Goal: Task Accomplishment & Management: Complete application form

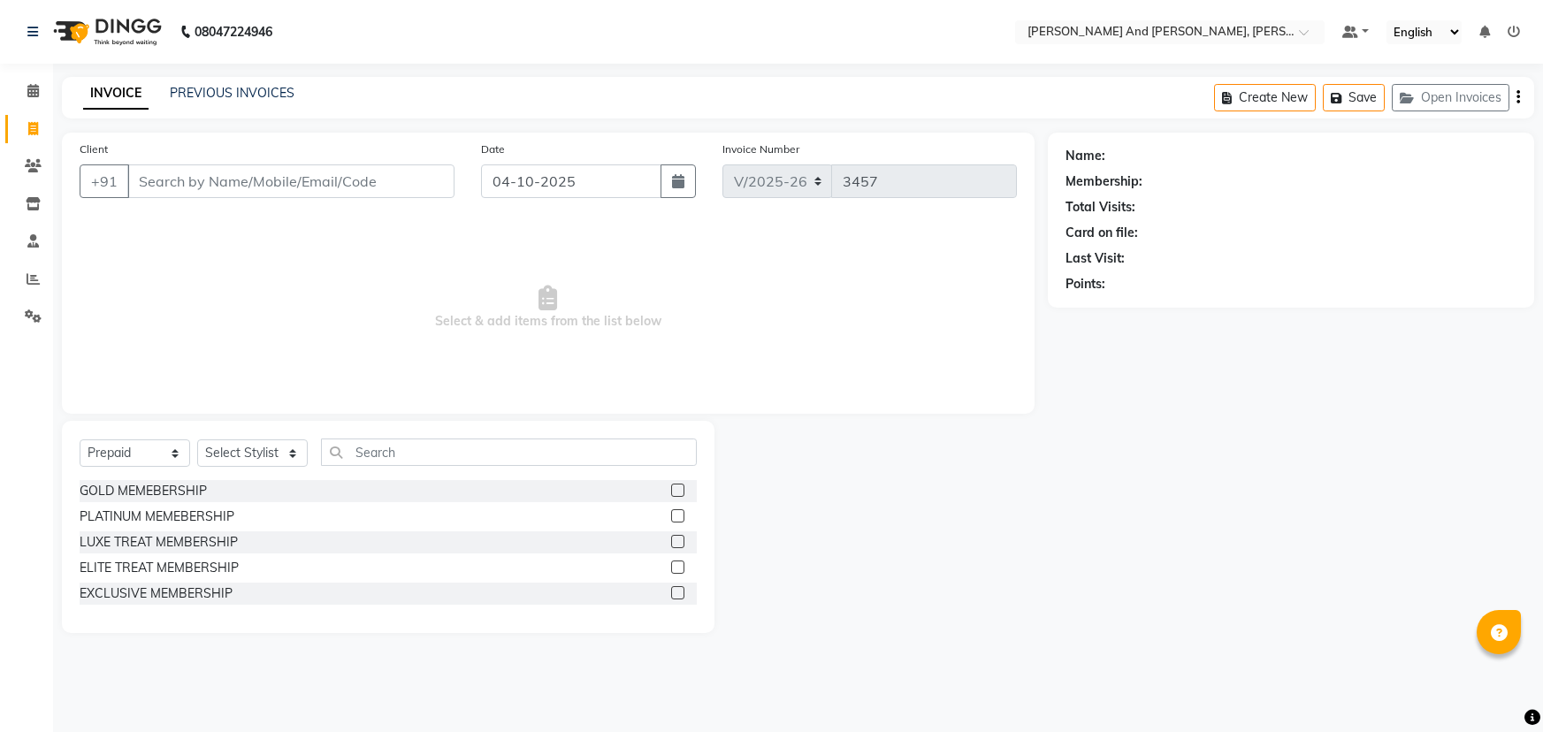
select select "6766"
click at [244, 186] on input "Client" at bounding box center [290, 181] width 327 height 34
click at [160, 460] on select "Select Service Product Membership Package Voucher Prepaid Gift Card" at bounding box center [135, 452] width 111 height 27
select select "service"
click at [80, 439] on select "Select Service Product Membership Package Voucher Prepaid Gift Card" at bounding box center [135, 452] width 111 height 27
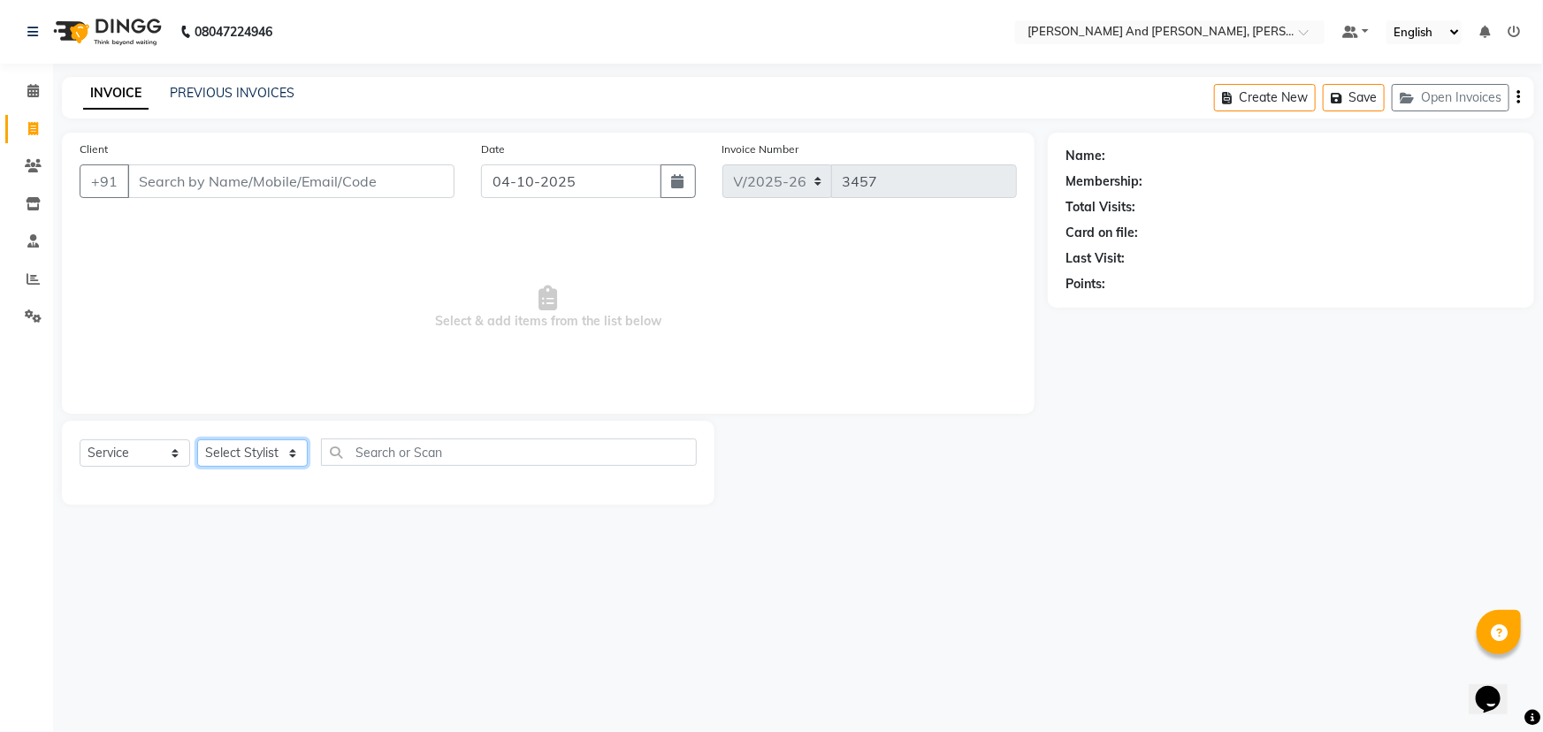
click at [268, 452] on select "Select Stylist ADITI AFREEN 2 [PERSON_NAME] ALKAF [PERSON_NAME] [PERSON_NAME] […" at bounding box center [252, 452] width 111 height 27
select select "90778"
click at [197, 439] on select "Select Stylist ADITI AFREEN 2 [PERSON_NAME] ALKAF [PERSON_NAME] [PERSON_NAME] […" at bounding box center [252, 452] width 111 height 27
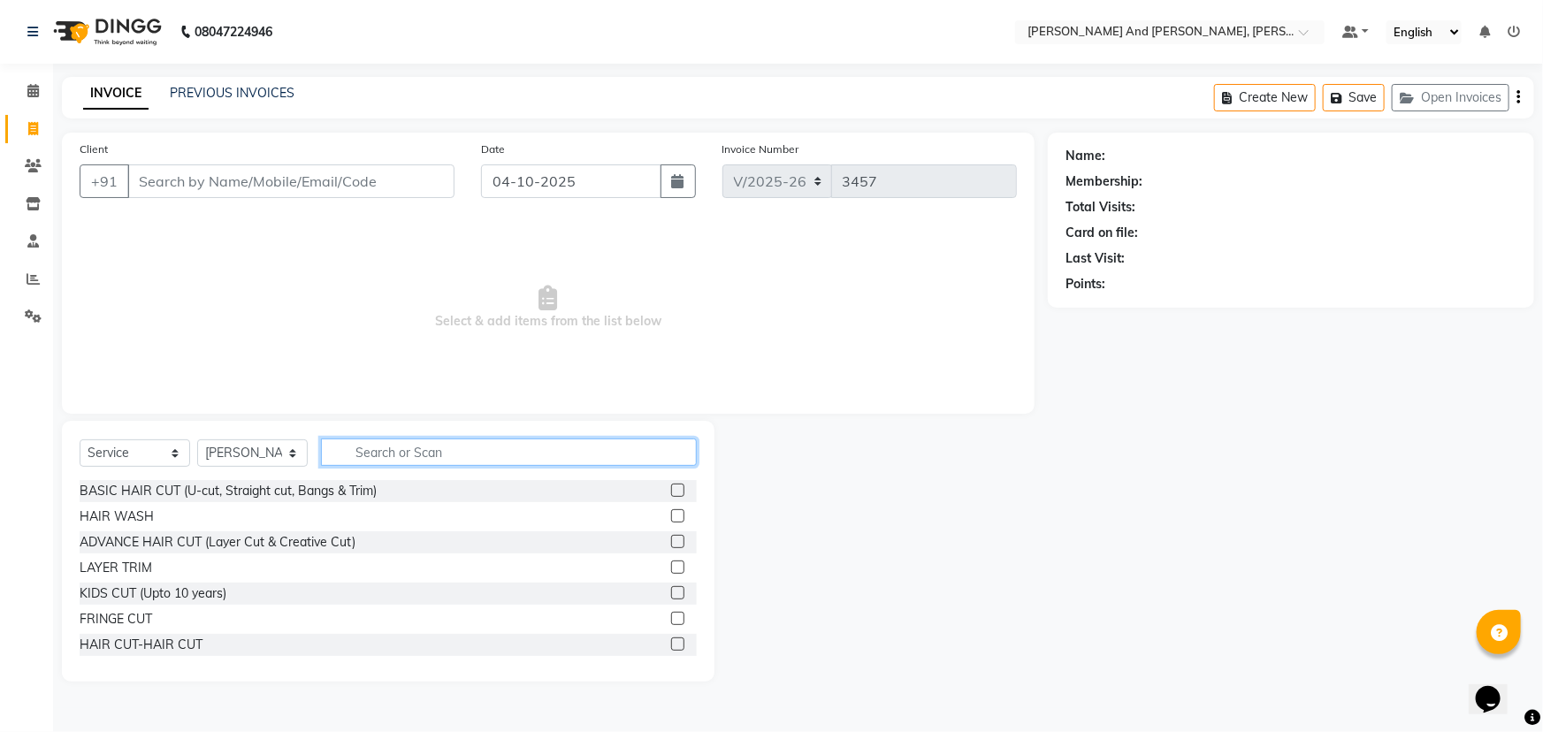
click at [454, 452] on input "text" at bounding box center [509, 452] width 376 height 27
type input "THRE"
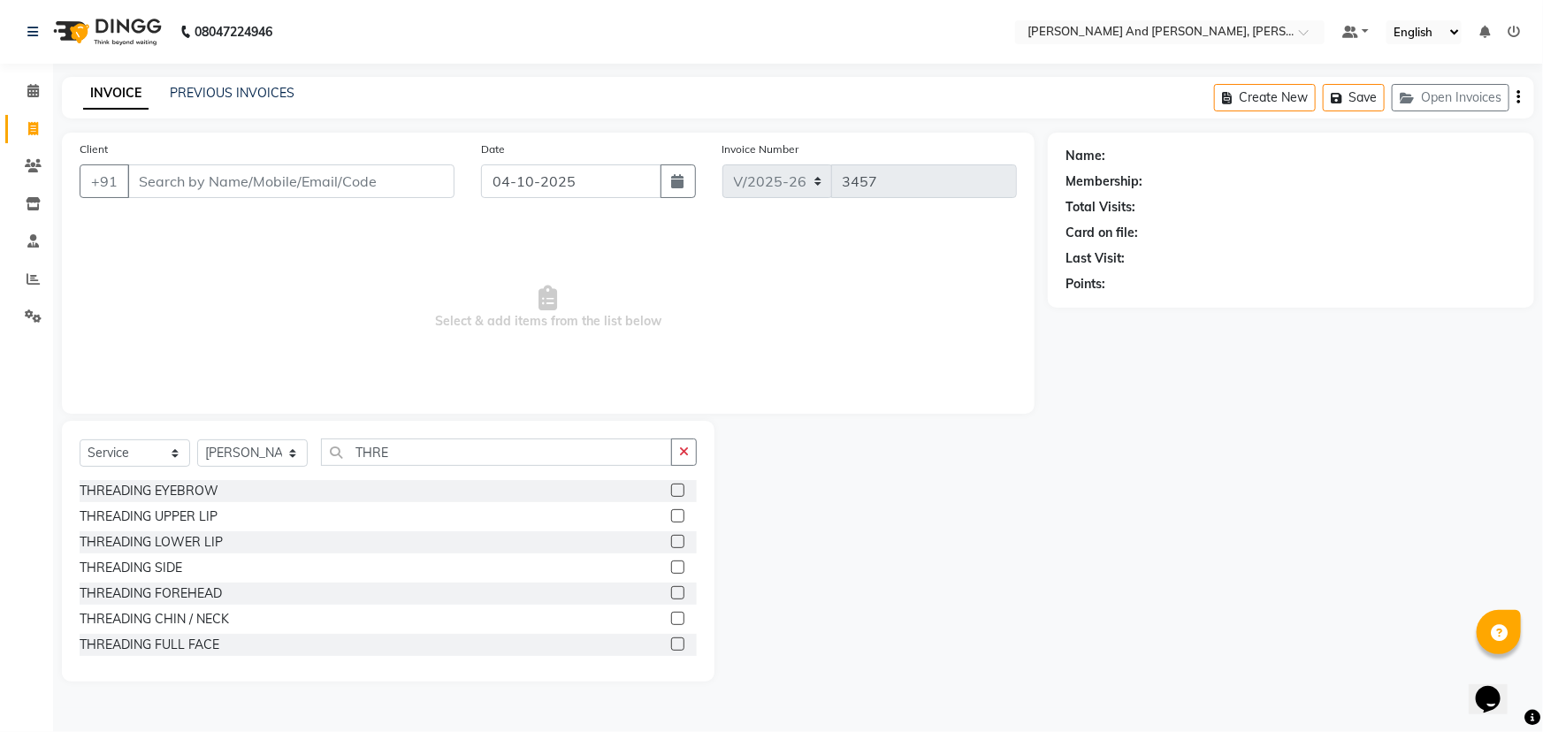
click at [671, 488] on label at bounding box center [677, 490] width 13 height 13
click at [671, 488] on input "checkbox" at bounding box center [676, 490] width 11 height 11
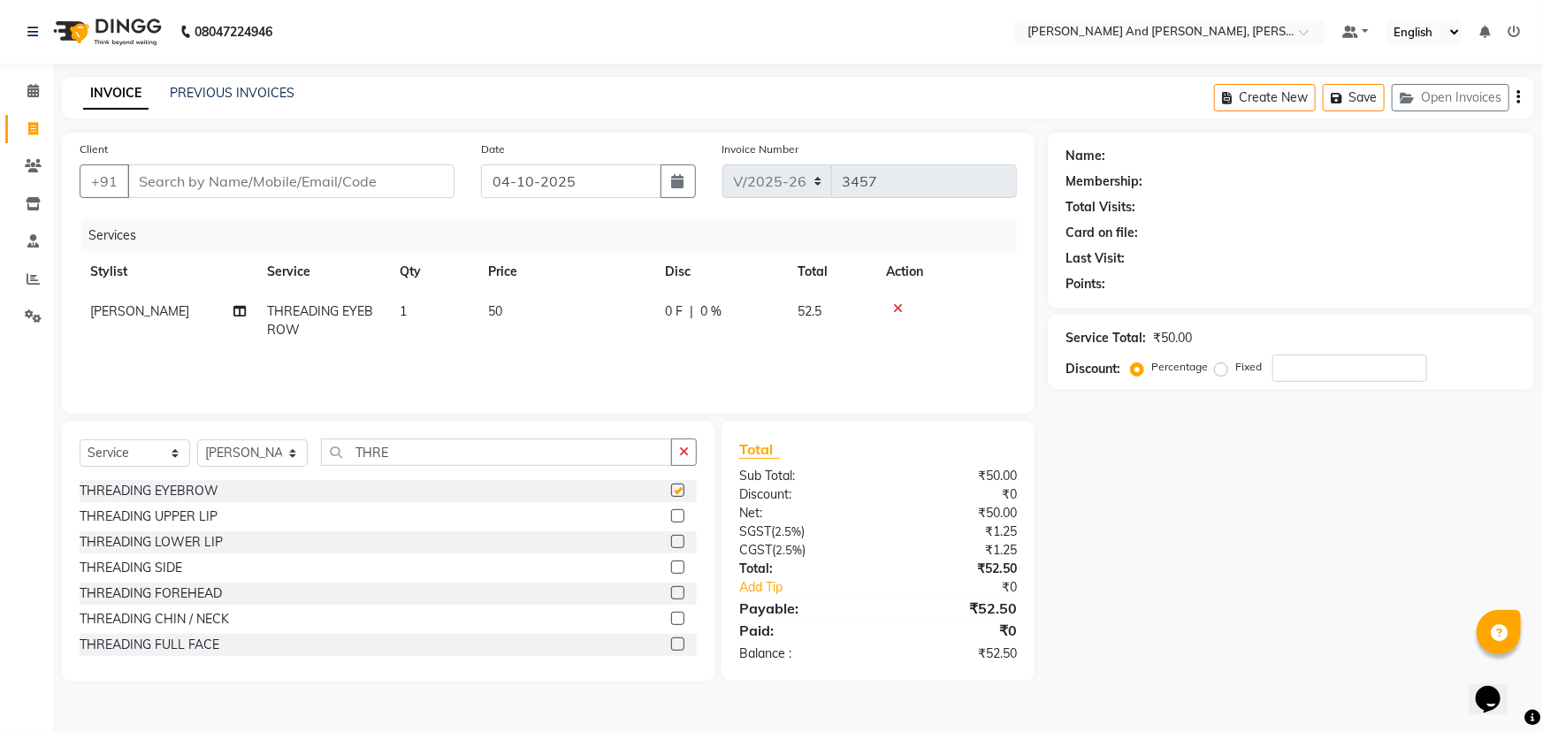
checkbox input "false"
click at [362, 187] on input "Client" at bounding box center [290, 181] width 327 height 34
type input "S"
type input "0"
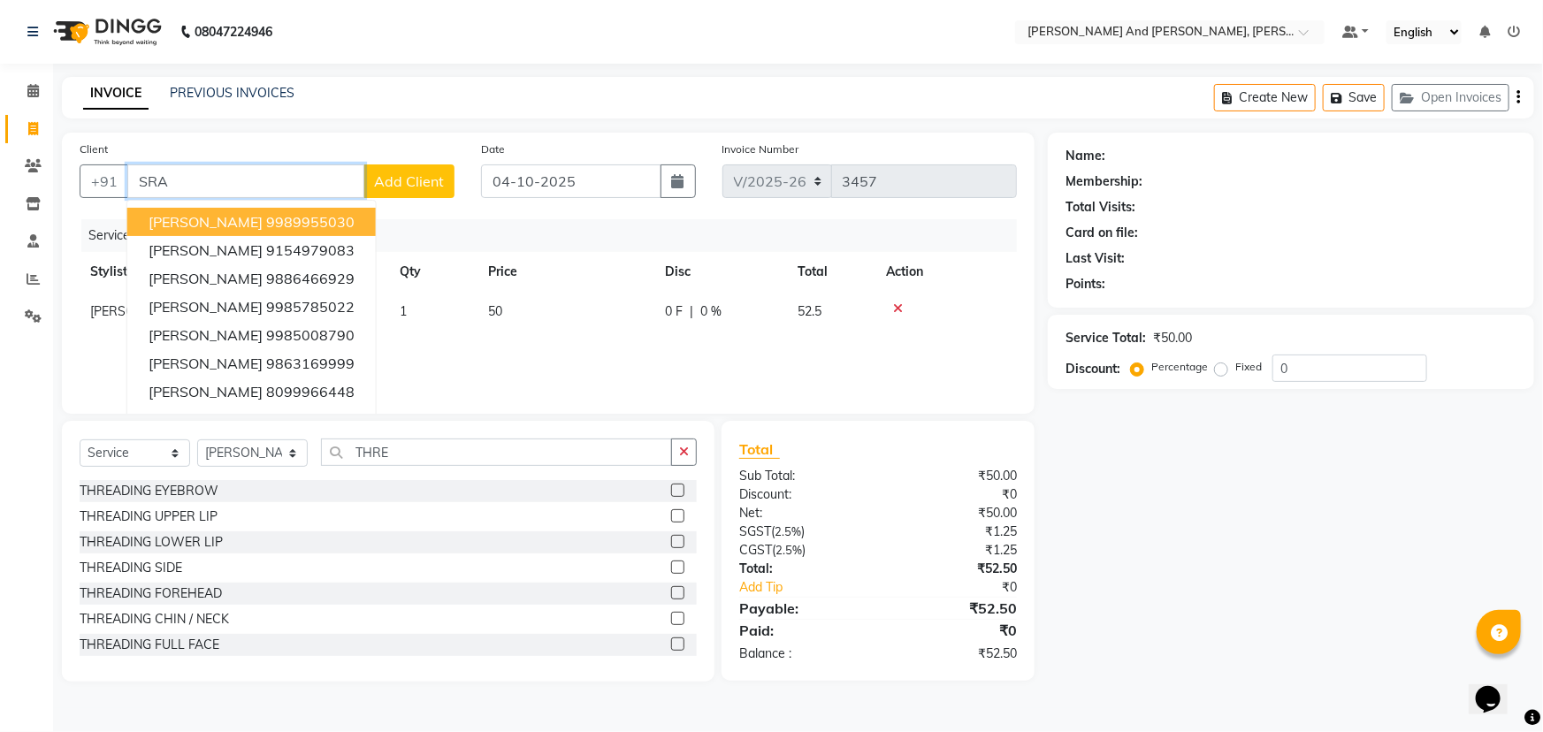
click at [278, 214] on ngb-highlight "9989955030" at bounding box center [310, 222] width 88 height 18
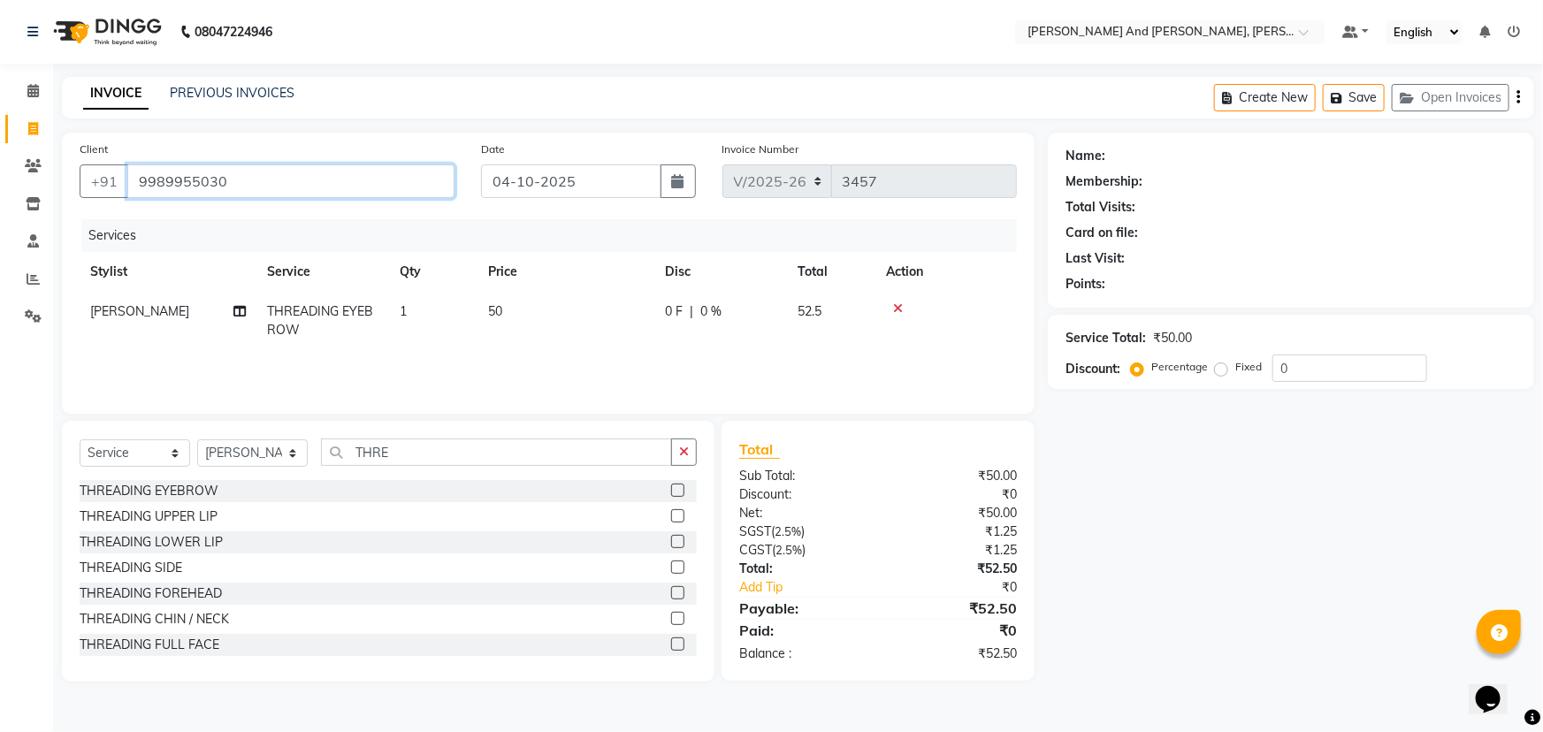
type input "9989955030"
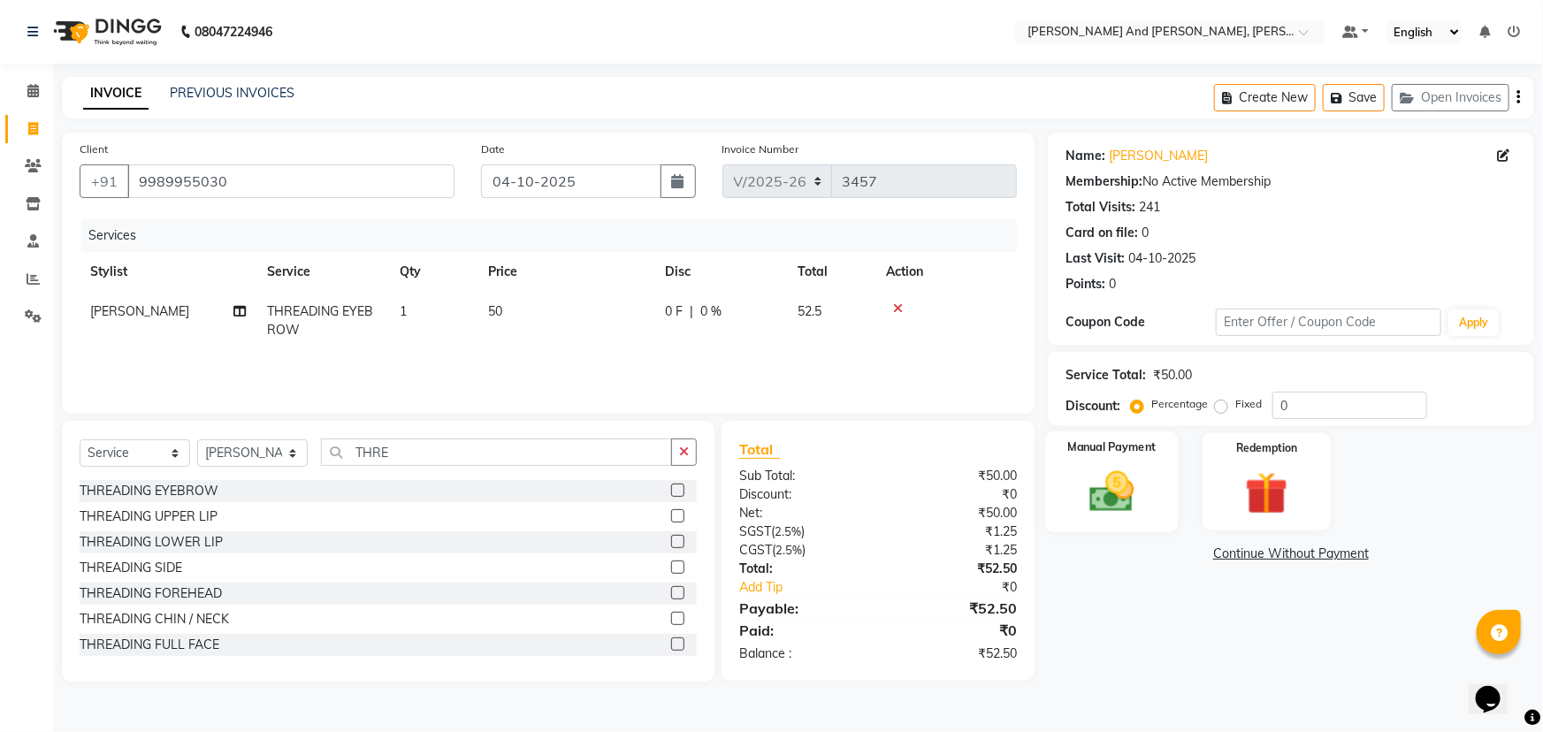
click at [1106, 487] on img at bounding box center [1112, 491] width 72 height 51
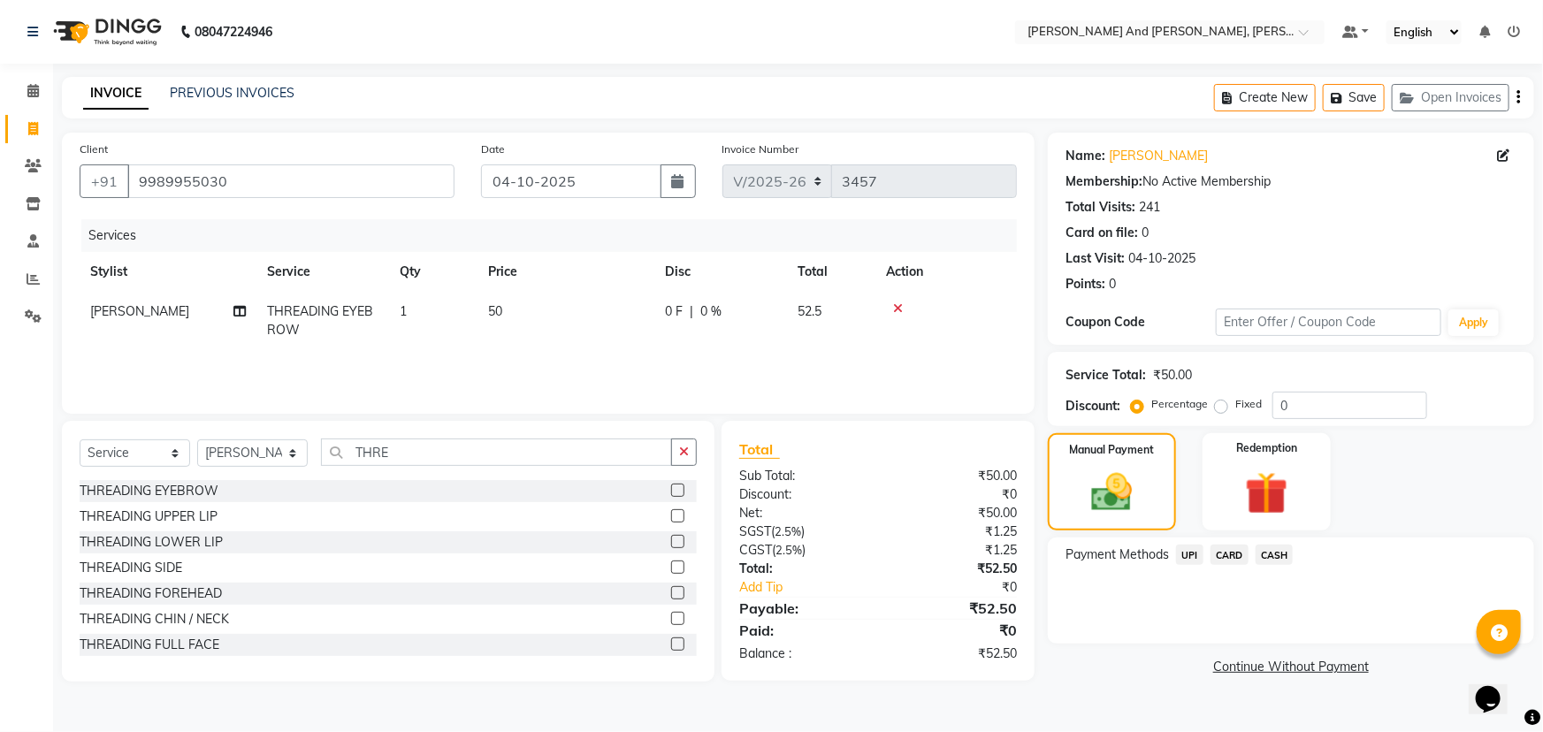
click at [1183, 559] on span "UPI" at bounding box center [1189, 555] width 27 height 20
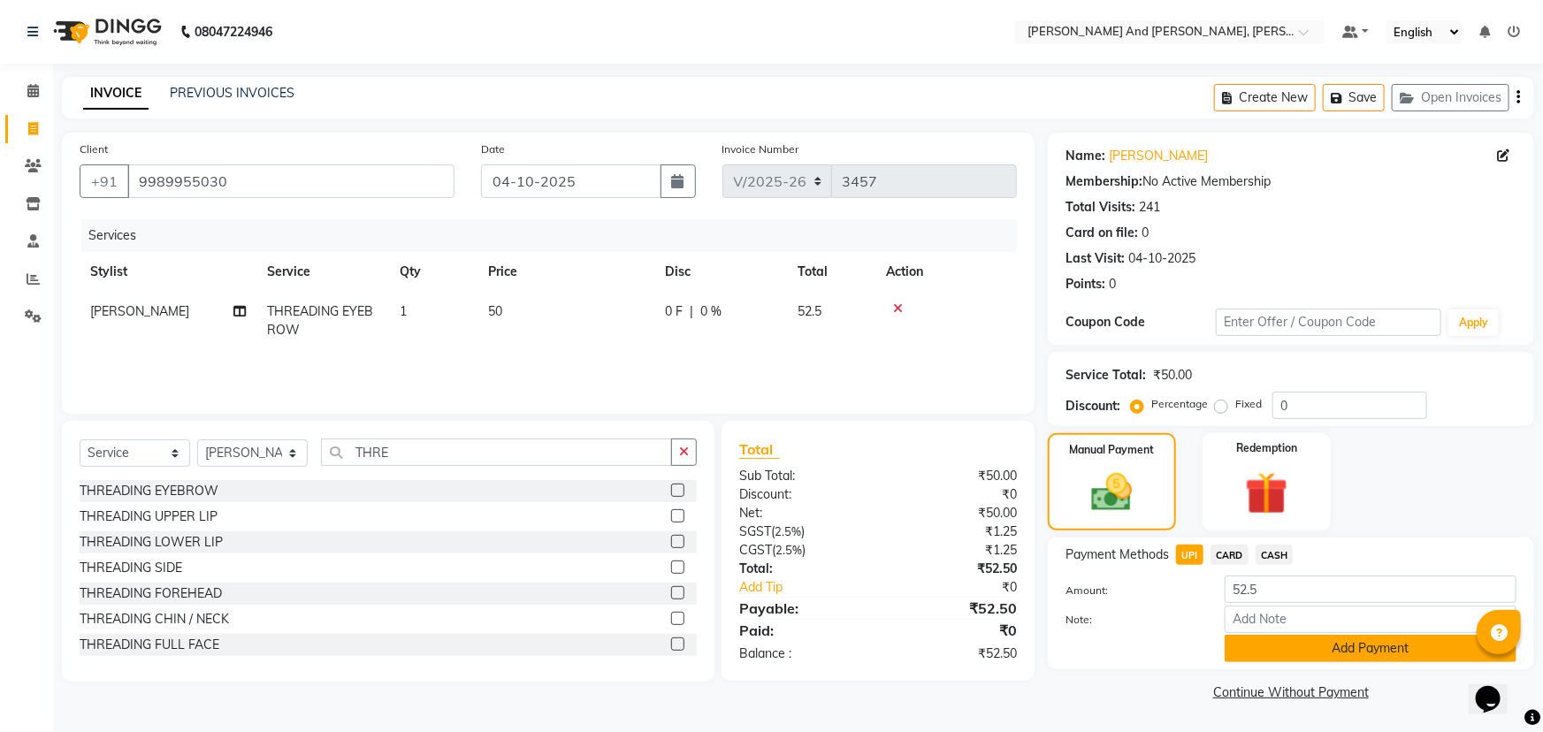
click at [1258, 645] on button "Add Payment" at bounding box center [1370, 648] width 292 height 27
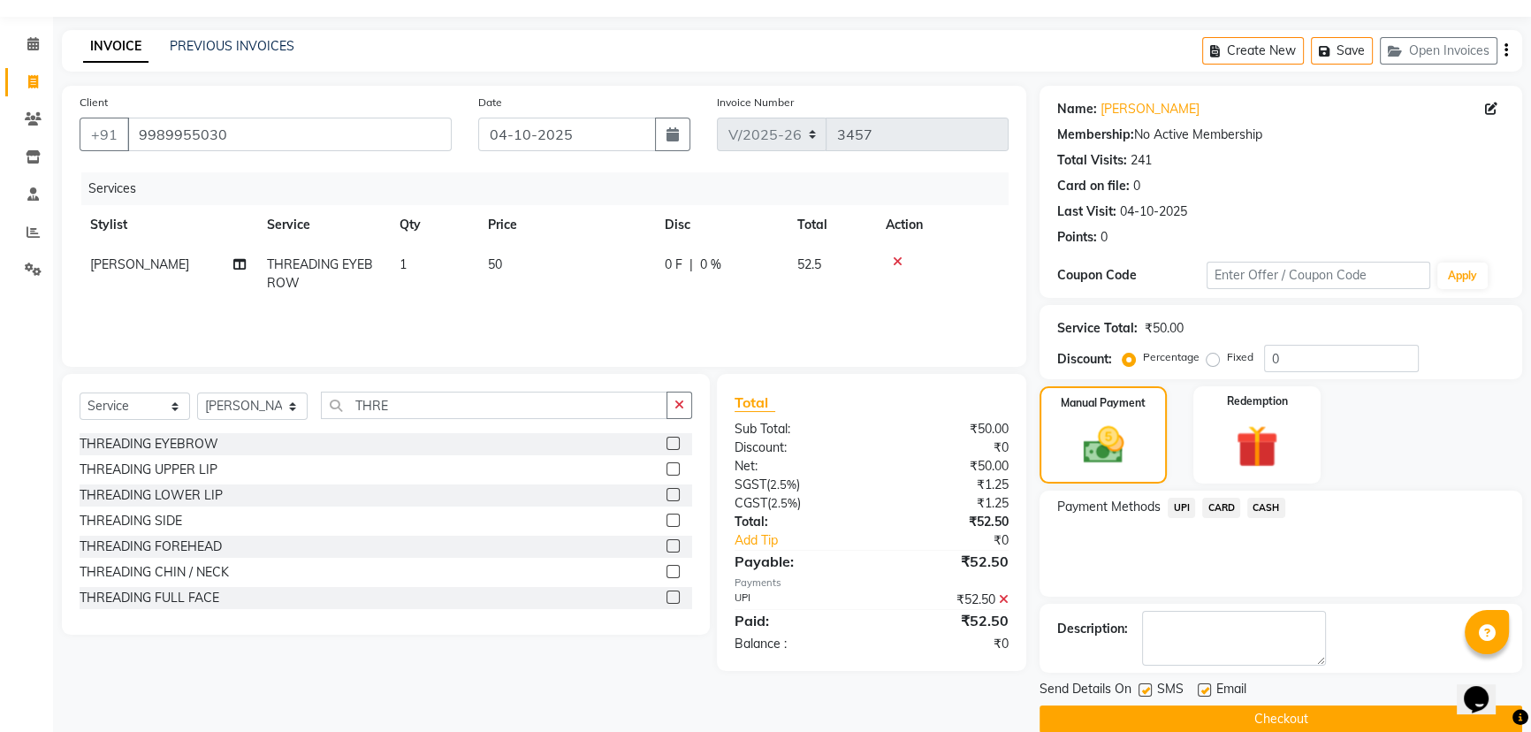
scroll to position [72, 0]
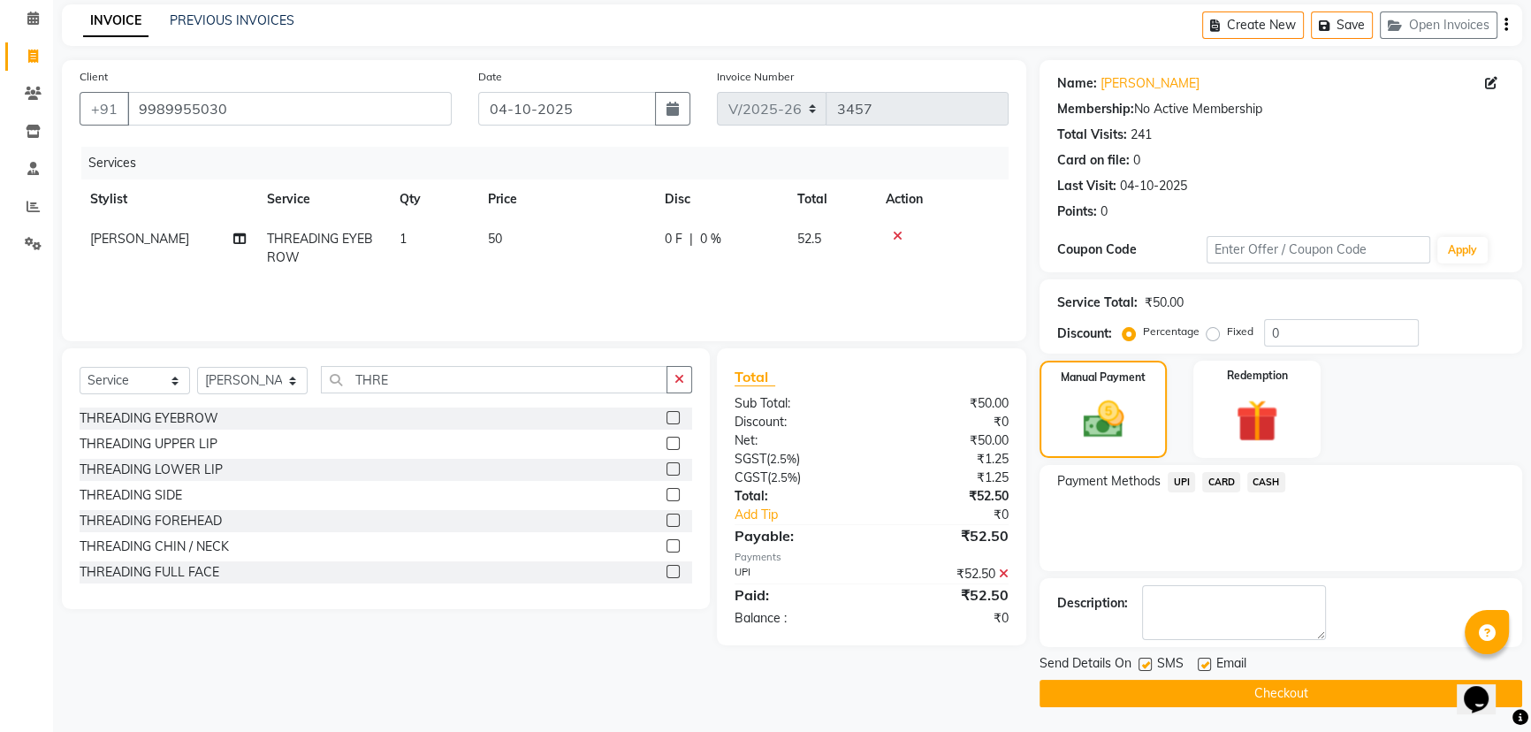
click at [1286, 685] on button "Checkout" at bounding box center [1281, 693] width 483 height 27
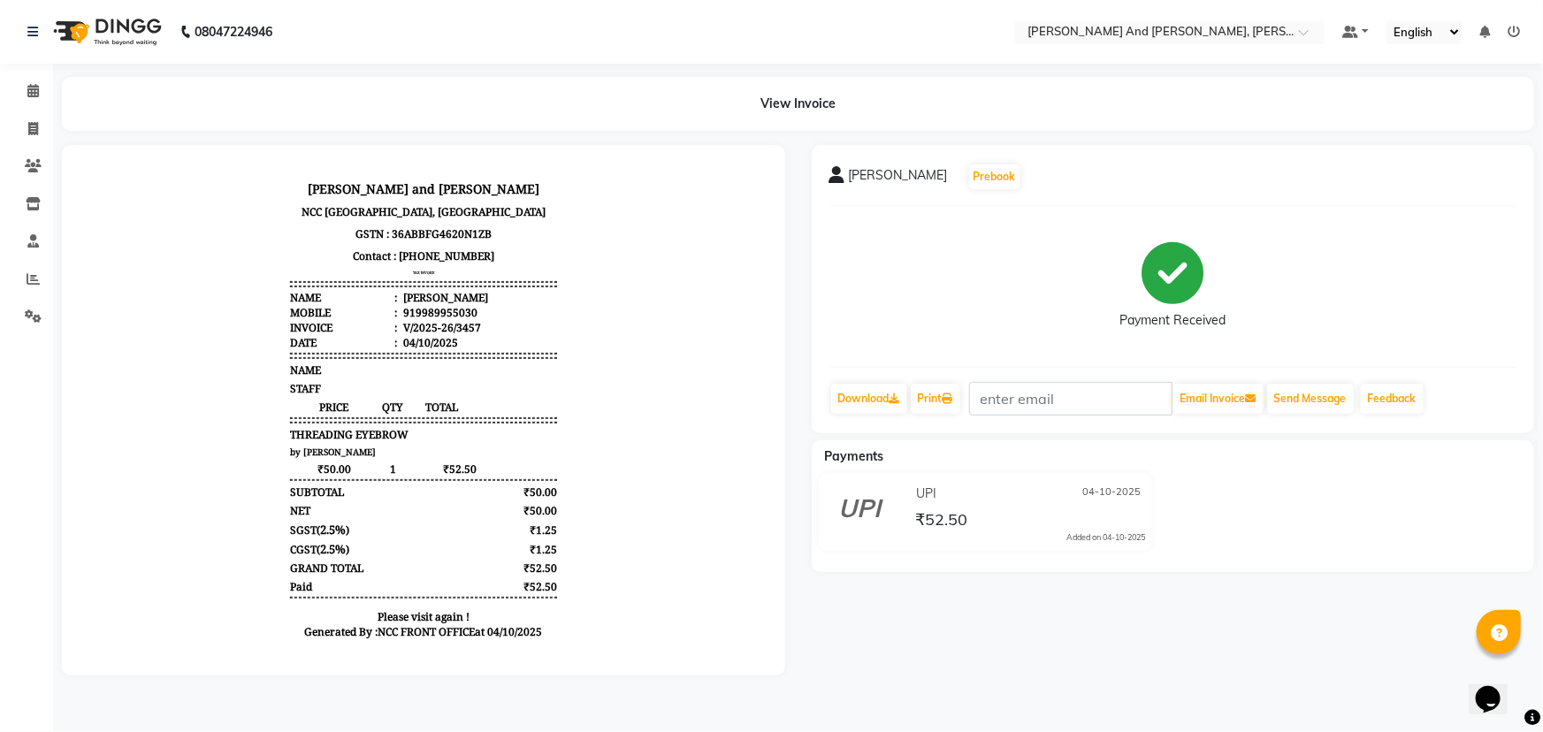
click at [1286, 675] on div "[PERSON_NAME] Prebook Payment Received Download Print Email Invoice Send Messag…" at bounding box center [1173, 410] width 750 height 530
click at [32, 136] on span at bounding box center [33, 129] width 31 height 20
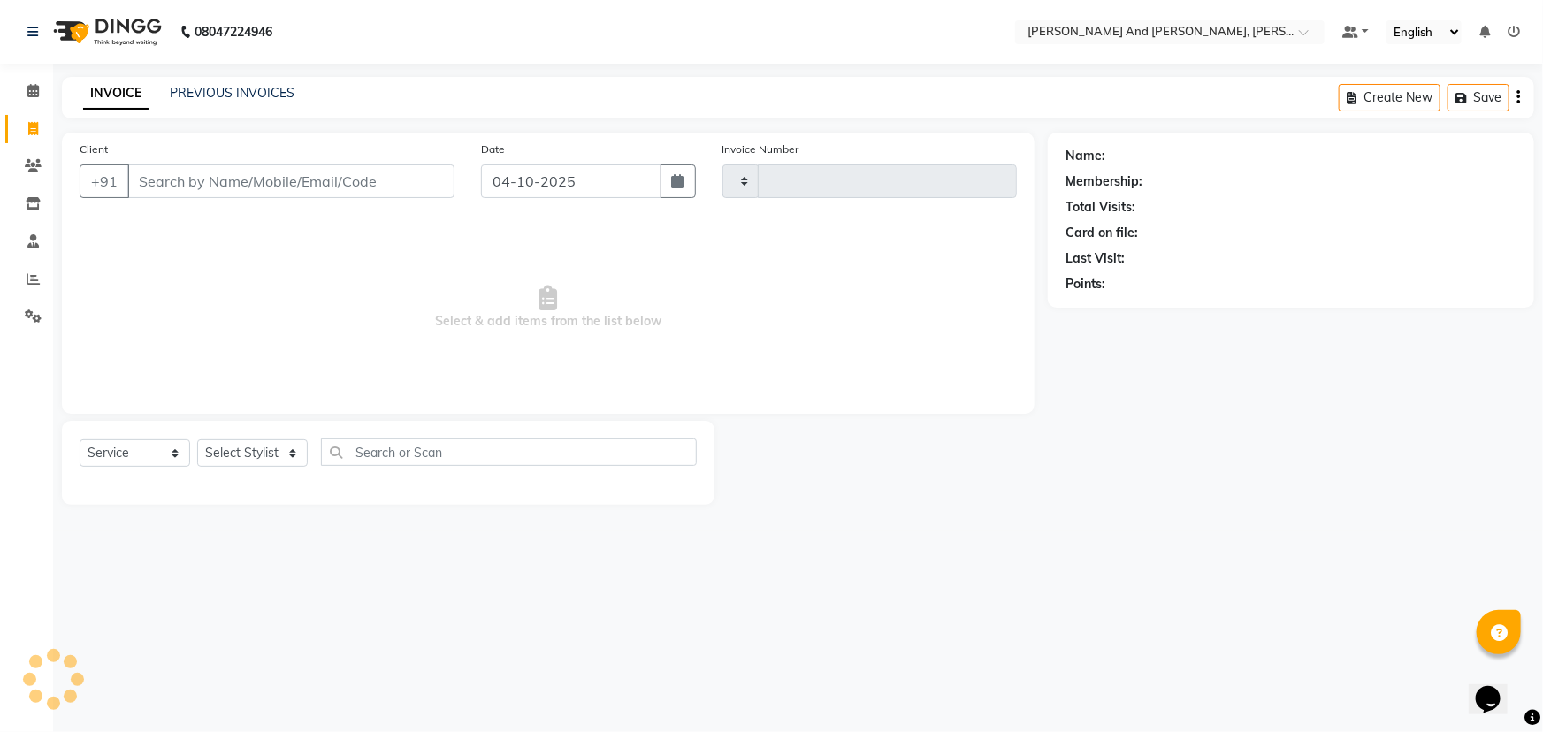
click at [32, 136] on span at bounding box center [33, 129] width 31 height 20
select select "service"
select select "6766"
type input "3458"
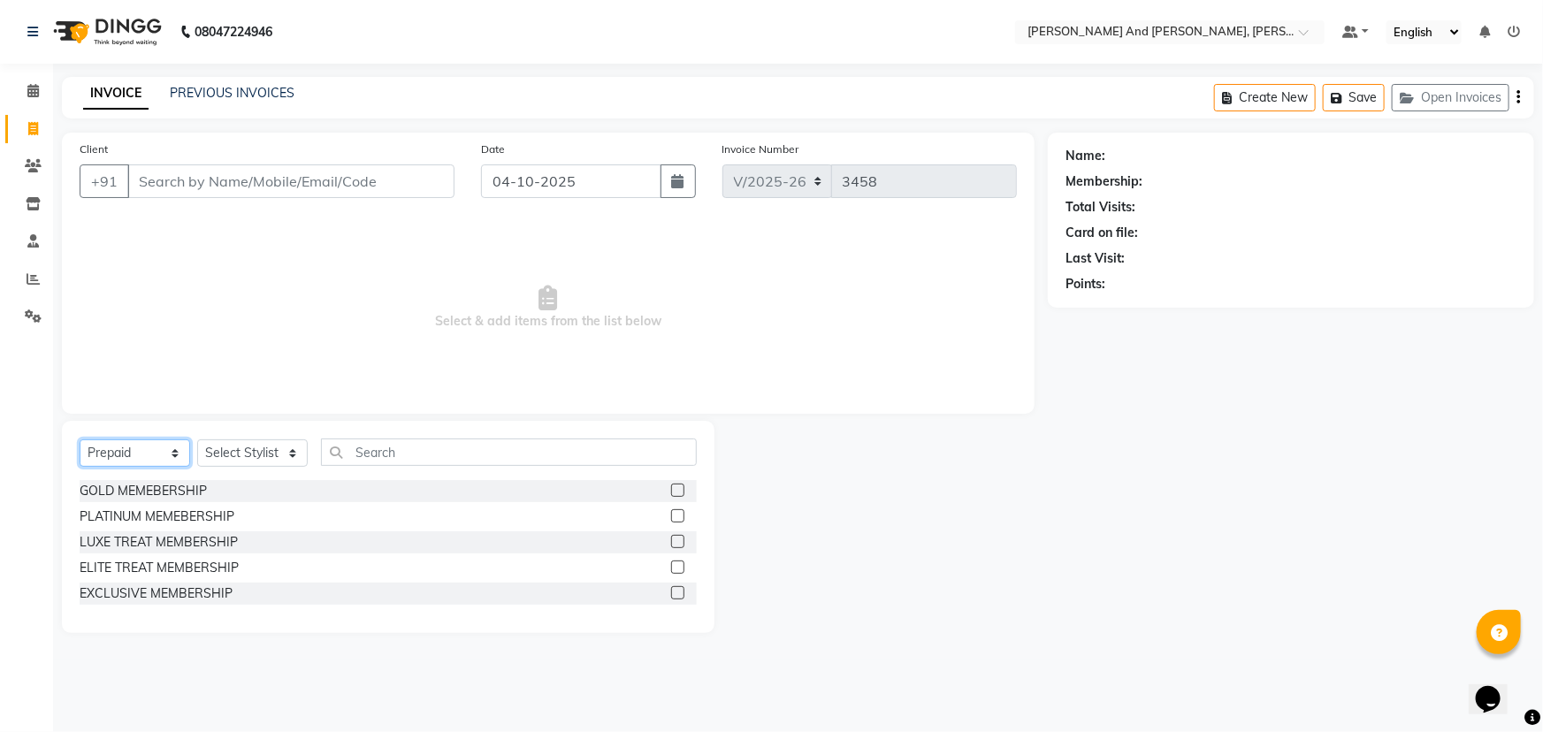
click at [152, 456] on select "Select Service Product Membership Package Voucher Prepaid Gift Card" at bounding box center [135, 452] width 111 height 27
select select "service"
click at [80, 439] on select "Select Service Product Membership Package Voucher Prepaid Gift Card" at bounding box center [135, 452] width 111 height 27
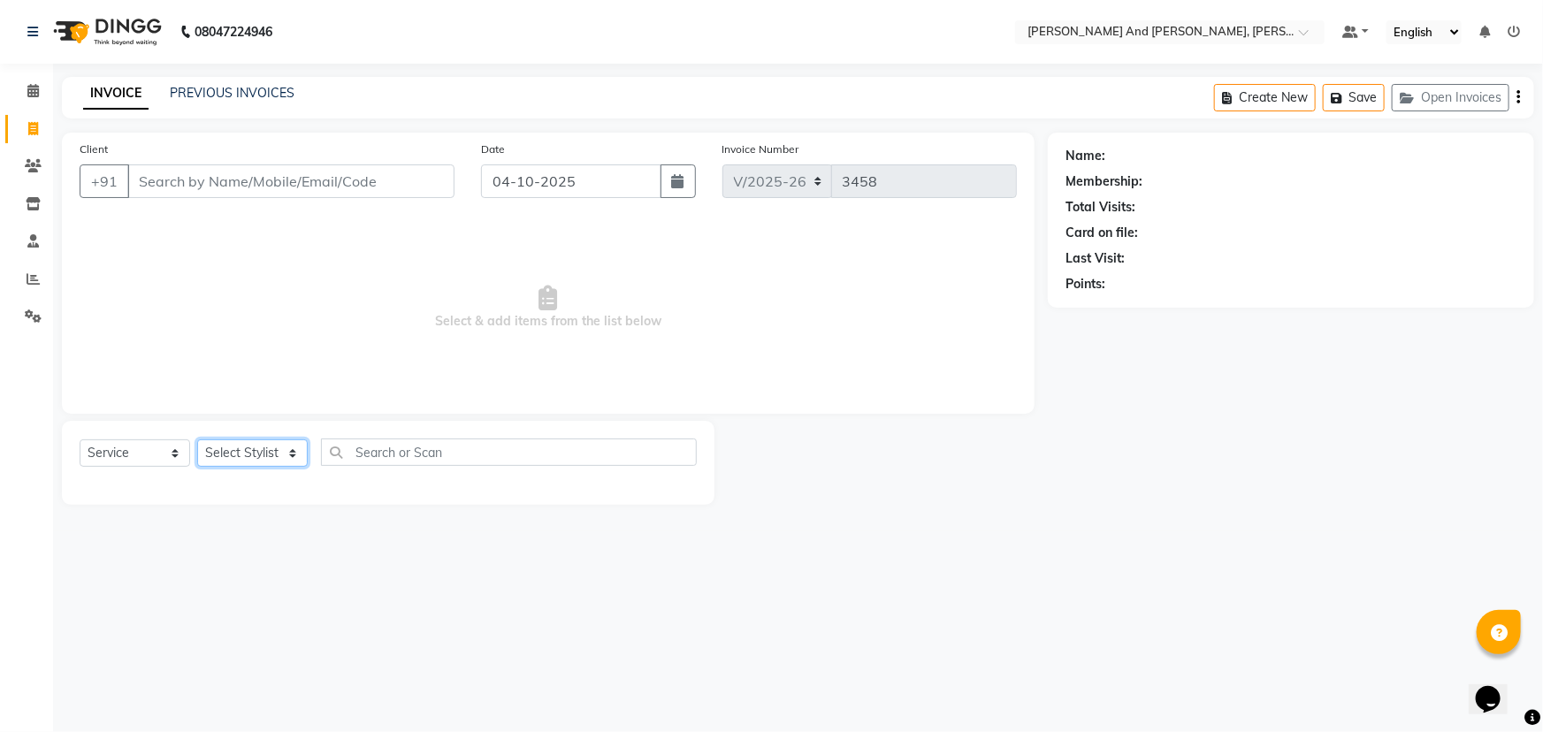
click at [261, 457] on select "Select Stylist ADITI AFREEN 2 [PERSON_NAME] ALKAF [PERSON_NAME] [PERSON_NAME] […" at bounding box center [252, 452] width 111 height 27
select select "71835"
click at [197, 439] on select "Select Stylist ADITI AFREEN 2 [PERSON_NAME] ALKAF [PERSON_NAME] [PERSON_NAME] […" at bounding box center [252, 452] width 111 height 27
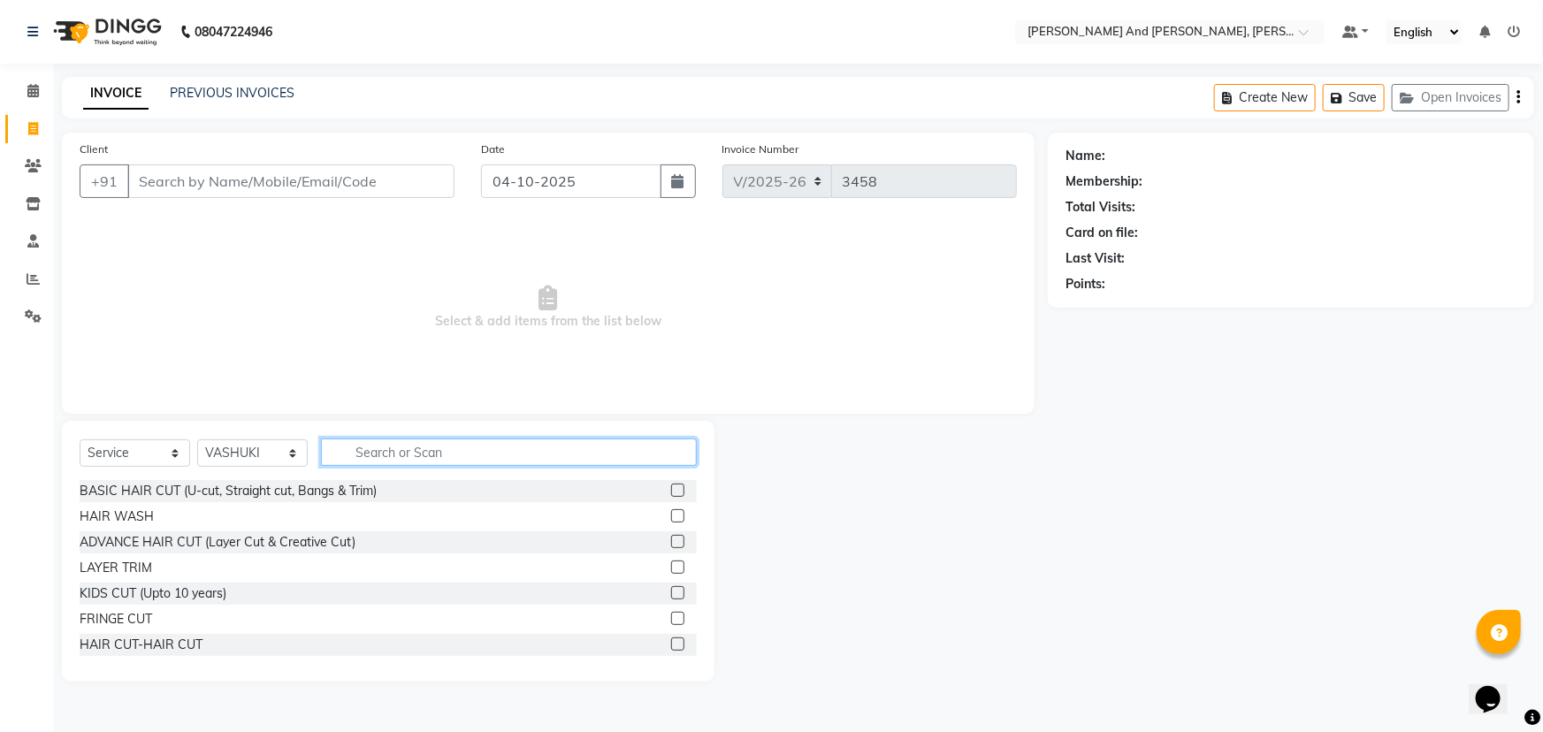
click at [431, 446] on input "text" at bounding box center [509, 452] width 376 height 27
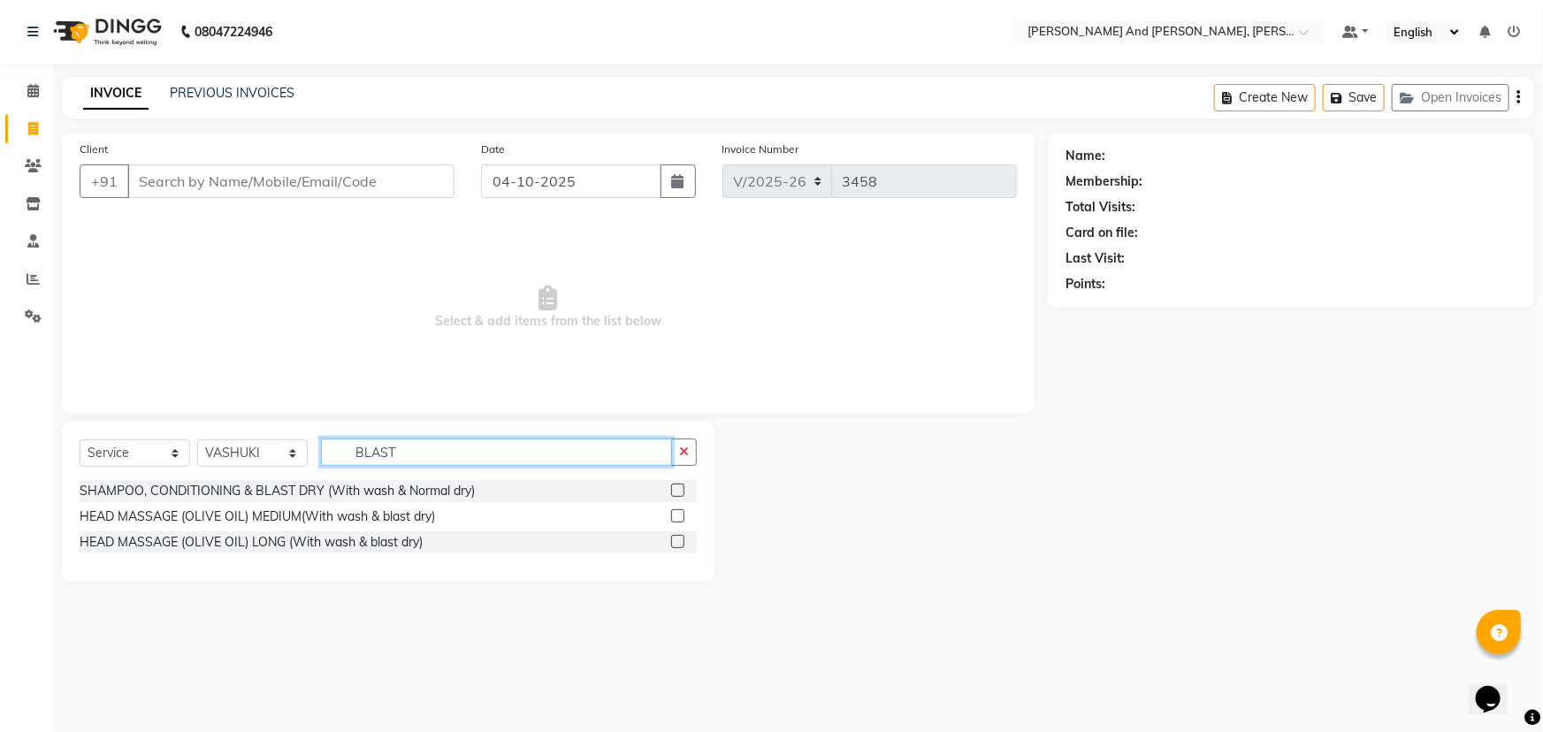
type input "BLAST"
click at [681, 489] on label at bounding box center [677, 490] width 13 height 13
click at [681, 489] on input "checkbox" at bounding box center [676, 490] width 11 height 11
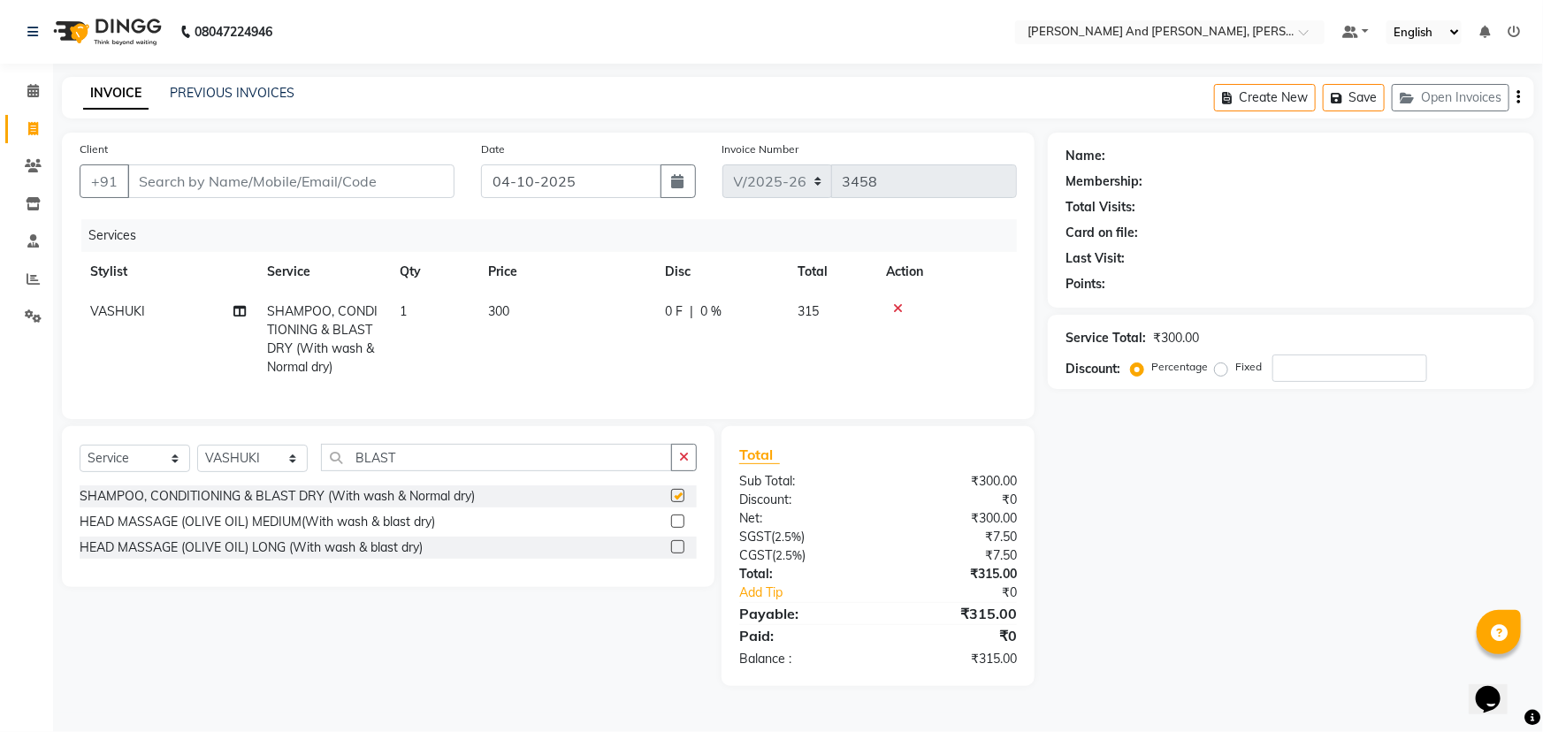
checkbox input "false"
click at [362, 177] on input "Client" at bounding box center [290, 181] width 327 height 34
type input "9"
type input "0"
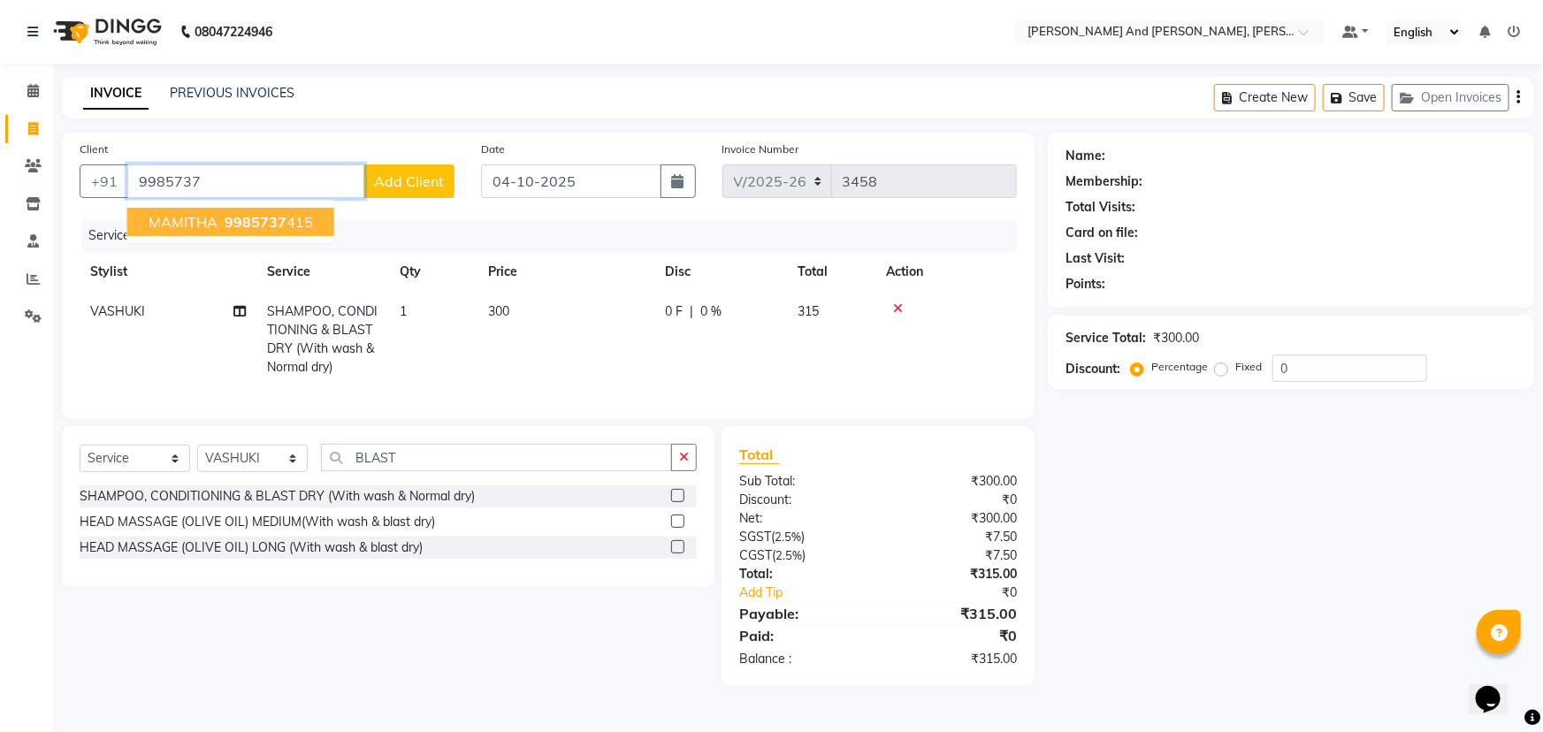
click at [254, 220] on span "9985737" at bounding box center [256, 222] width 62 height 18
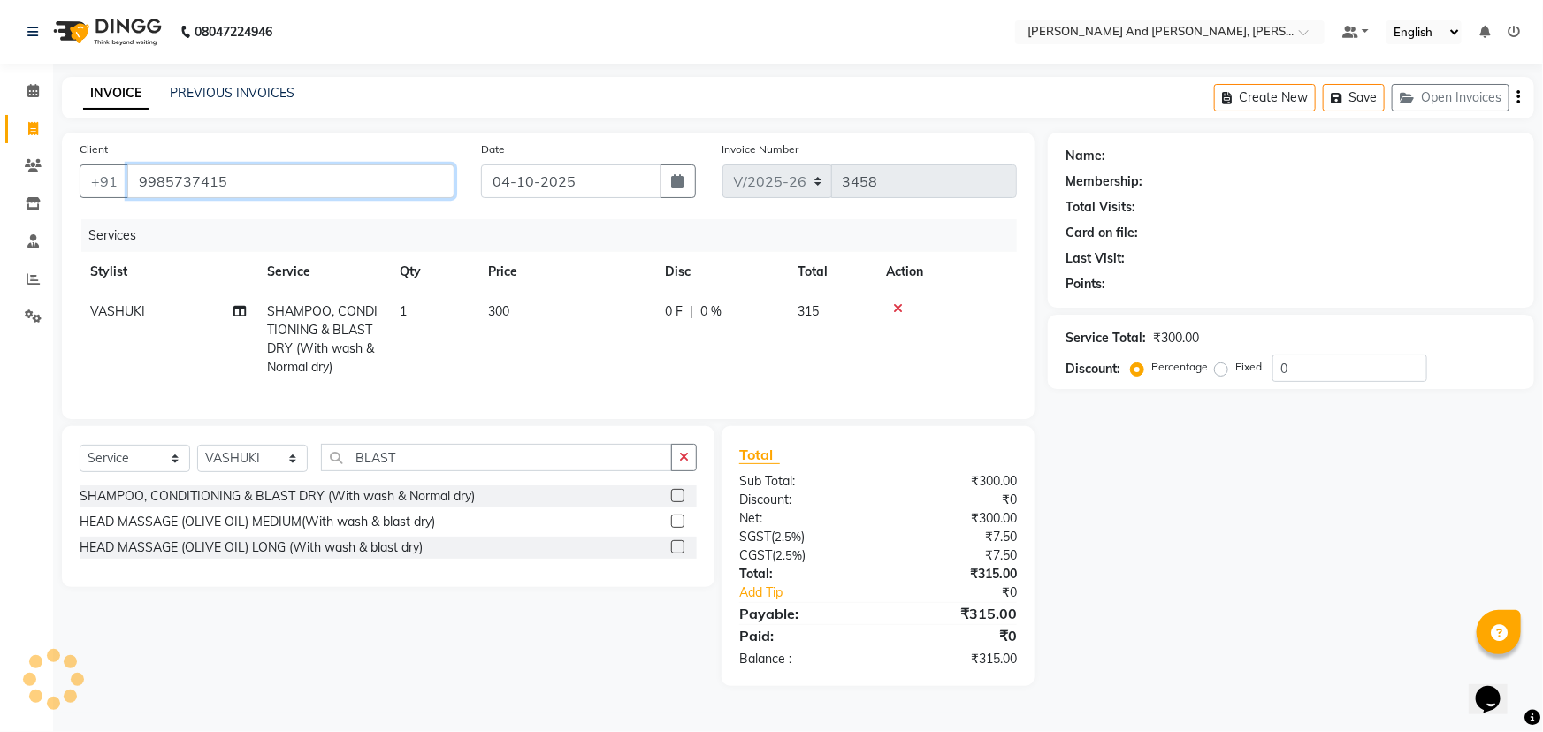
type input "9985737415"
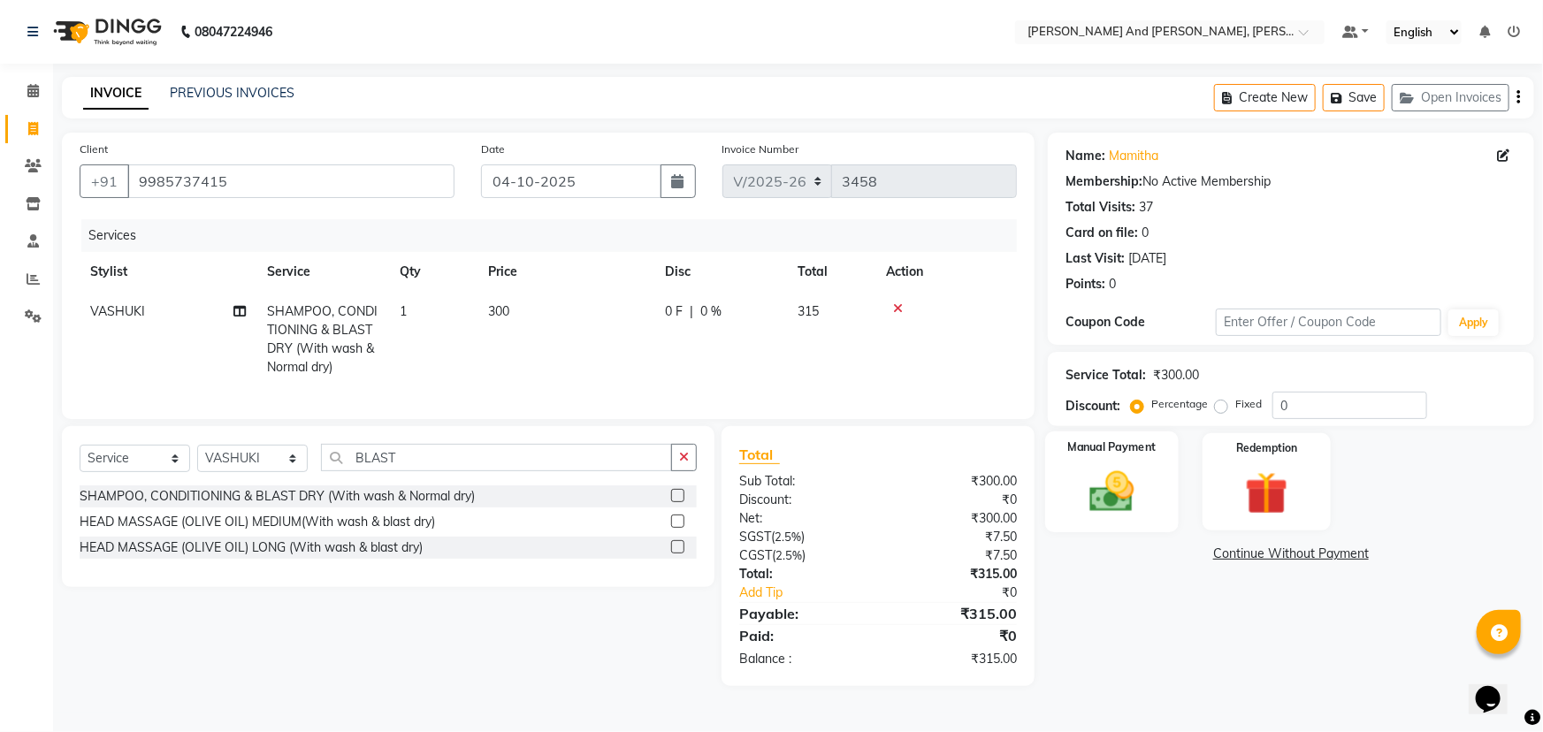
click at [1114, 478] on img at bounding box center [1112, 491] width 72 height 51
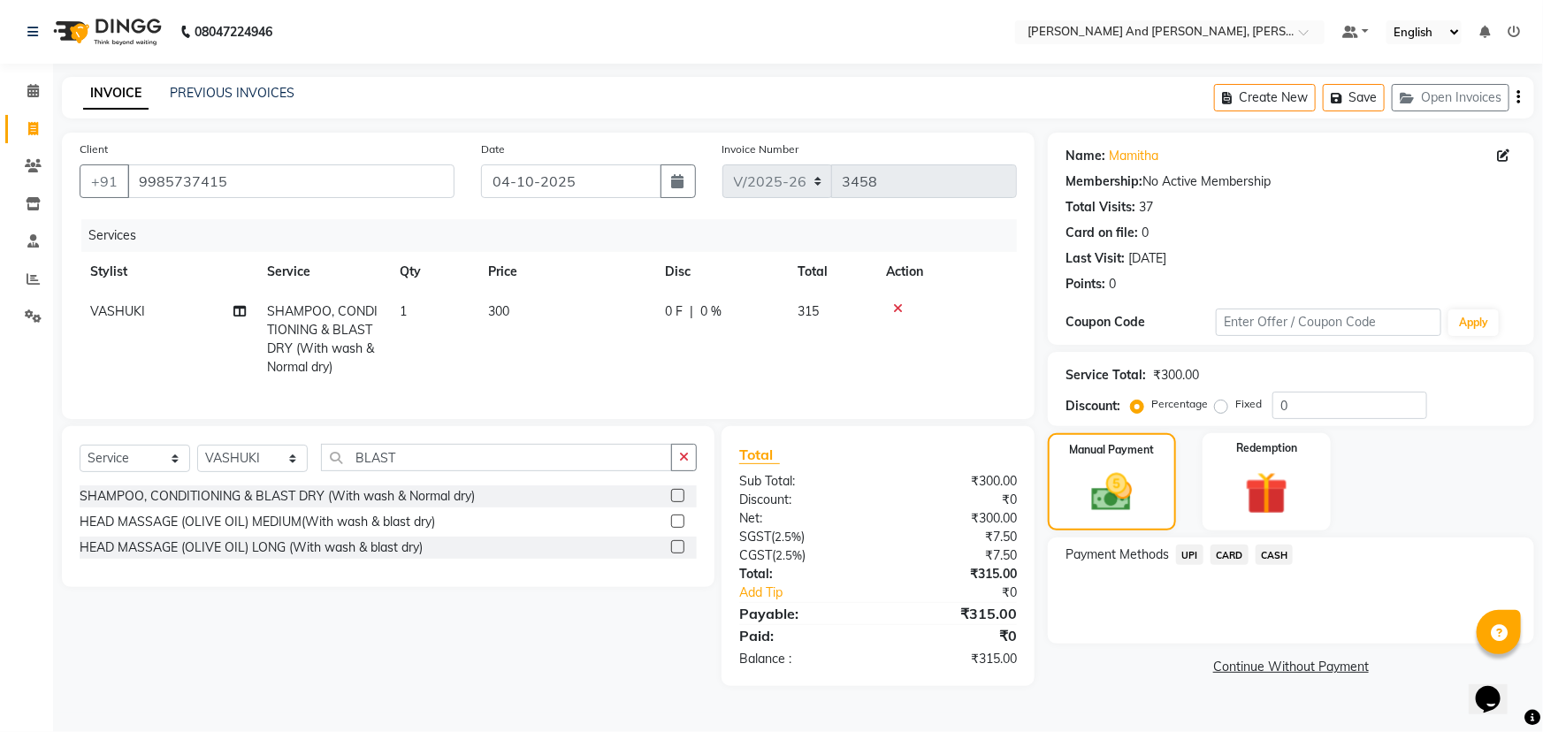
click at [1273, 551] on span "CASH" at bounding box center [1274, 555] width 38 height 20
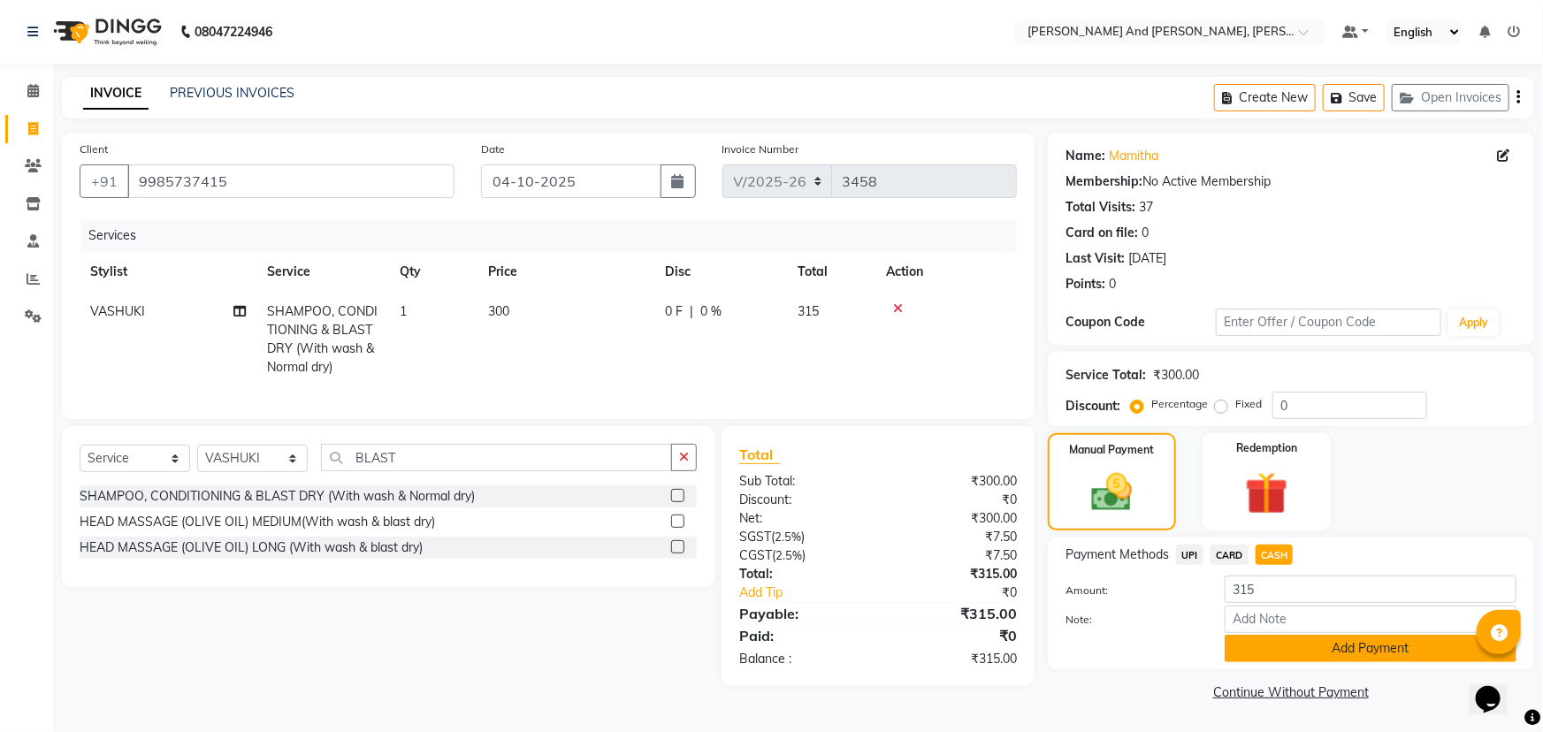
click at [1288, 641] on button "Add Payment" at bounding box center [1370, 648] width 292 height 27
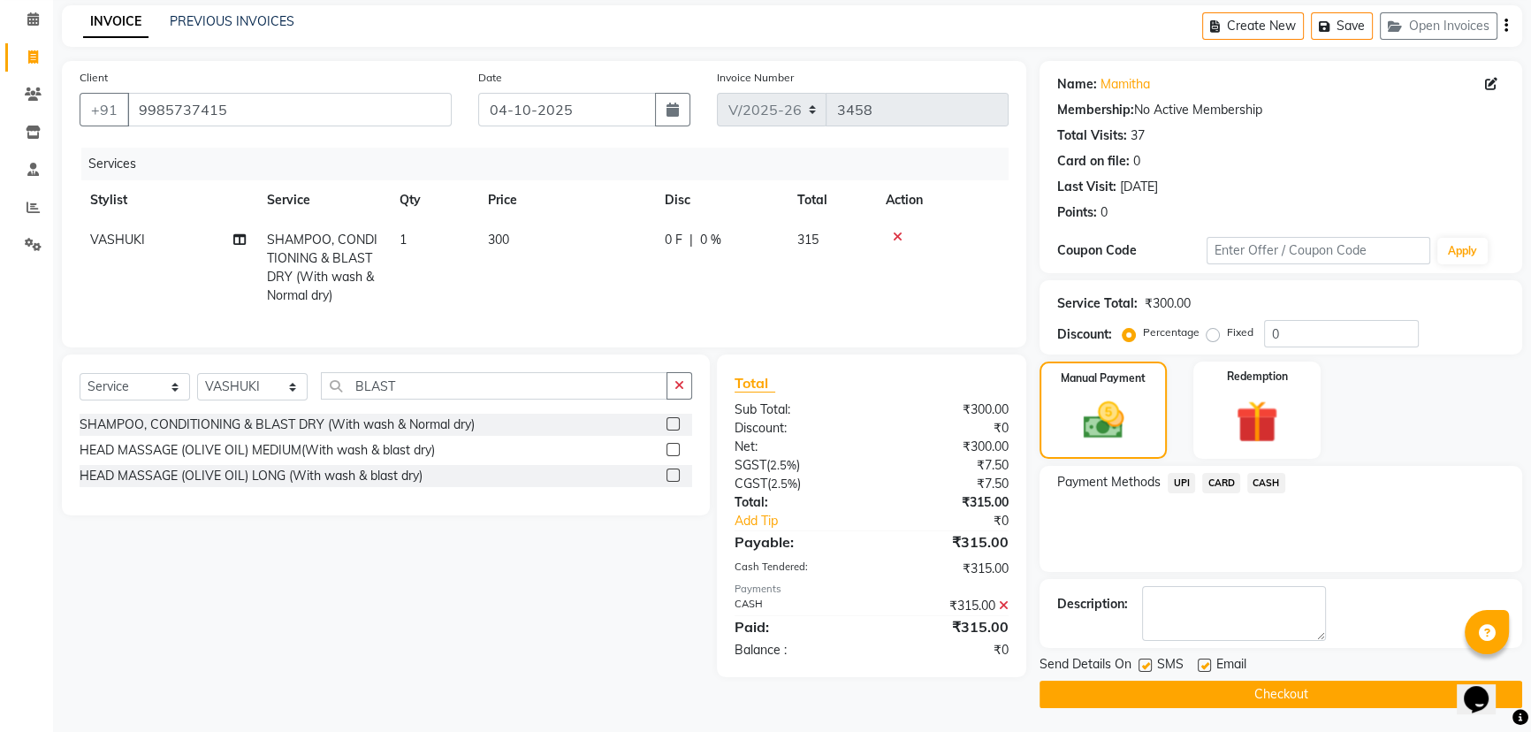
scroll to position [72, 0]
click at [1266, 691] on button "Checkout" at bounding box center [1281, 693] width 483 height 27
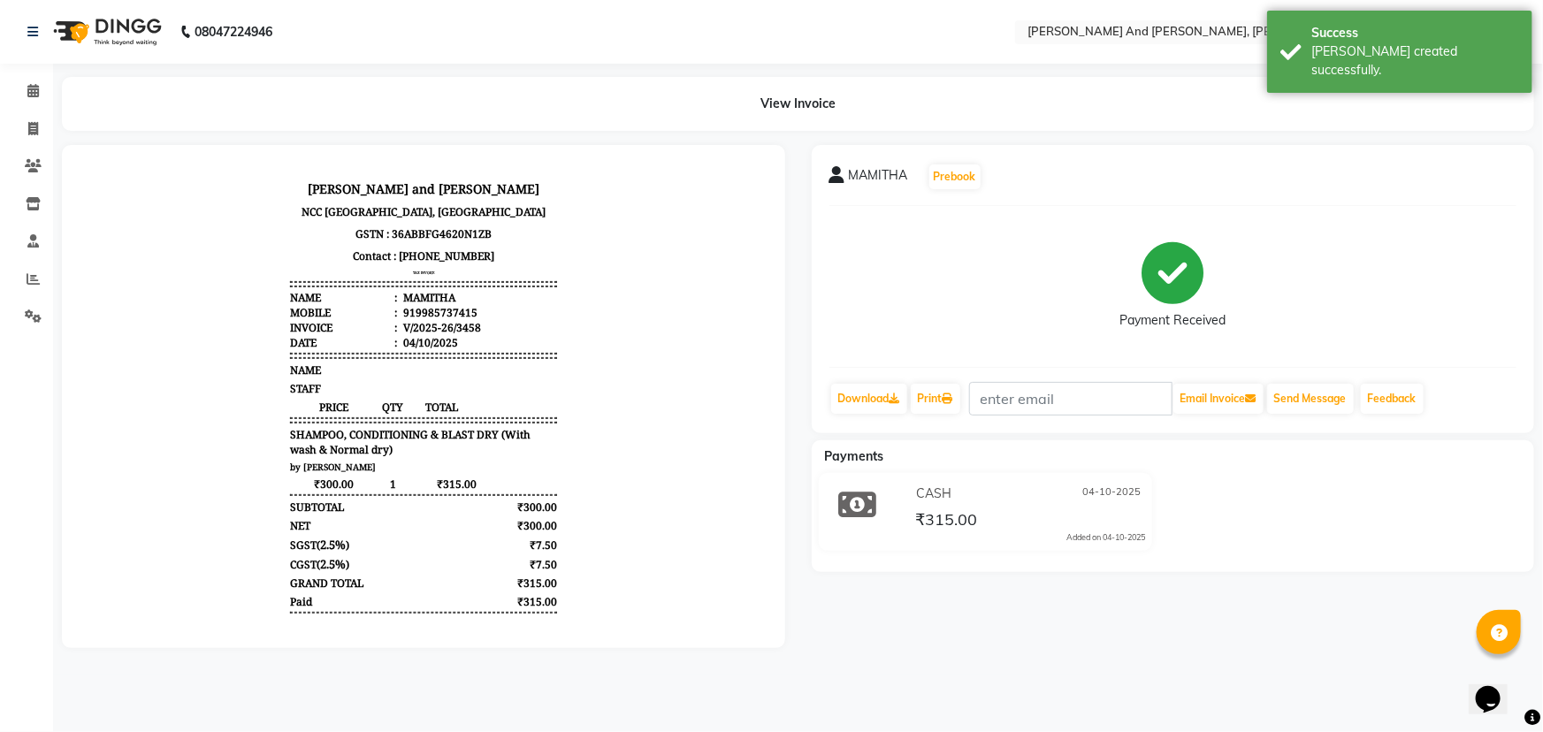
click at [1285, 579] on div "MAMITHA Prebook Payment Received Download Print Email Invoice Send Message Feed…" at bounding box center [1173, 396] width 750 height 503
click at [1299, 397] on button "Send Message" at bounding box center [1310, 399] width 87 height 30
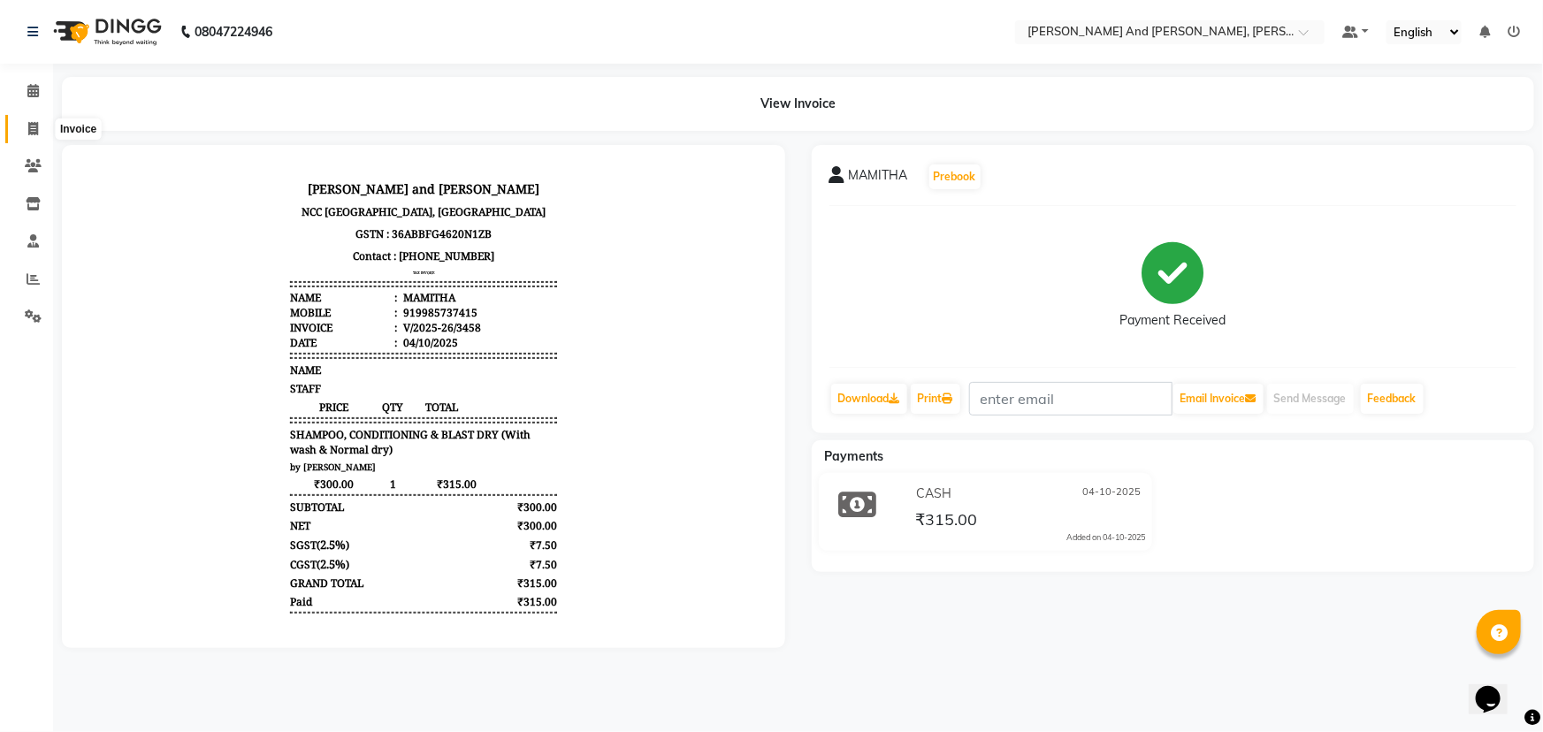
click at [28, 133] on icon at bounding box center [33, 128] width 10 height 13
select select "service"
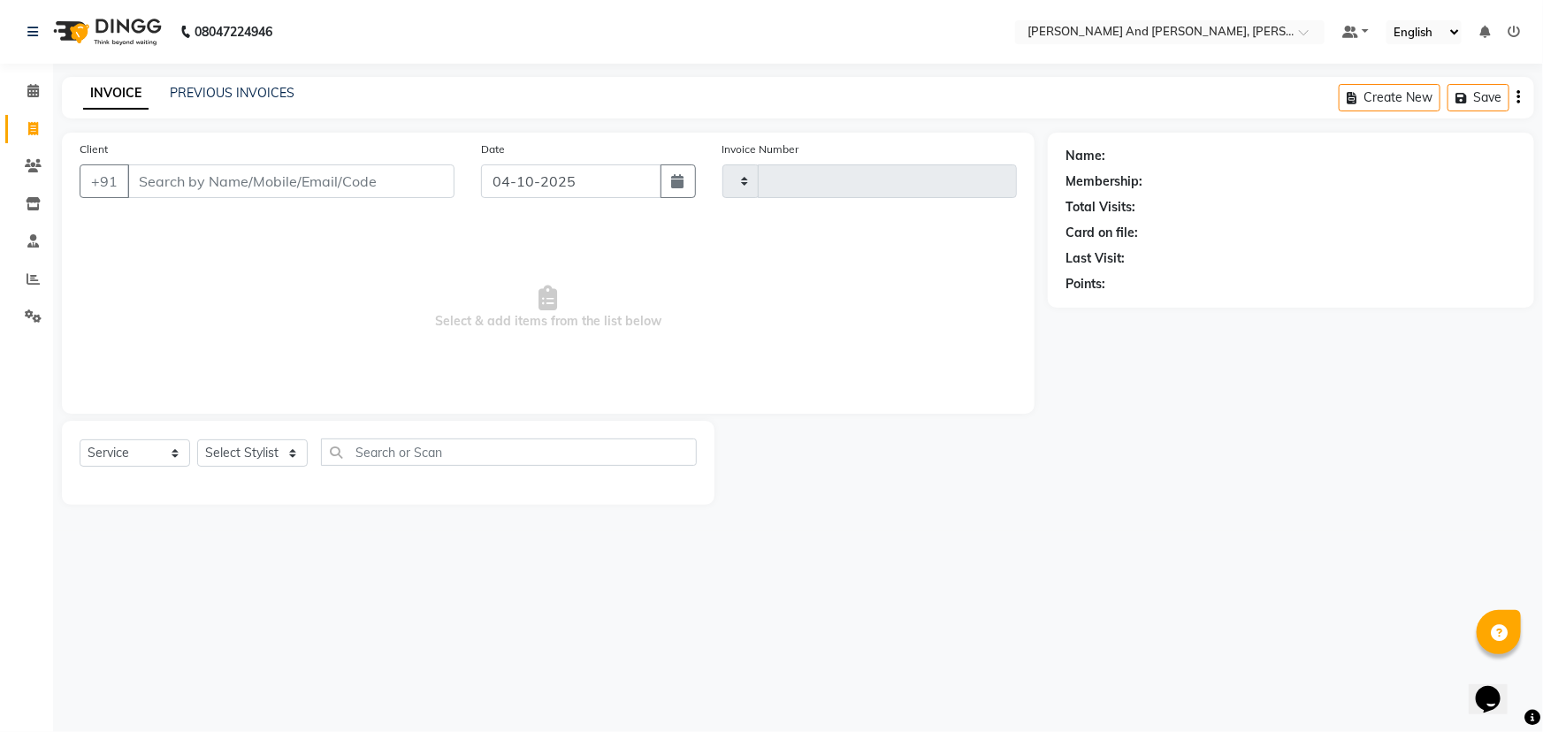
click at [28, 133] on icon at bounding box center [33, 128] width 10 height 13
select select "service"
click at [28, 133] on icon at bounding box center [33, 128] width 10 height 13
select select "P"
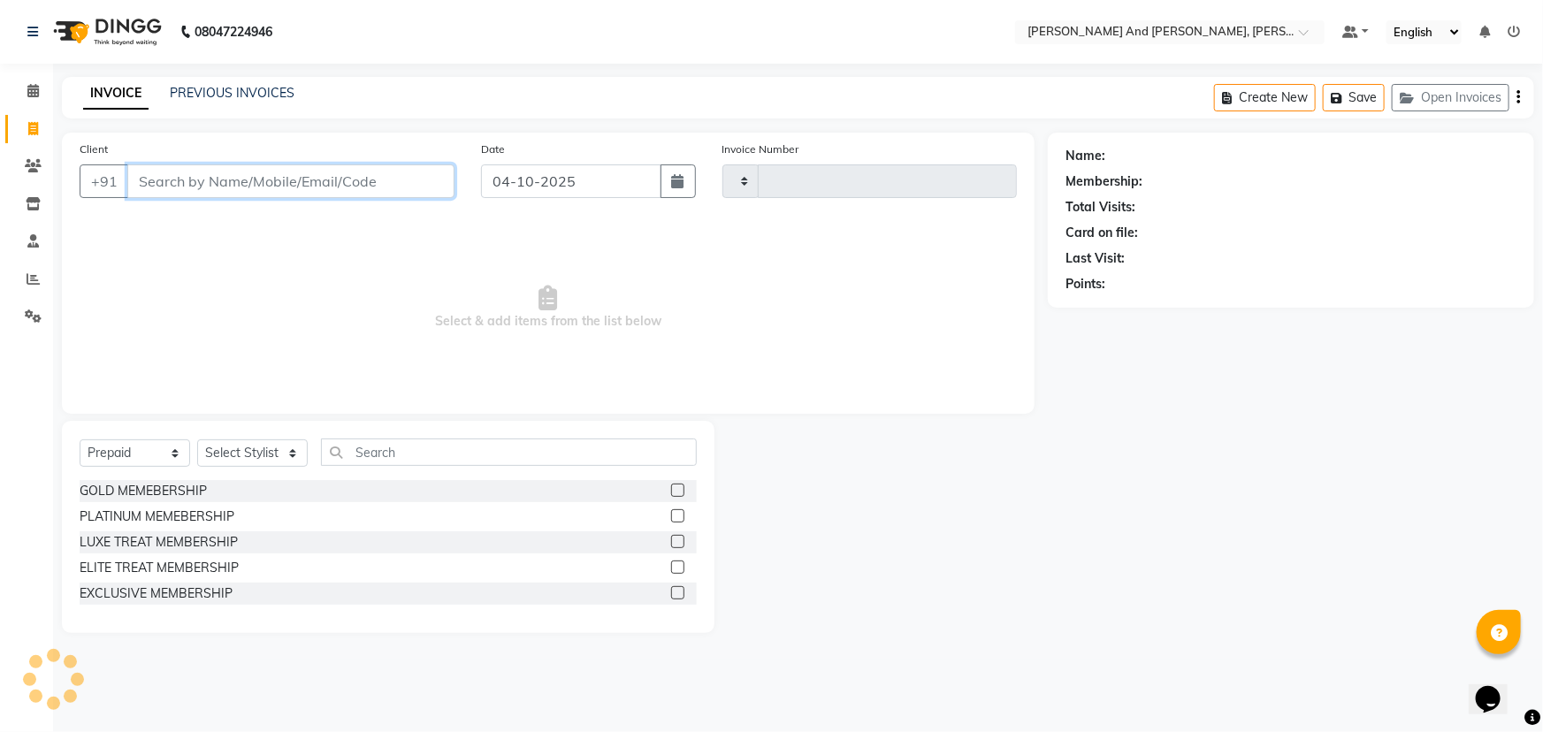
type input "3459"
select select "6766"
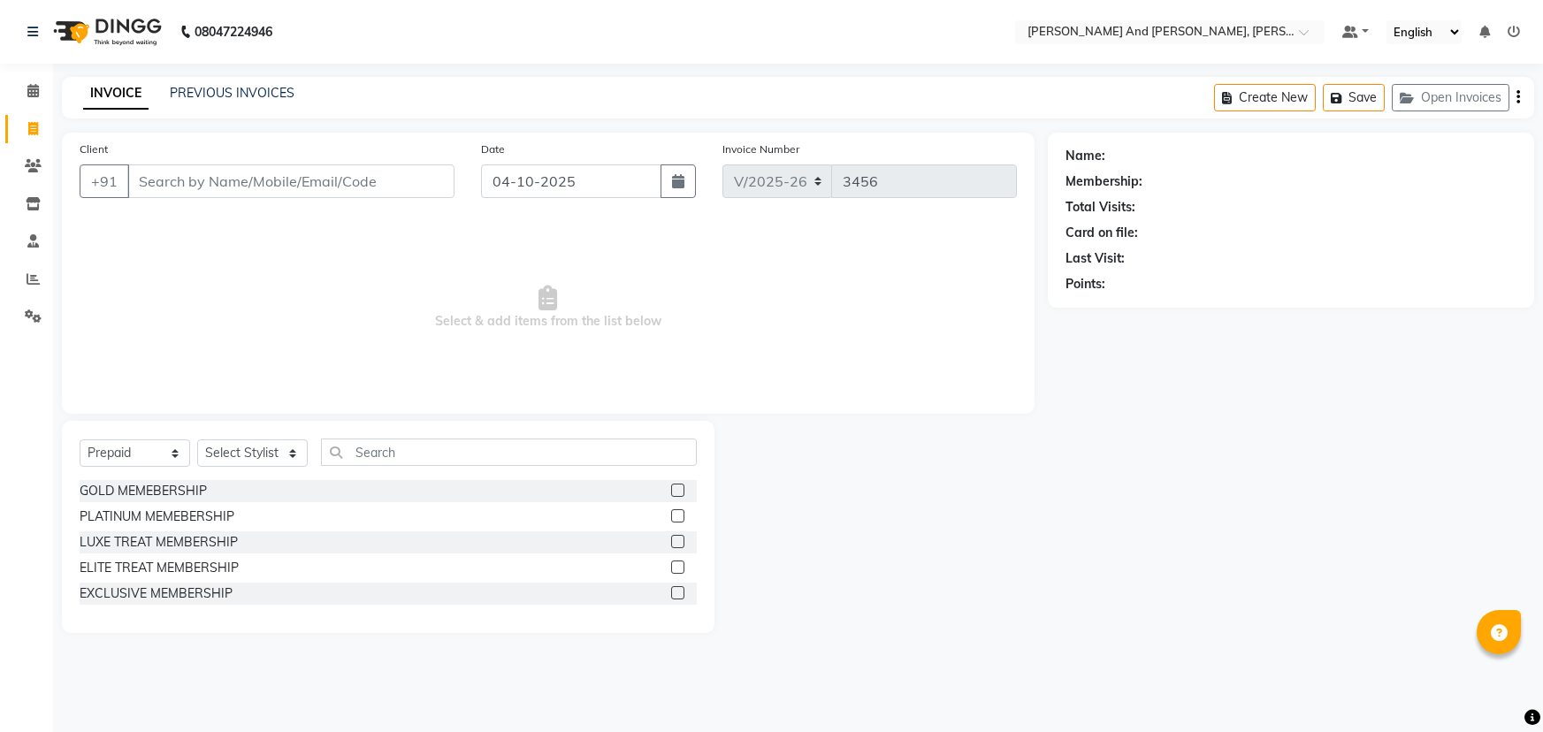
select select "6766"
drag, startPoint x: 146, startPoint y: 444, endPoint x: 141, endPoint y: 466, distance: 22.5
click at [146, 444] on select "Select Service Product Membership Package Voucher Prepaid Gift Card" at bounding box center [135, 452] width 111 height 27
select select "service"
click at [80, 439] on select "Select Service Product Membership Package Voucher Prepaid Gift Card" at bounding box center [135, 452] width 111 height 27
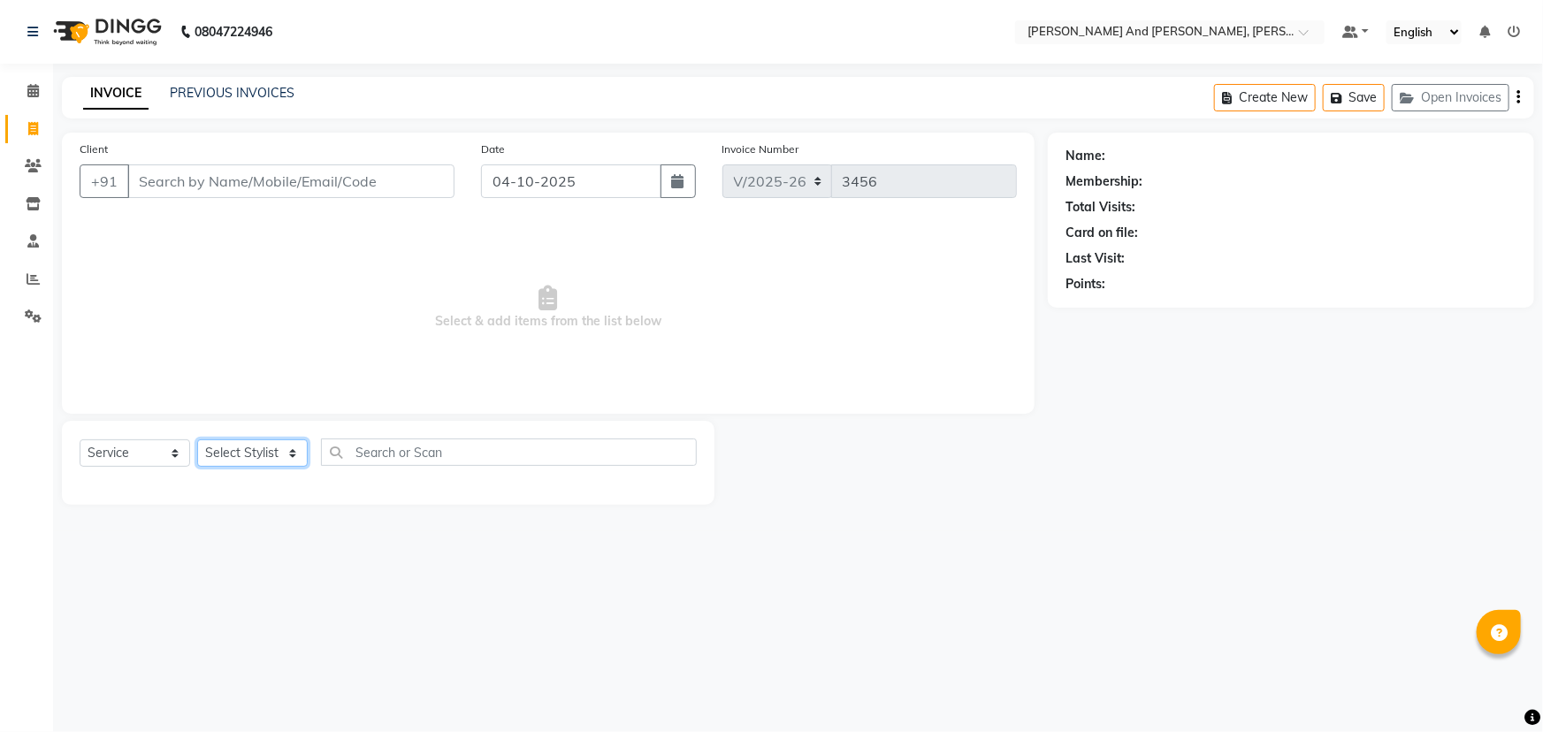
click at [258, 450] on select "Select Stylist ADITI AFREEN 2 [PERSON_NAME] ALKAF [PERSON_NAME] [PERSON_NAME] […" at bounding box center [252, 452] width 111 height 27
select select "93469"
click at [197, 439] on select "Select Stylist ADITI AFREEN 2 [PERSON_NAME] ALKAF [PERSON_NAME] [PERSON_NAME] […" at bounding box center [252, 452] width 111 height 27
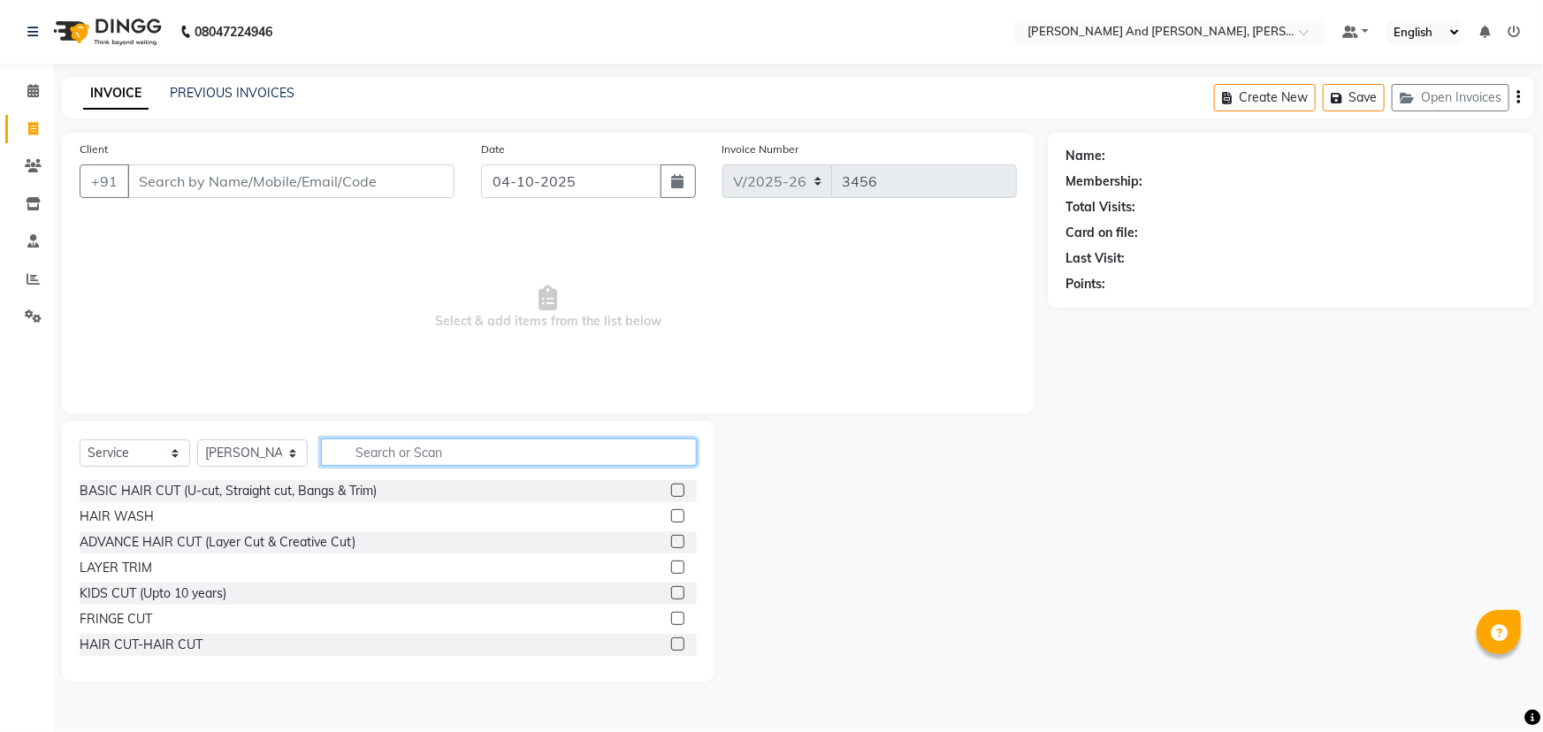
click at [404, 452] on input "text" at bounding box center [509, 452] width 376 height 27
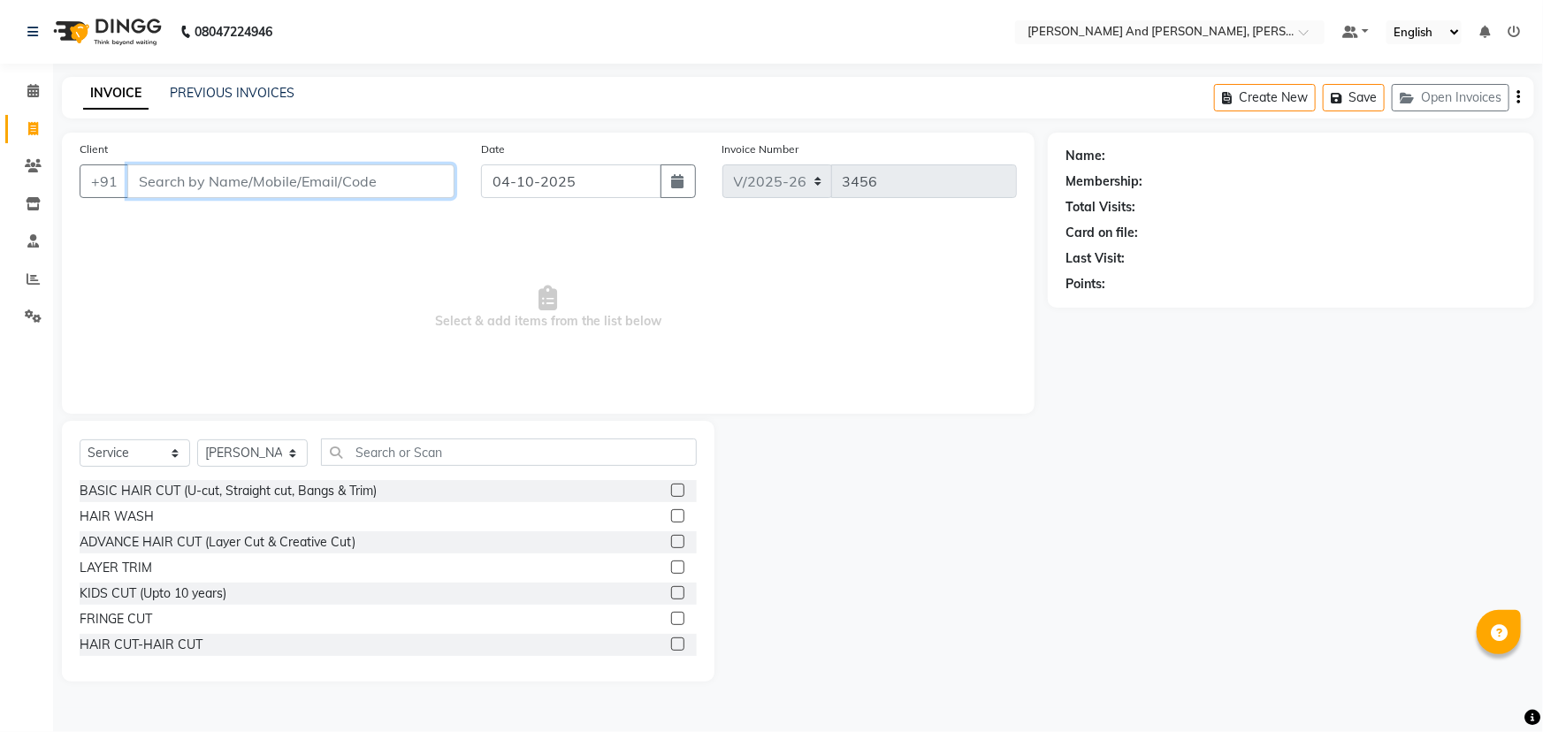
click at [285, 177] on input "Client" at bounding box center [290, 181] width 327 height 34
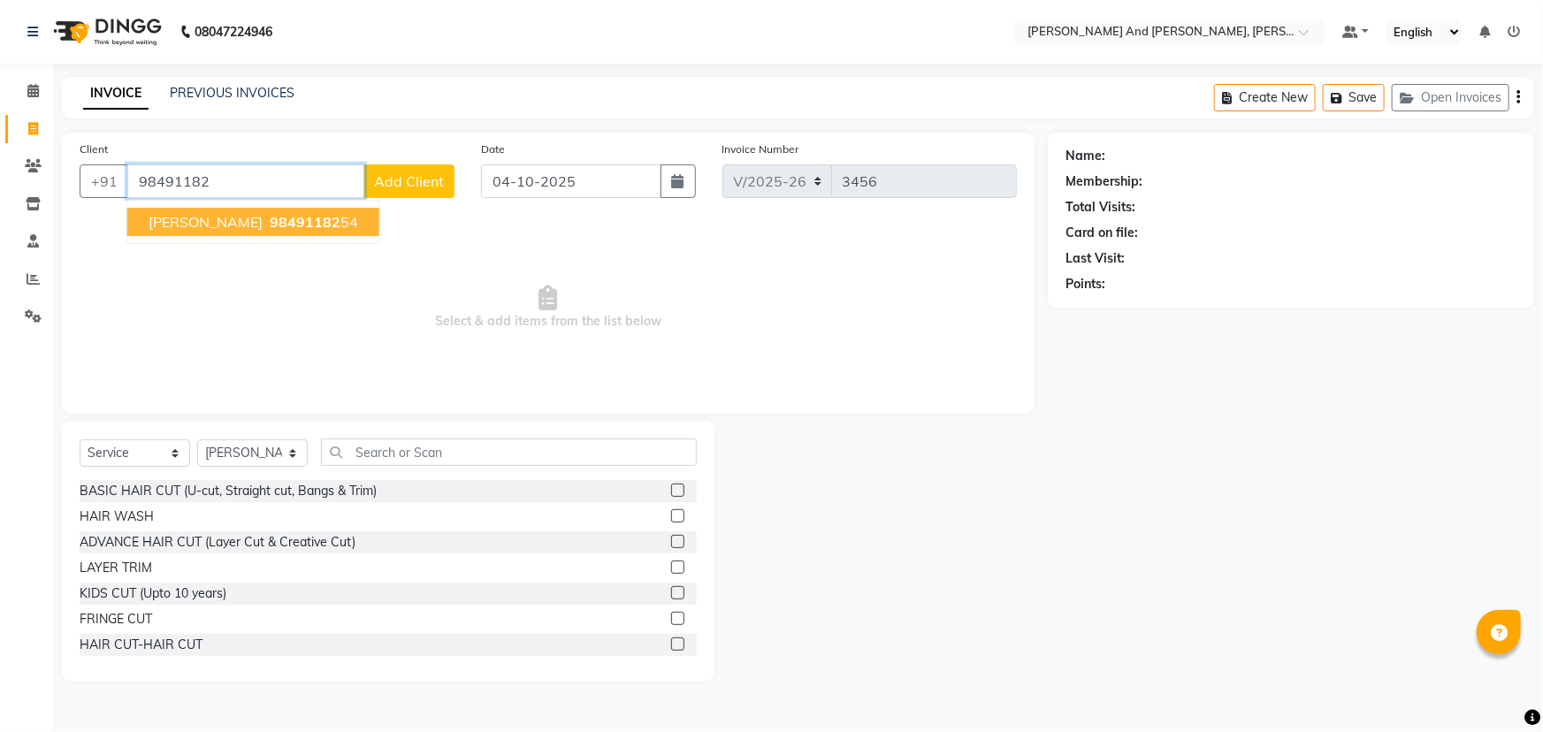
click at [270, 224] on span "98491182" at bounding box center [305, 222] width 71 height 18
type input "9849118254"
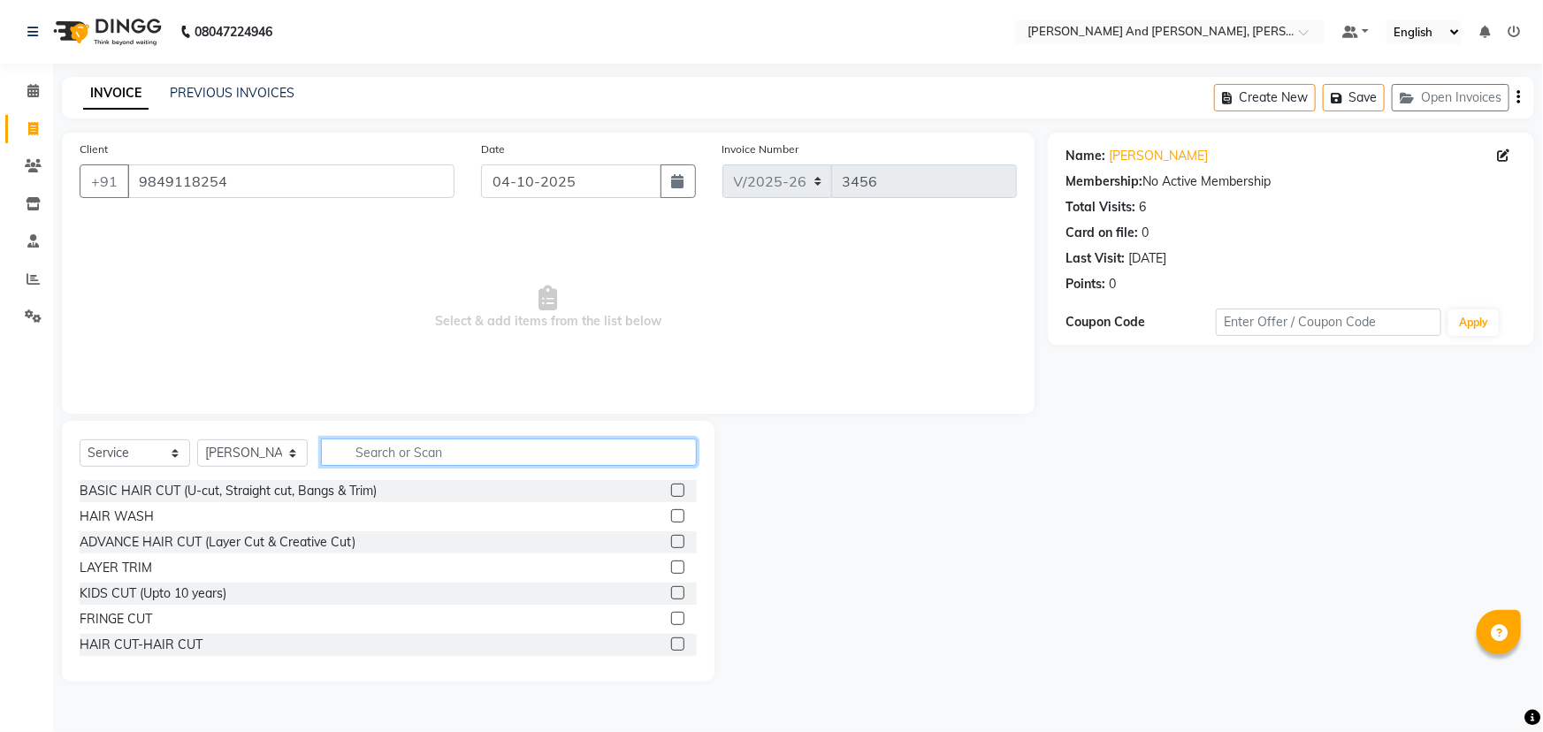
click at [497, 460] on input "text" at bounding box center [509, 452] width 376 height 27
type input "HAIR"
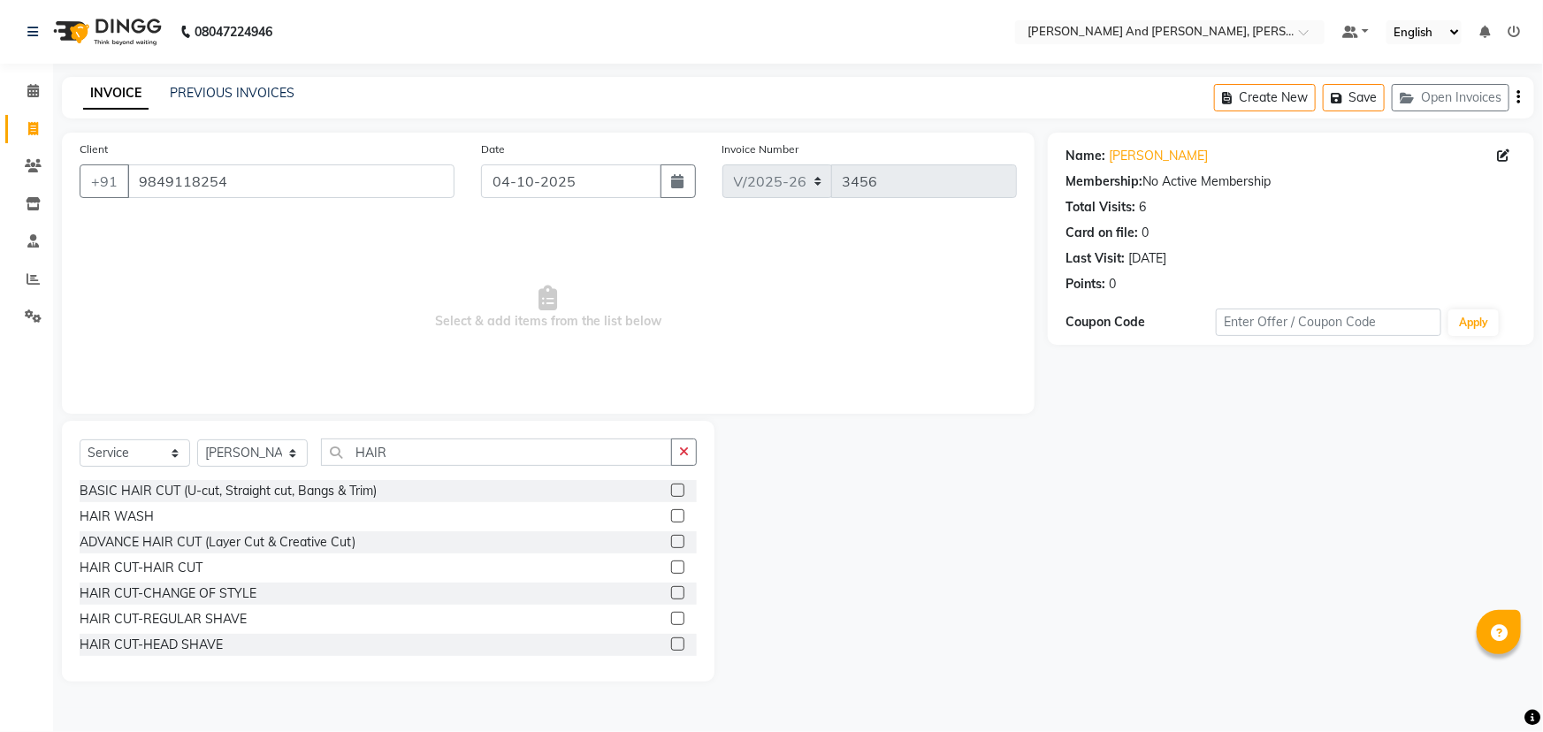
click at [671, 565] on label at bounding box center [677, 567] width 13 height 13
click at [671, 565] on input "checkbox" at bounding box center [676, 567] width 11 height 11
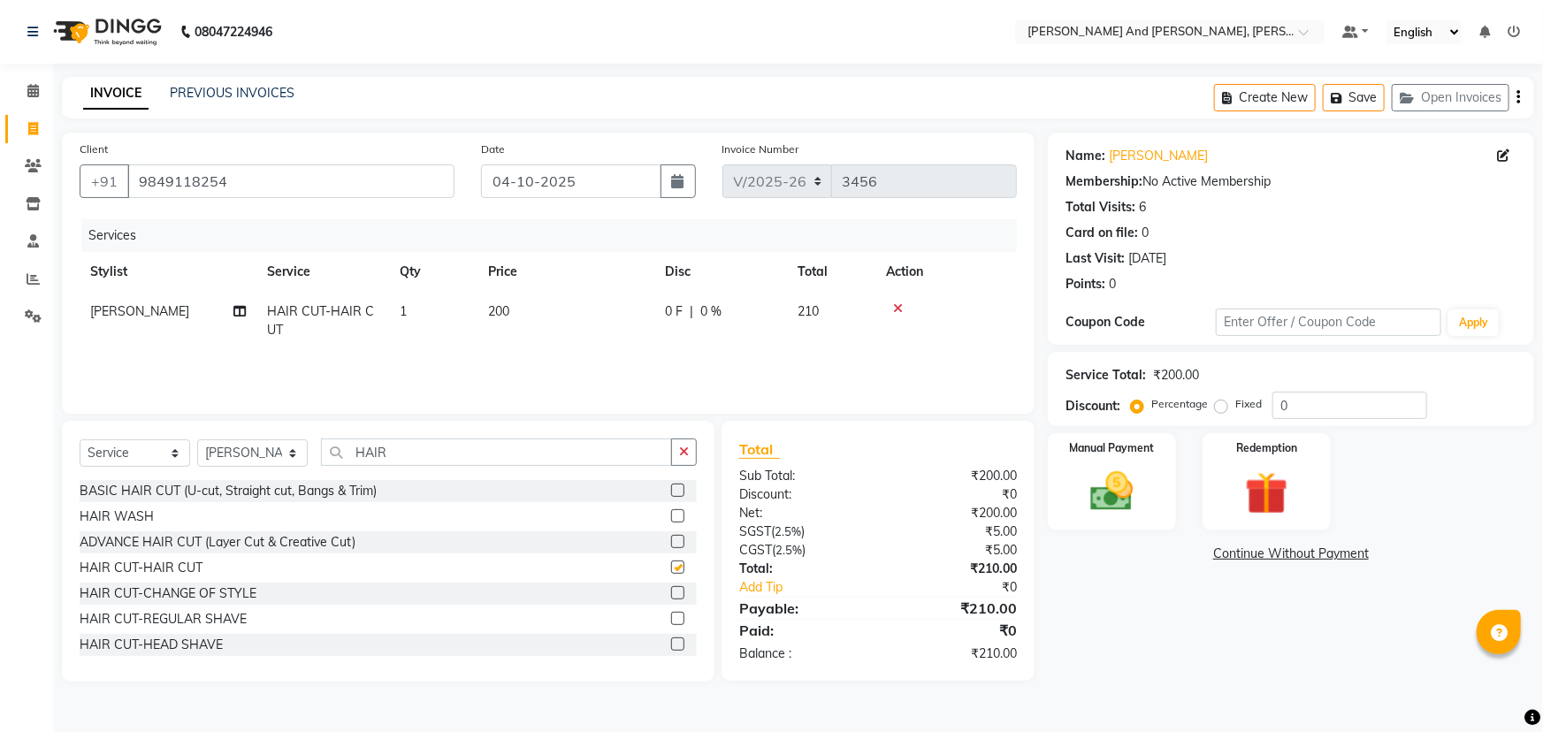
checkbox input "false"
click at [1126, 485] on img at bounding box center [1112, 491] width 72 height 51
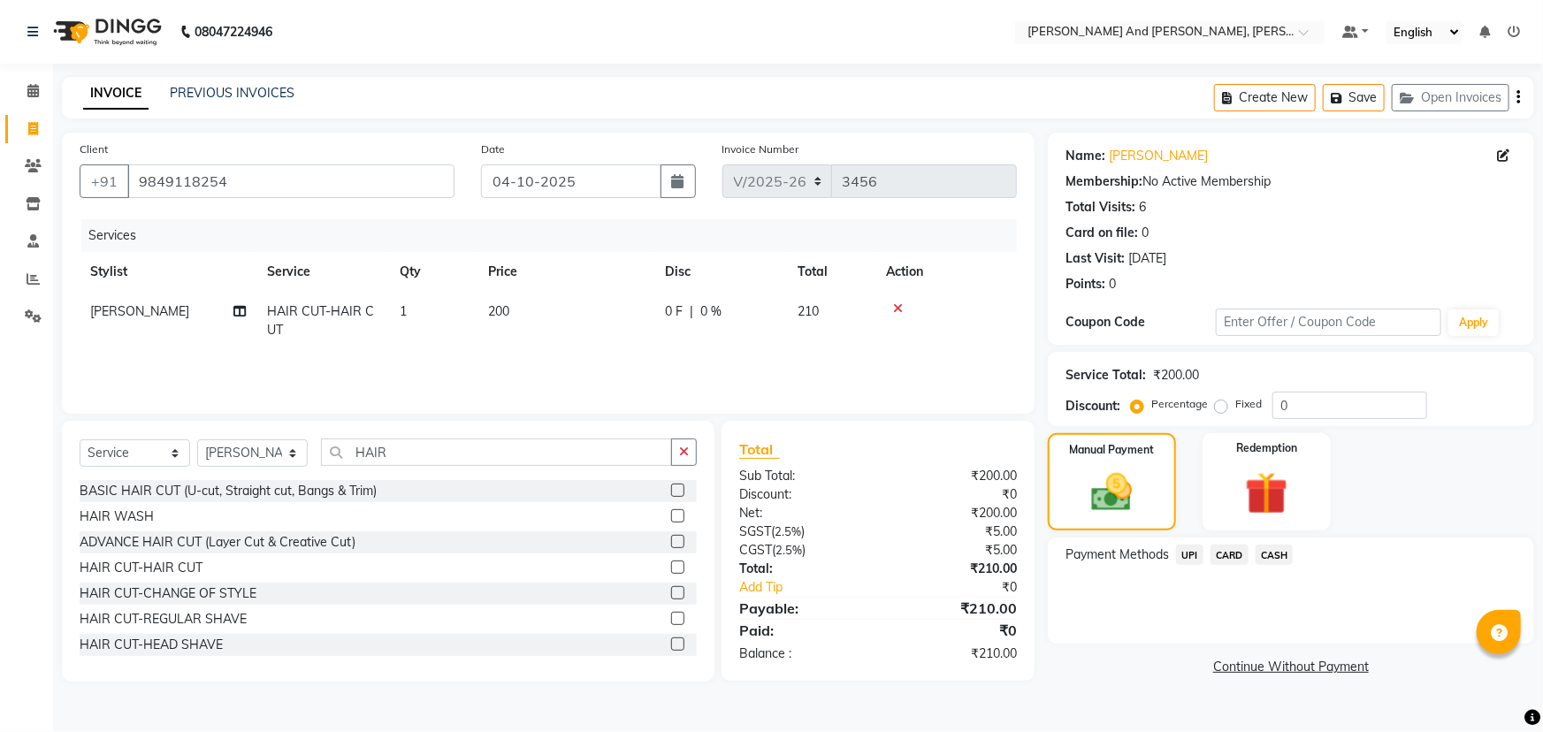
click at [1185, 557] on span "UPI" at bounding box center [1189, 555] width 27 height 20
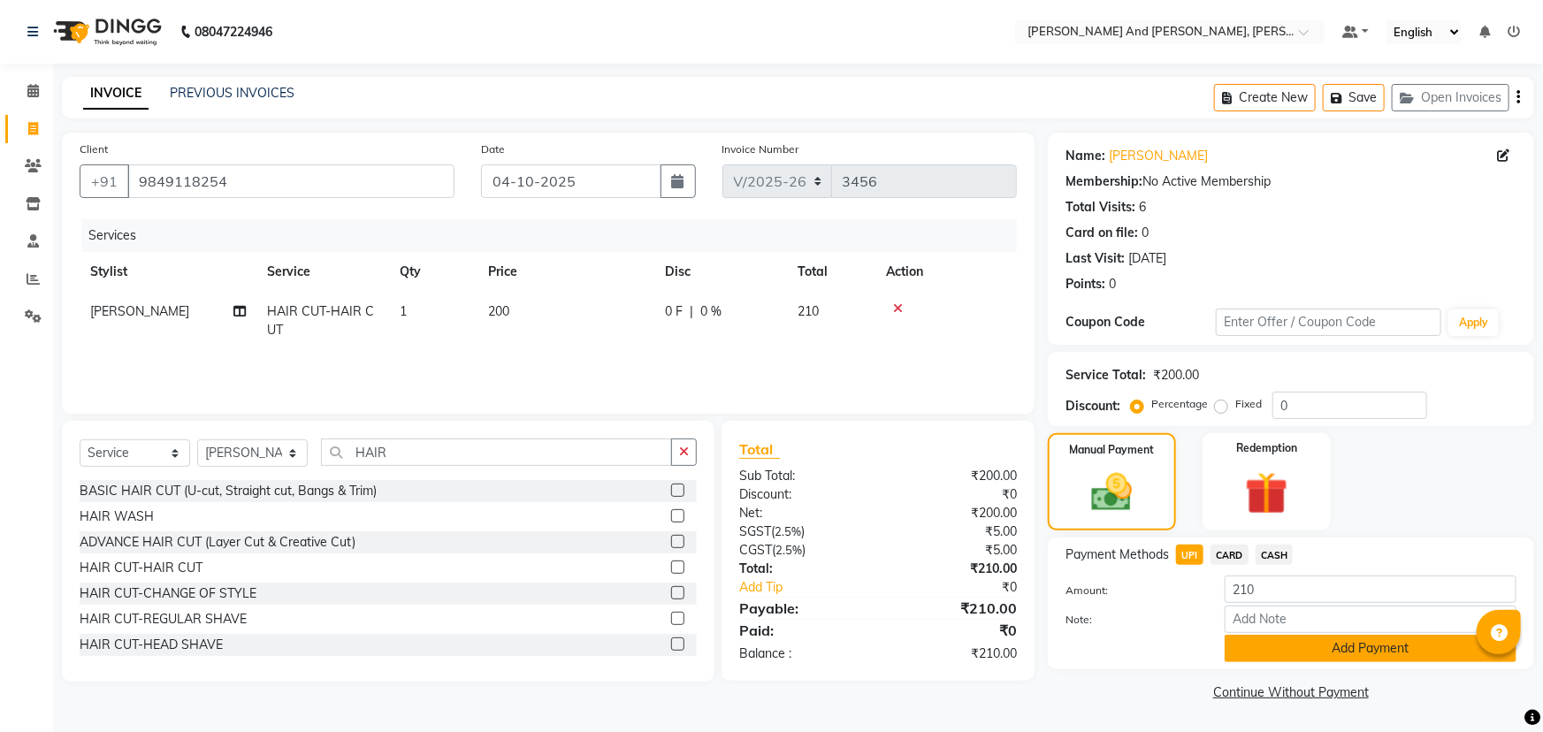
click at [1292, 643] on button "Add Payment" at bounding box center [1370, 648] width 292 height 27
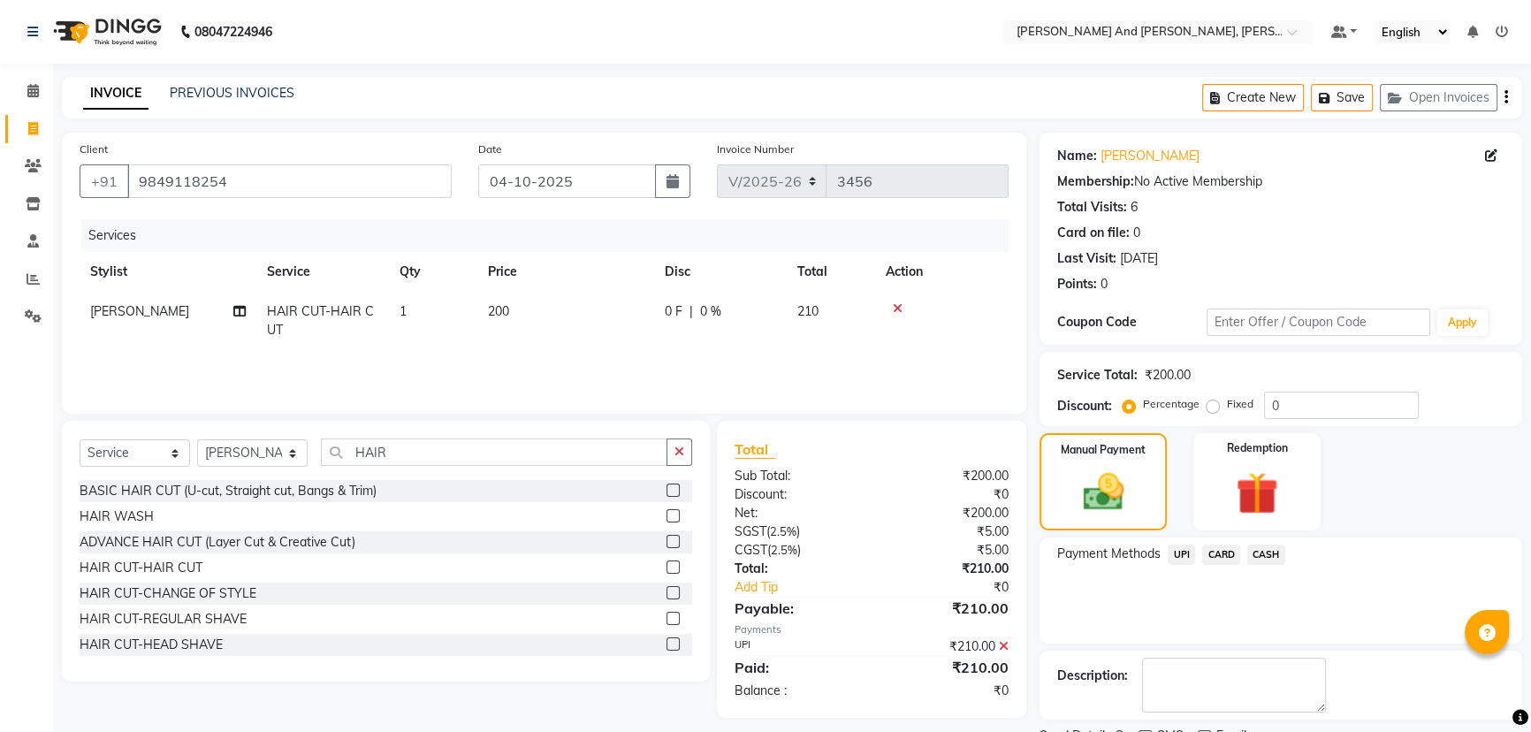
scroll to position [72, 0]
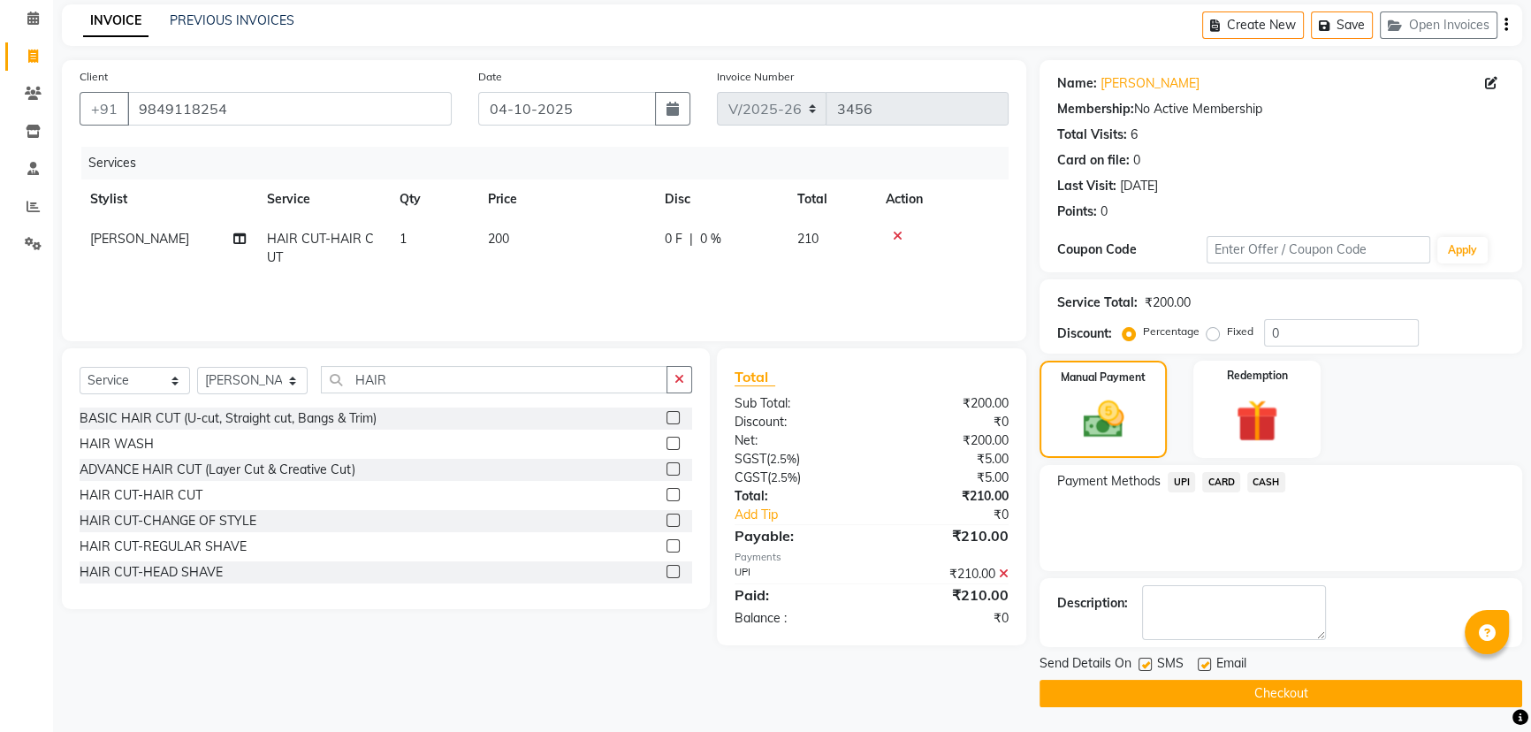
click at [1284, 697] on button "Checkout" at bounding box center [1281, 693] width 483 height 27
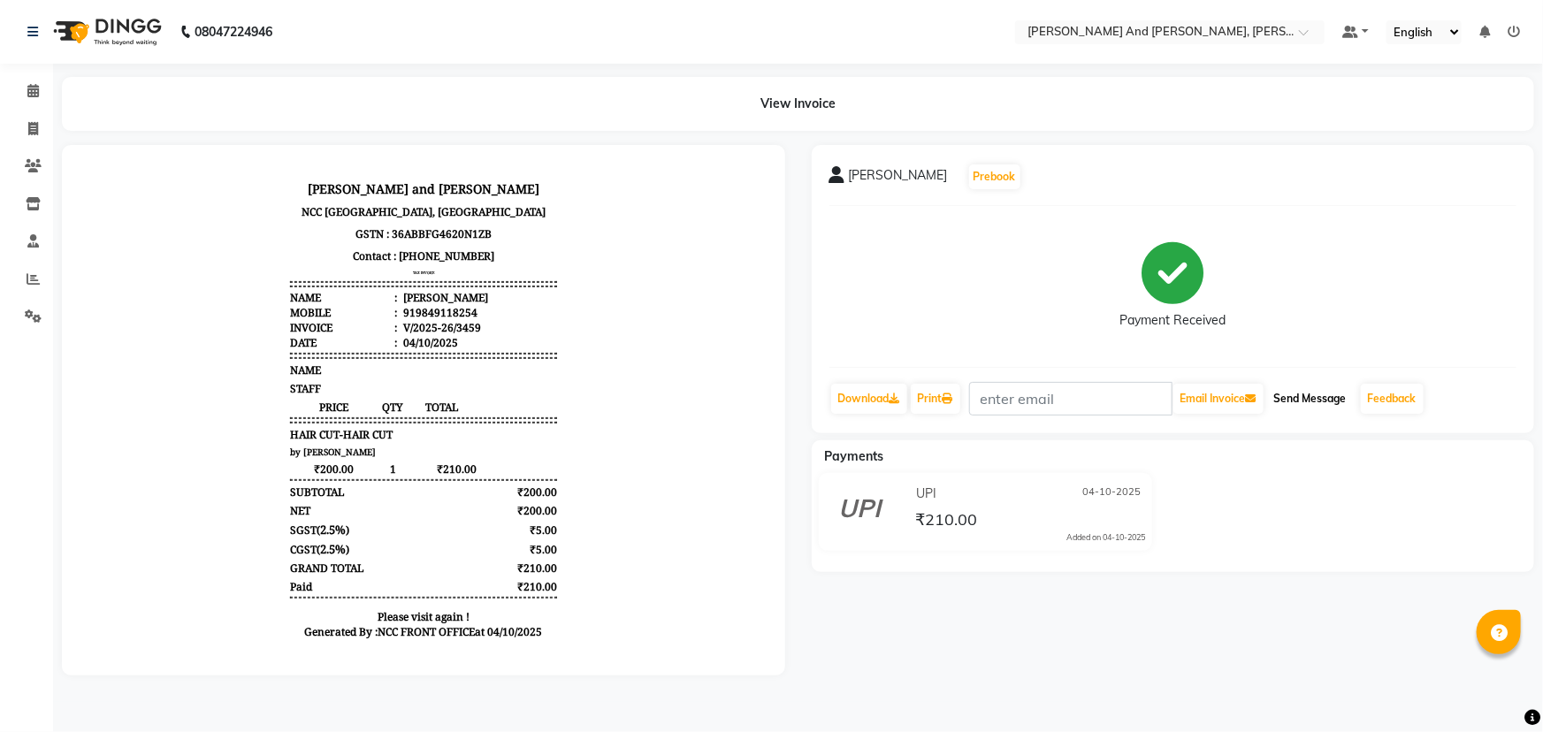
click at [1298, 399] on button "Send Message" at bounding box center [1310, 399] width 87 height 30
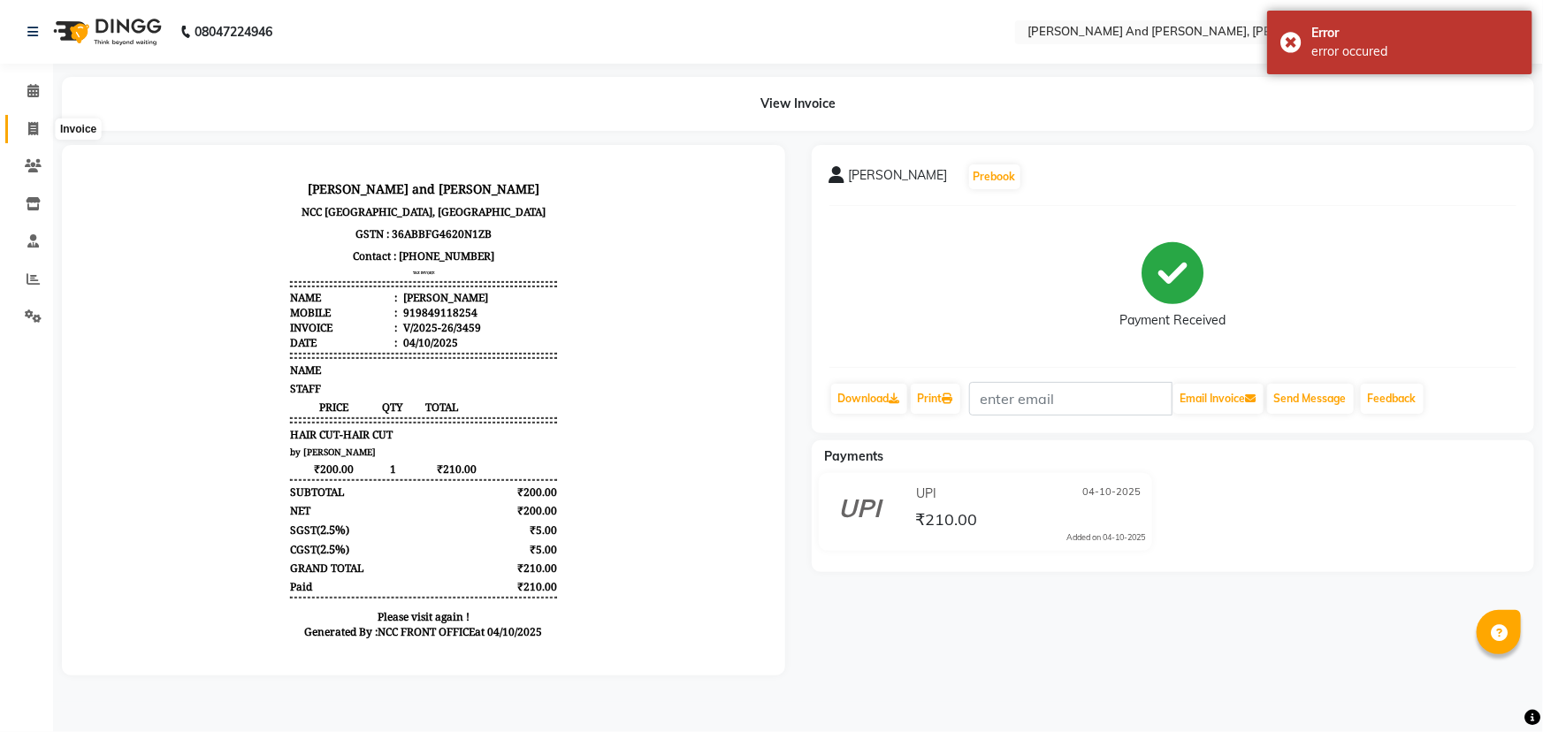
click at [35, 126] on icon at bounding box center [33, 128] width 10 height 13
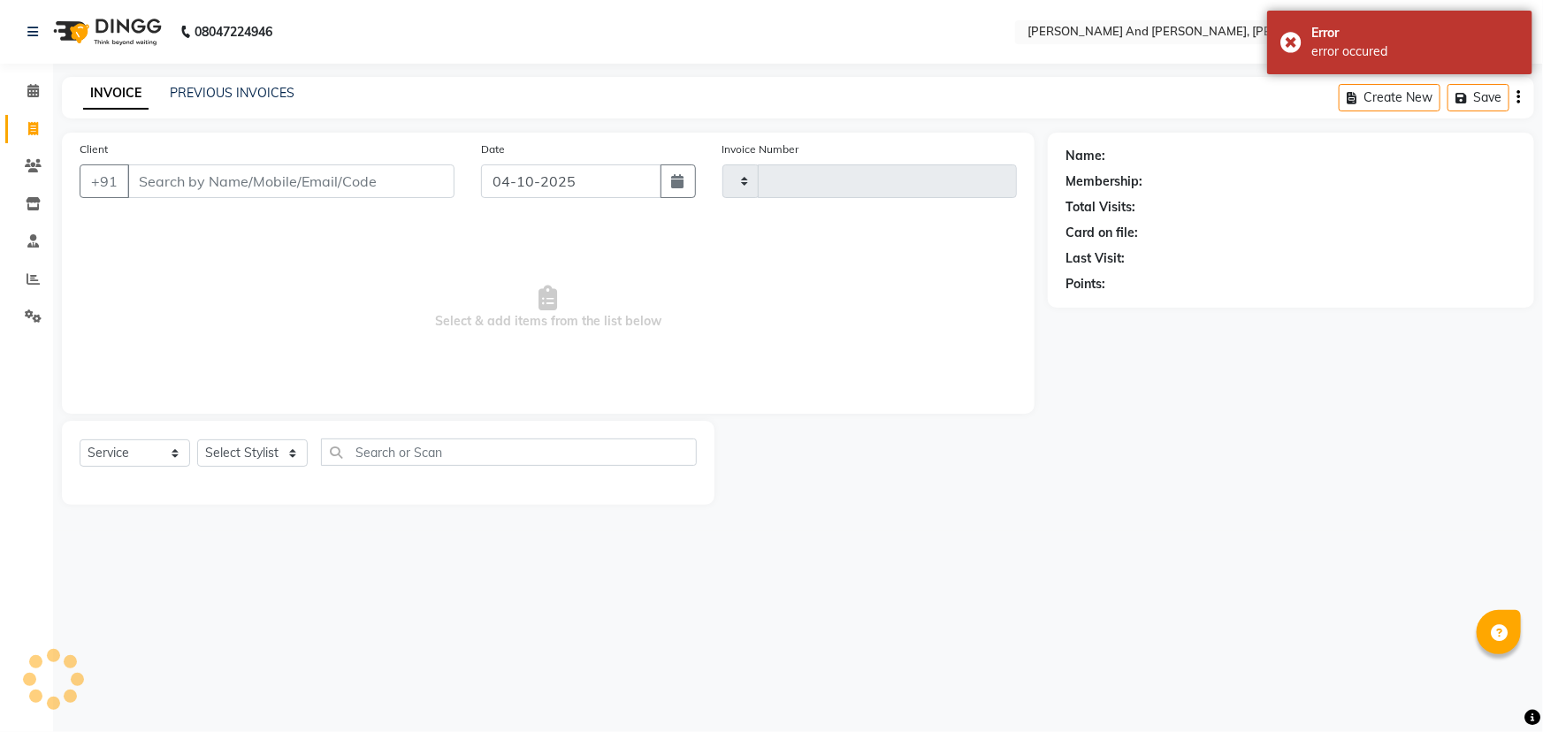
click at [35, 126] on icon at bounding box center [33, 128] width 10 height 13
click at [36, 126] on icon at bounding box center [33, 128] width 10 height 13
select select "service"
click at [36, 126] on icon at bounding box center [33, 128] width 10 height 13
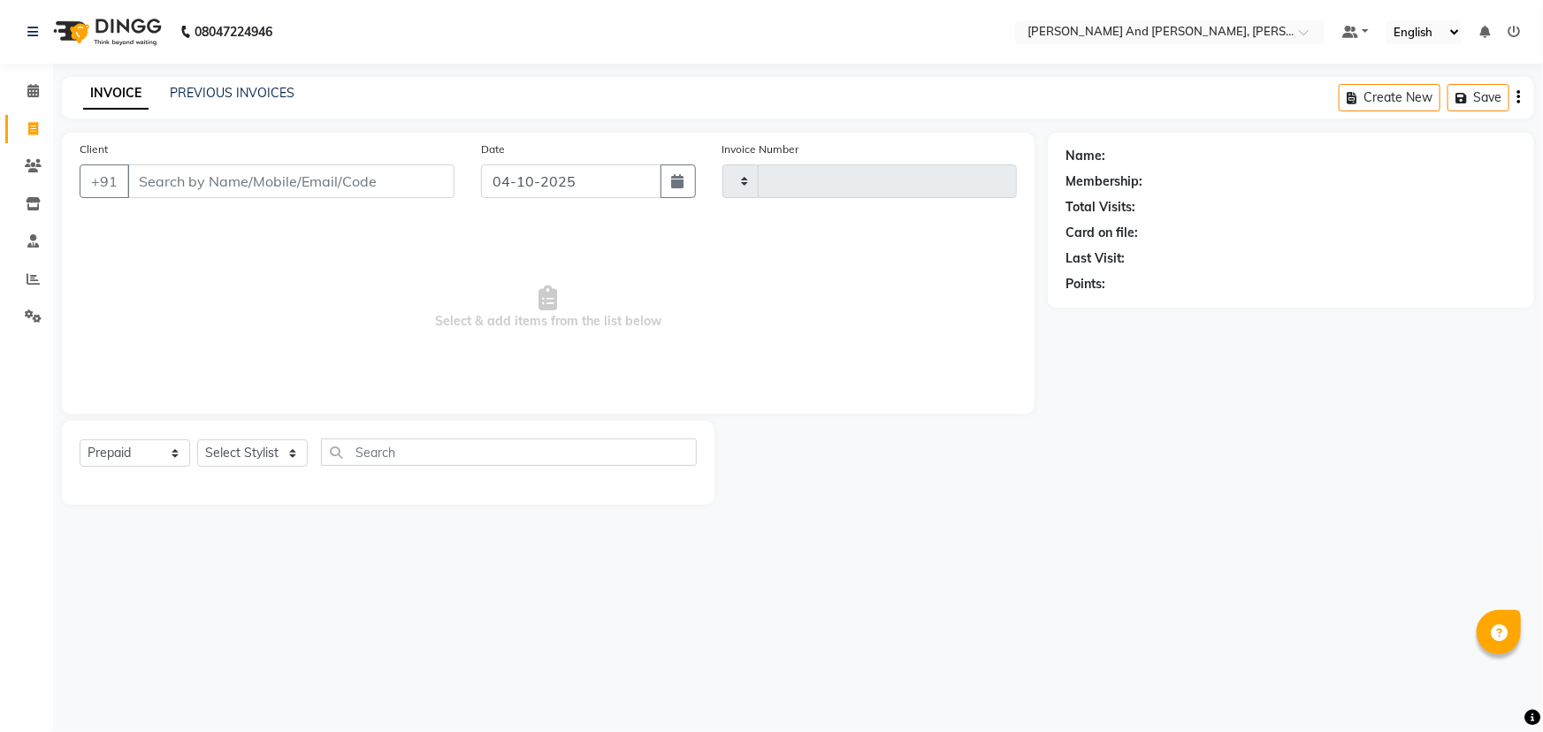
click at [1123, 514] on main "INVOICE PREVIOUS INVOICES Create New Save Client +91 Date 04-10-2025 Invoice Nu…" at bounding box center [798, 304] width 1490 height 454
click at [131, 448] on select "Select Service Product Membership Package Voucher Prepaid Gift Card" at bounding box center [135, 452] width 111 height 27
select select "service"
click at [80, 439] on select "Select Service Product Membership Package Voucher Prepaid Gift Card" at bounding box center [135, 452] width 111 height 27
click at [254, 454] on select "Select Stylist" at bounding box center [252, 452] width 111 height 27
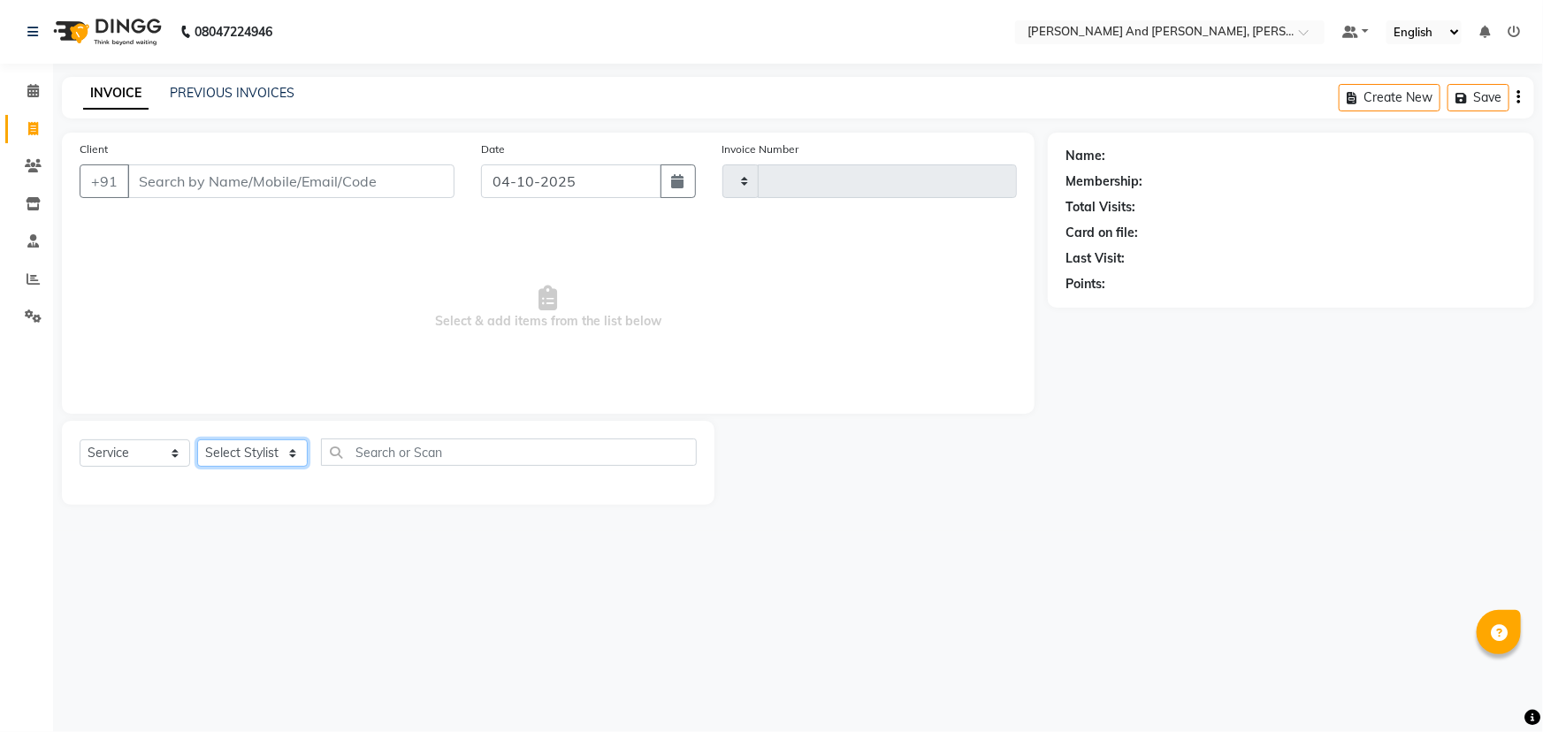
click at [256, 450] on select "Select Stylist" at bounding box center [252, 452] width 111 height 27
drag, startPoint x: 262, startPoint y: 441, endPoint x: 264, endPoint y: 461, distance: 19.6
click at [264, 460] on select "Select Stylist" at bounding box center [252, 452] width 111 height 27
click at [264, 461] on select "Select Stylist" at bounding box center [252, 452] width 111 height 27
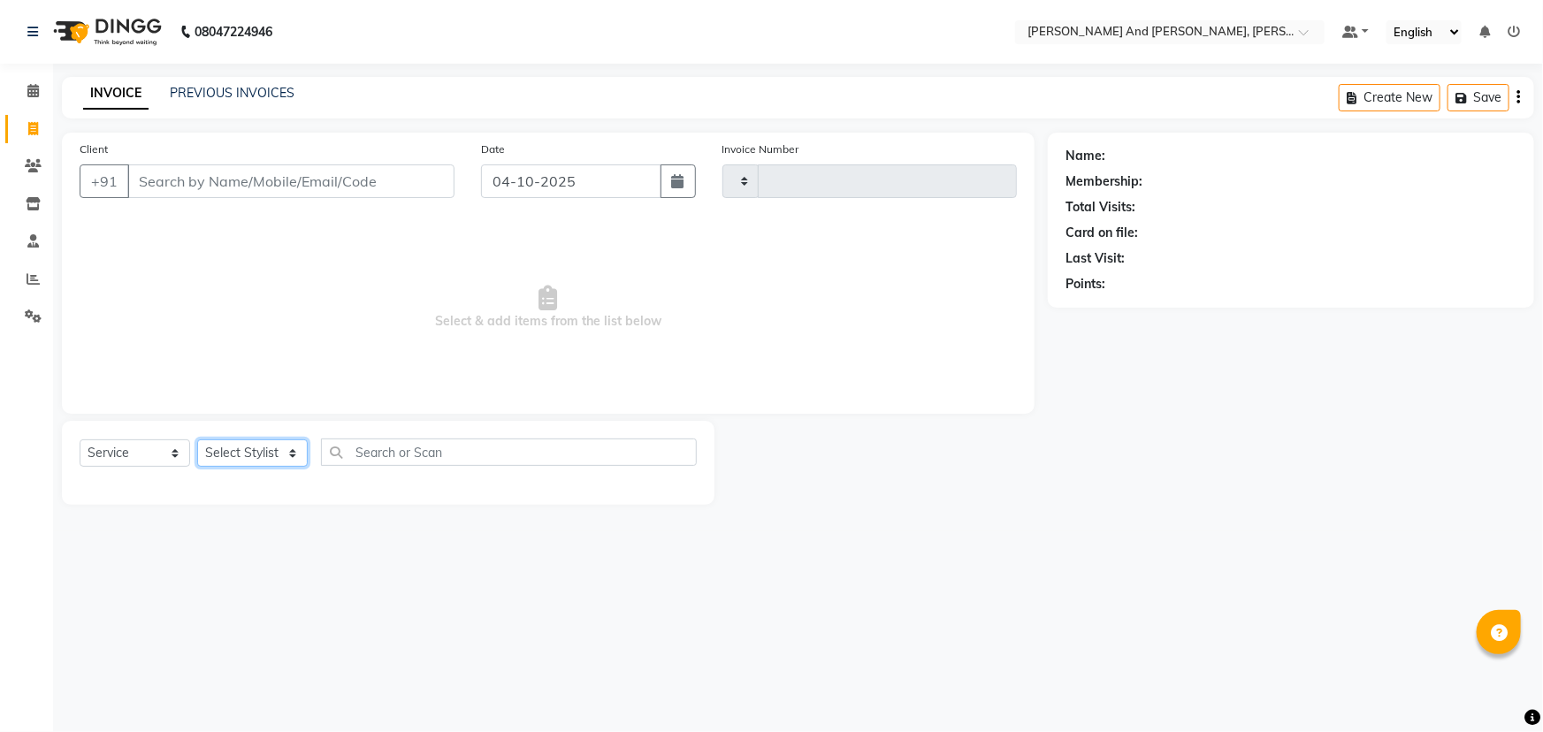
click at [264, 461] on select "Select Stylist" at bounding box center [252, 452] width 111 height 27
drag, startPoint x: 265, startPoint y: 461, endPoint x: 286, endPoint y: 442, distance: 28.2
click at [265, 461] on select "Select Stylist" at bounding box center [252, 452] width 111 height 27
click at [286, 442] on select "Select Stylist" at bounding box center [252, 452] width 111 height 27
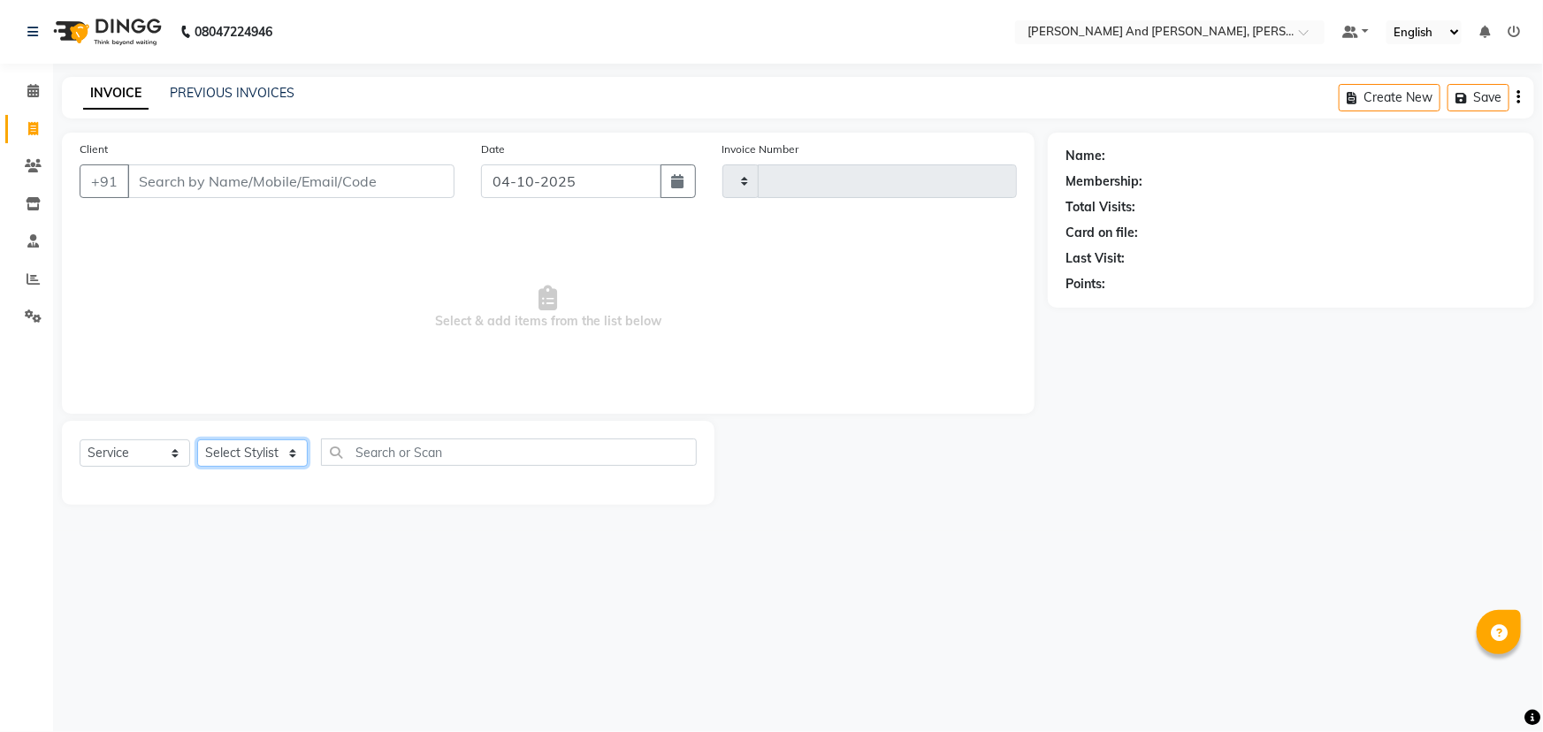
click at [286, 442] on select "Select Stylist" at bounding box center [252, 452] width 111 height 27
click at [227, 454] on select "Select Stylist" at bounding box center [252, 452] width 111 height 27
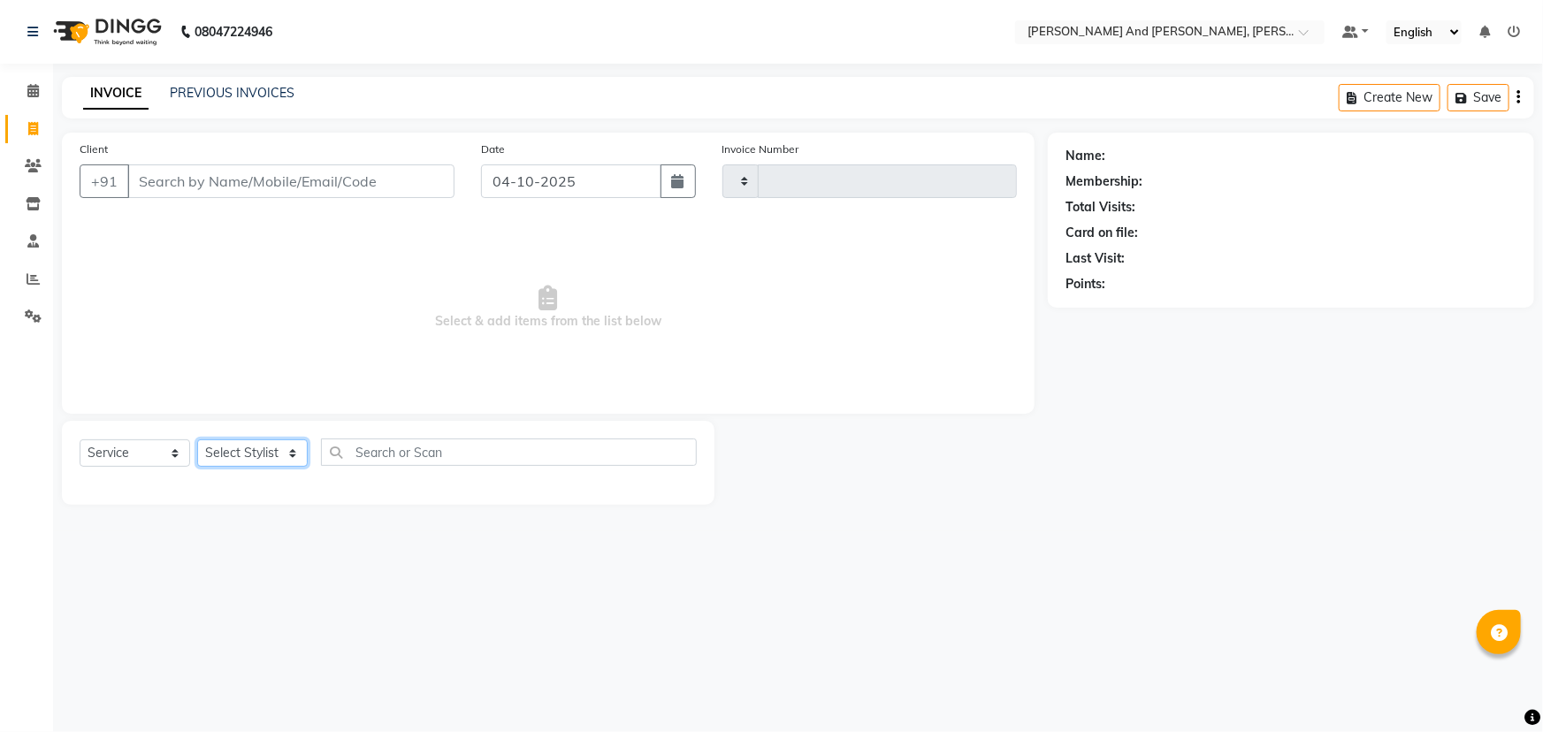
click at [227, 454] on select "Select Stylist" at bounding box center [252, 452] width 111 height 27
click at [238, 450] on select "Select Stylist" at bounding box center [252, 452] width 111 height 27
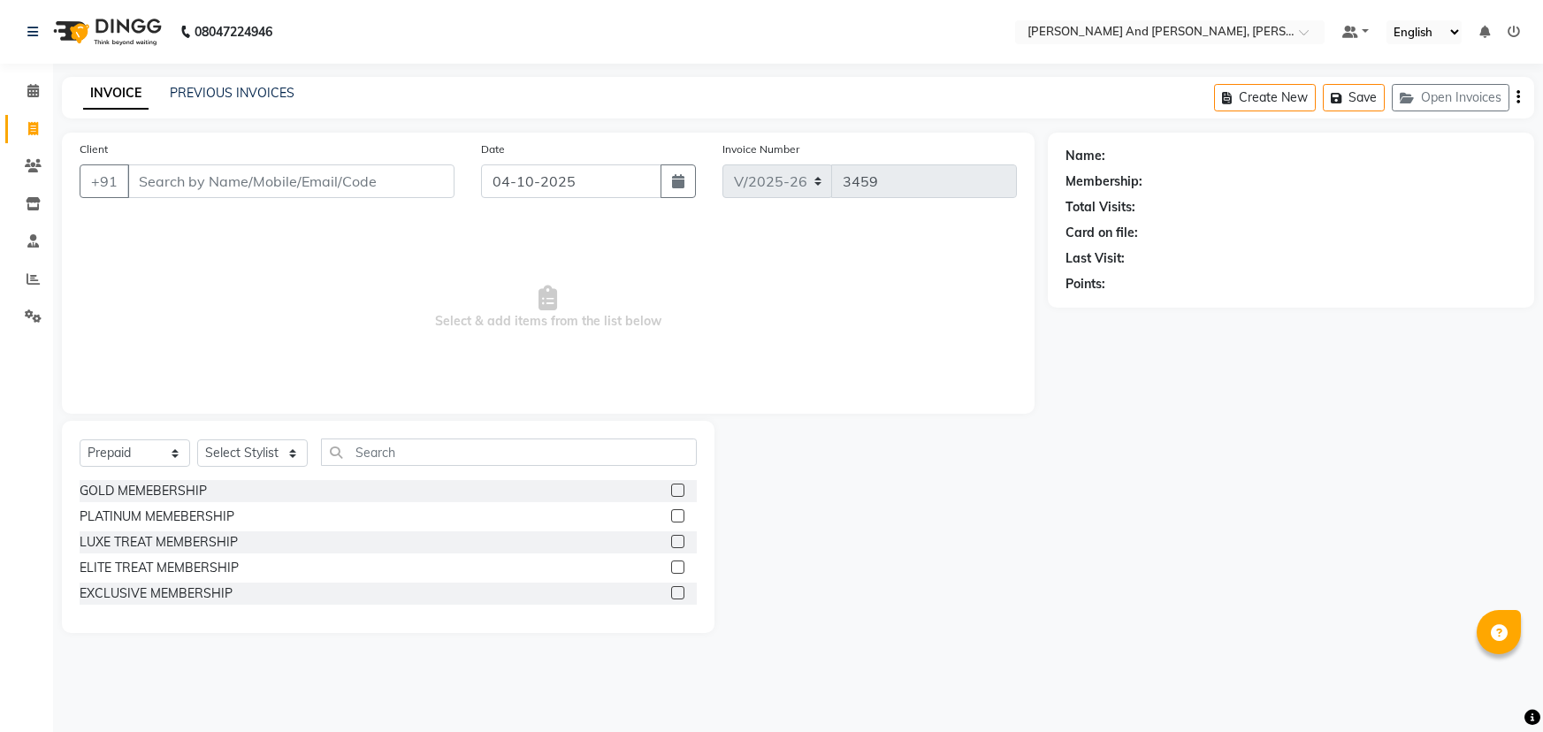
select select "6766"
click at [126, 450] on select "Select Service Product Membership Package Voucher Prepaid Gift Card" at bounding box center [135, 452] width 111 height 27
select select "service"
click at [80, 439] on select "Select Service Product Membership Package Voucher Prepaid Gift Card" at bounding box center [135, 452] width 111 height 27
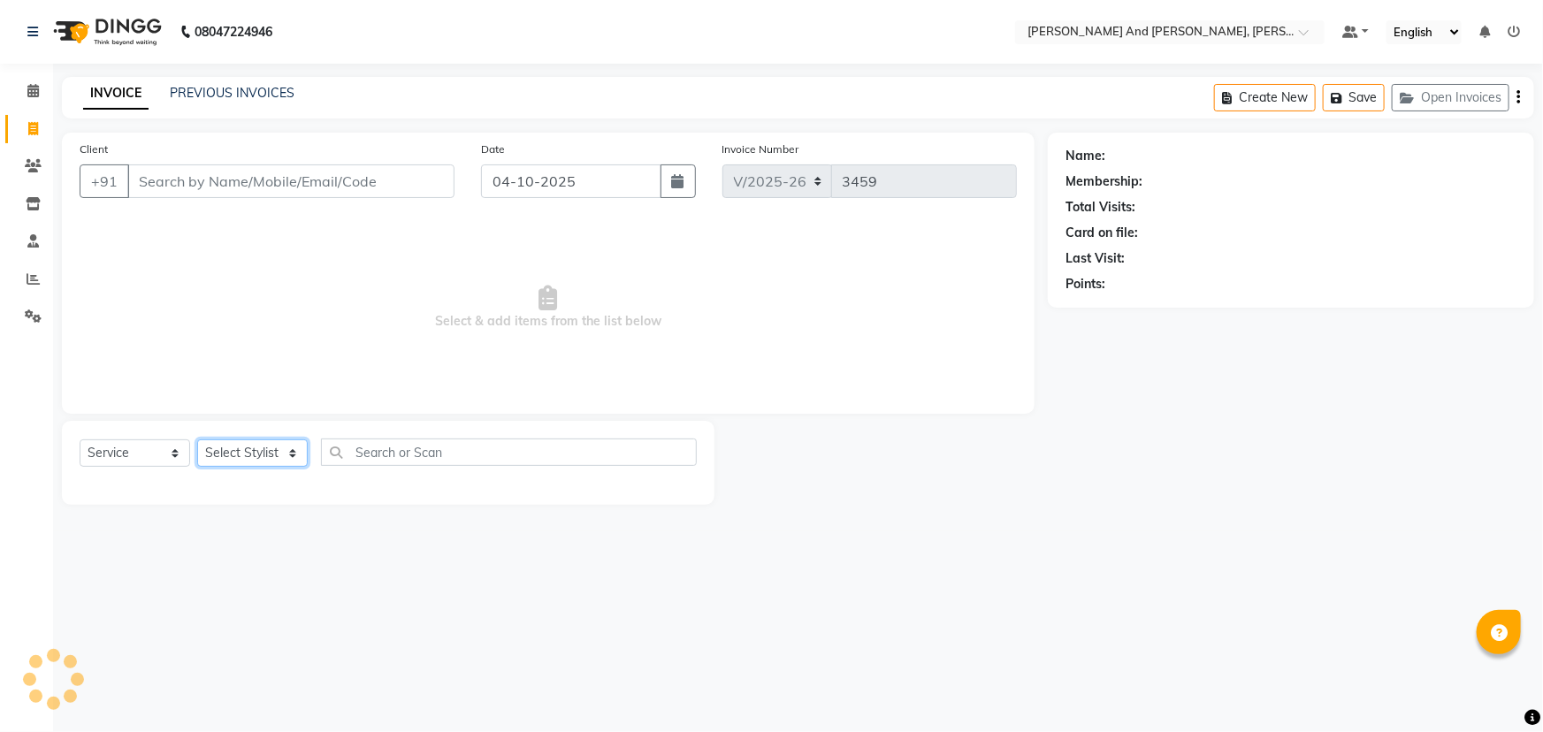
click at [250, 456] on select "Select Stylist ADITI AFREEN 2 [PERSON_NAME] ALKAF [PERSON_NAME] [PERSON_NAME] […" at bounding box center [252, 452] width 111 height 27
click at [197, 439] on select "Select Stylist ADITI AFREEN 2 [PERSON_NAME] ALKAF [PERSON_NAME] [PERSON_NAME] […" at bounding box center [252, 452] width 111 height 27
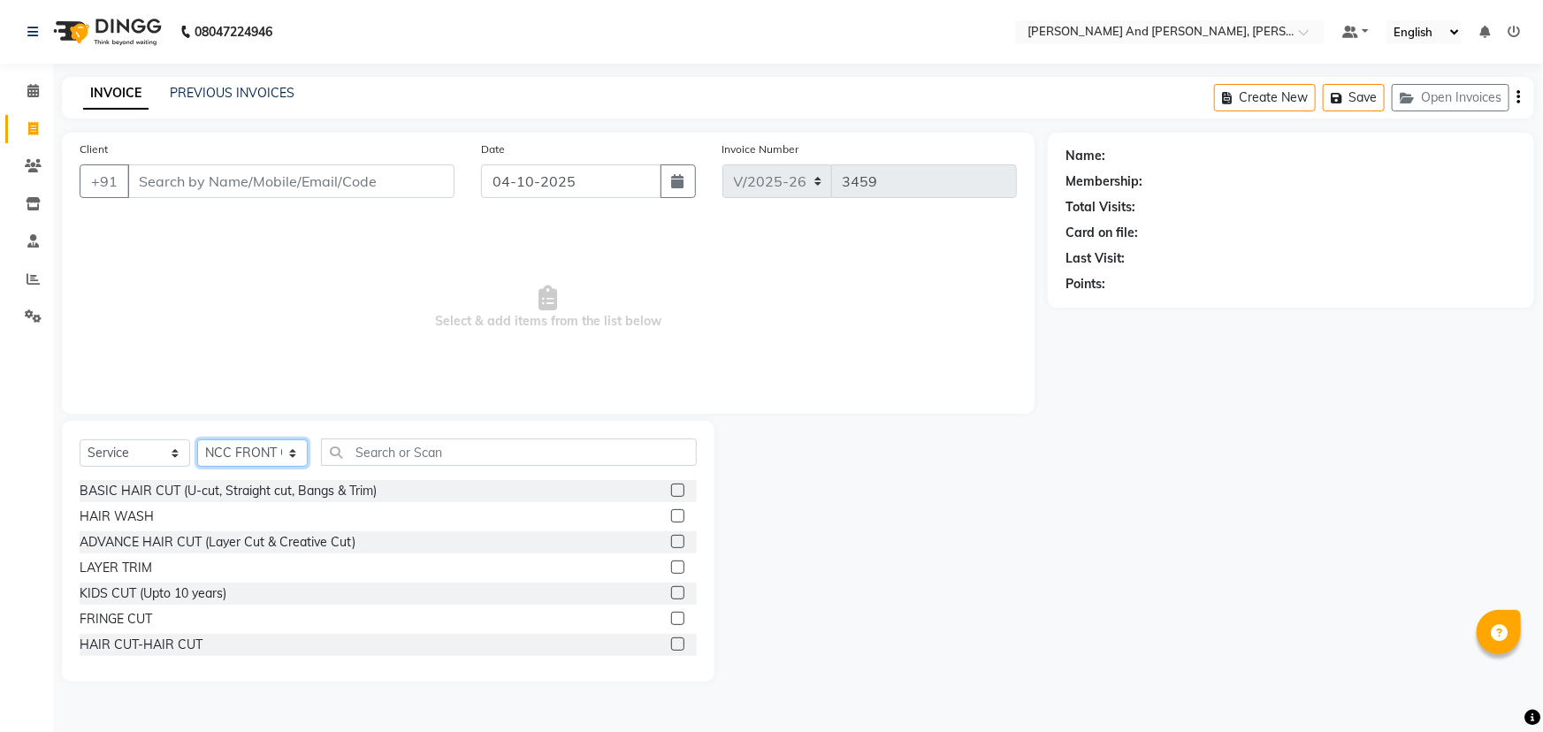
click at [256, 452] on select "Select Stylist ADITI AFREEN 2 [PERSON_NAME] ALKAF [PERSON_NAME] [PERSON_NAME] […" at bounding box center [252, 452] width 111 height 27
select select "66353"
click at [197, 439] on select "Select Stylist ADITI AFREEN 2 [PERSON_NAME] ALKAF [PERSON_NAME] [PERSON_NAME] […" at bounding box center [252, 452] width 111 height 27
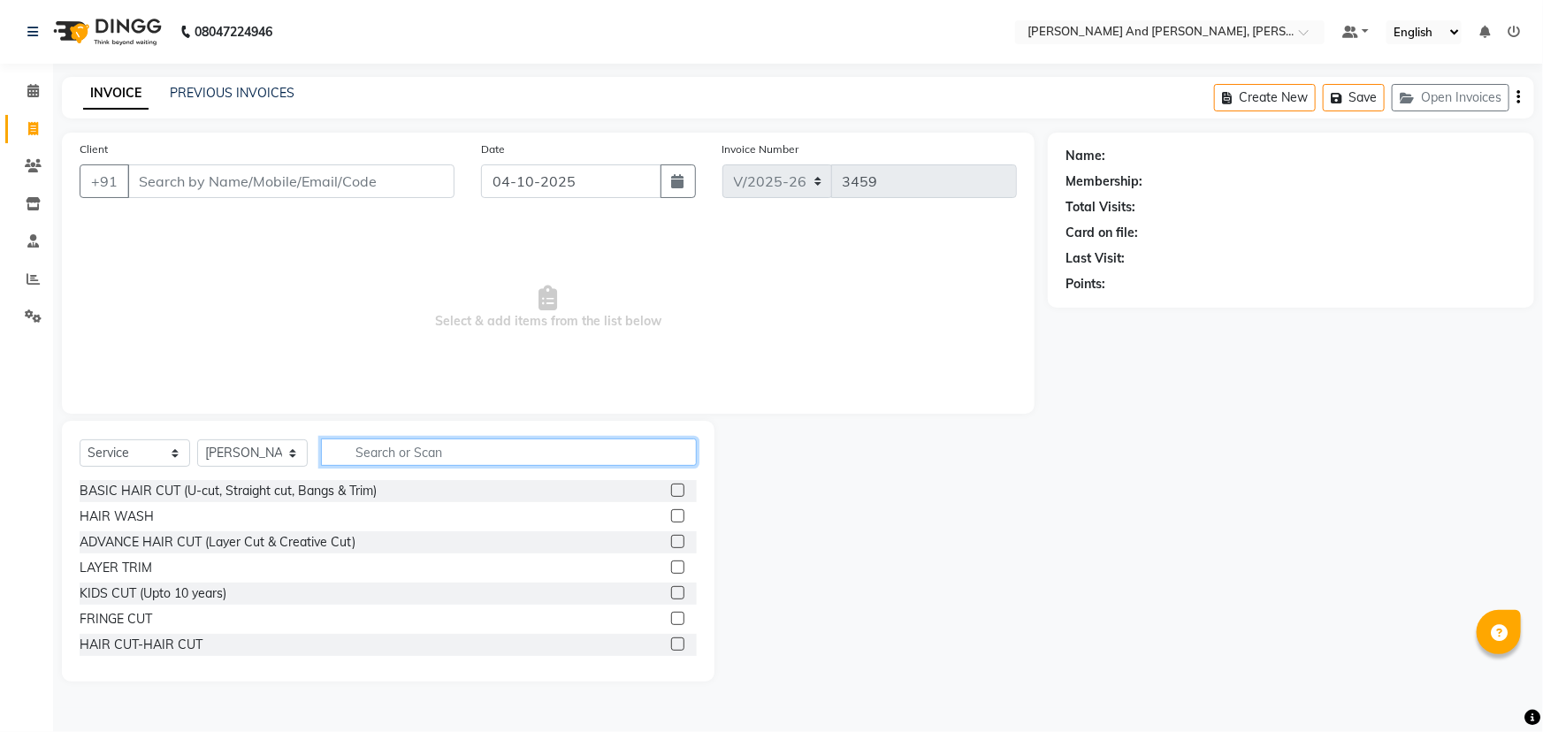
click at [425, 458] on input "text" at bounding box center [509, 452] width 376 height 27
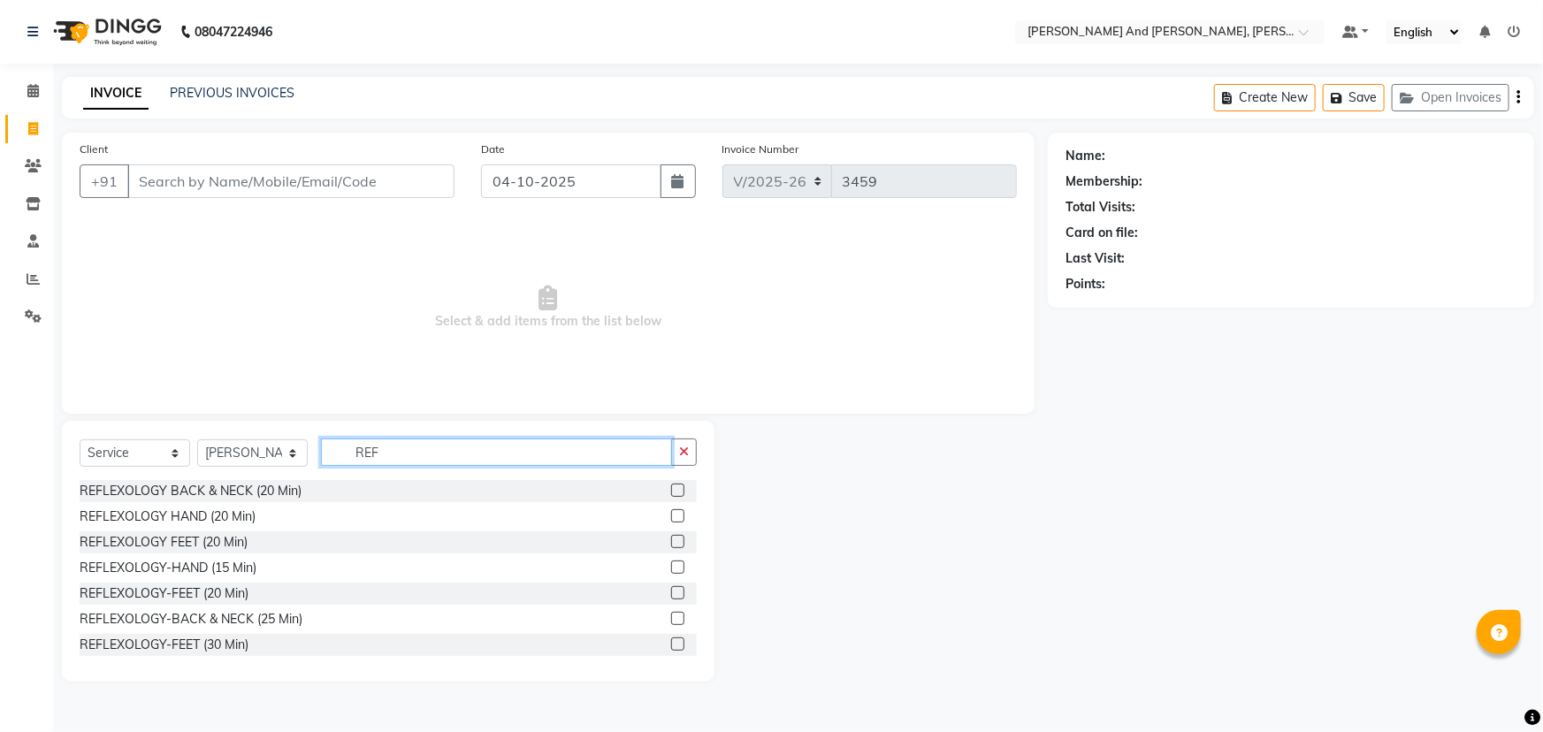
type input "REF"
click at [671, 541] on label at bounding box center [677, 541] width 13 height 13
click at [671, 541] on input "checkbox" at bounding box center [676, 542] width 11 height 11
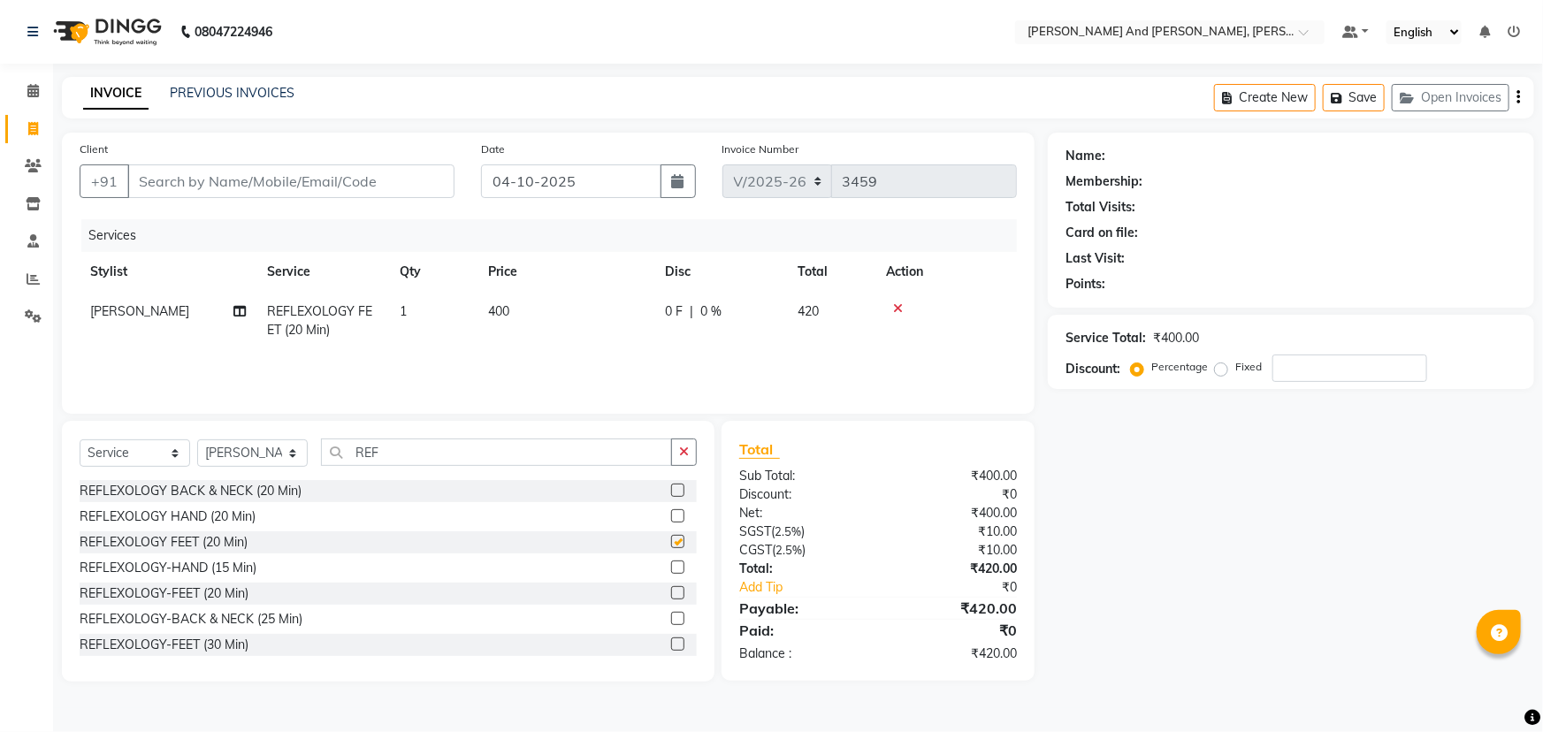
checkbox input "false"
click at [262, 449] on select "Select Stylist ADITI AFREEN 2 [PERSON_NAME] ALKAF [PERSON_NAME] [PERSON_NAME] […" at bounding box center [252, 452] width 111 height 27
select select "92928"
click at [197, 439] on select "Select Stylist ADITI AFREEN 2 [PERSON_NAME] ALKAF [PERSON_NAME] [PERSON_NAME] […" at bounding box center [252, 452] width 111 height 27
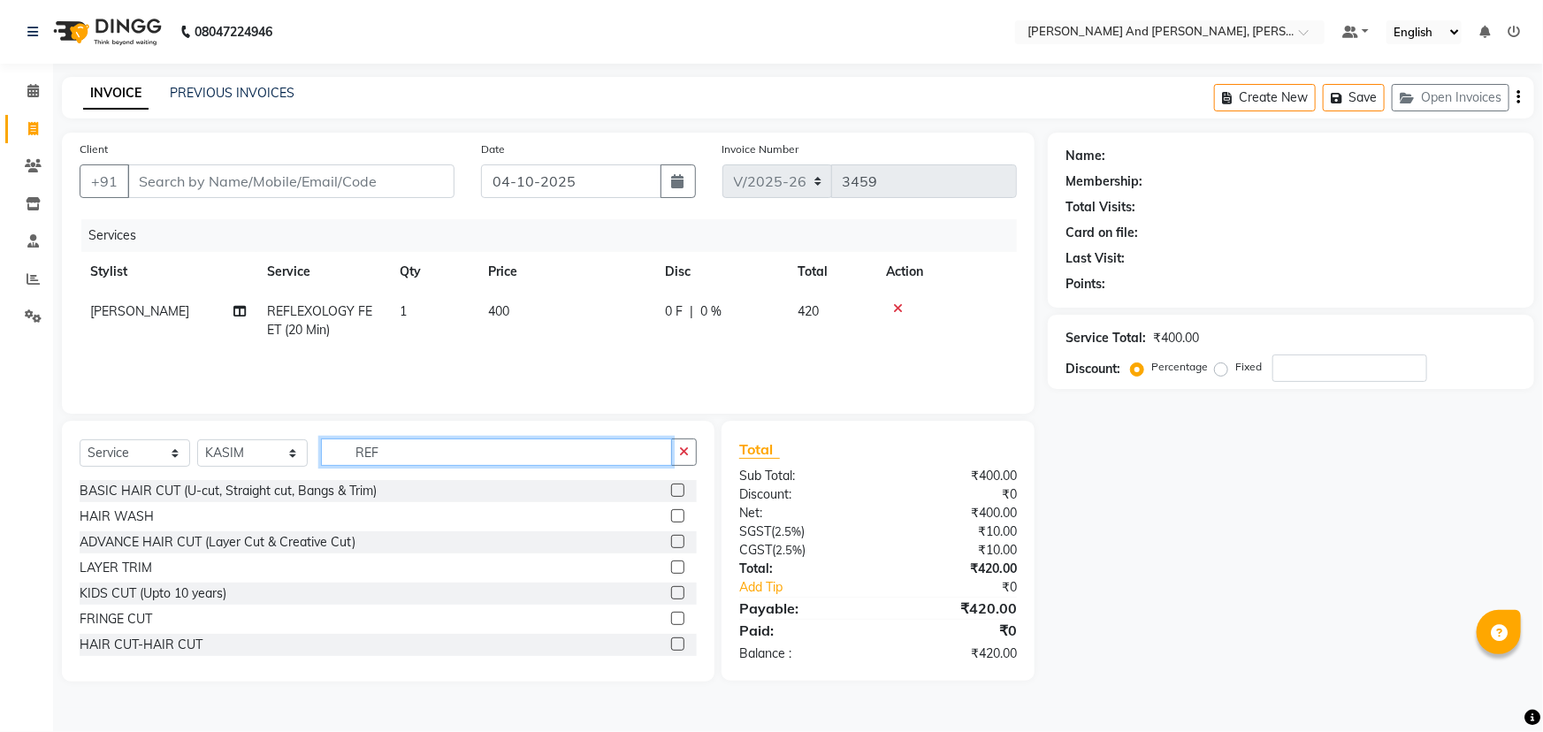
drag, startPoint x: 339, startPoint y: 455, endPoint x: 255, endPoint y: 455, distance: 84.0
click at [255, 455] on div "Select Service Product Membership Package Voucher Prepaid Gift Card Select Styl…" at bounding box center [388, 460] width 617 height 42
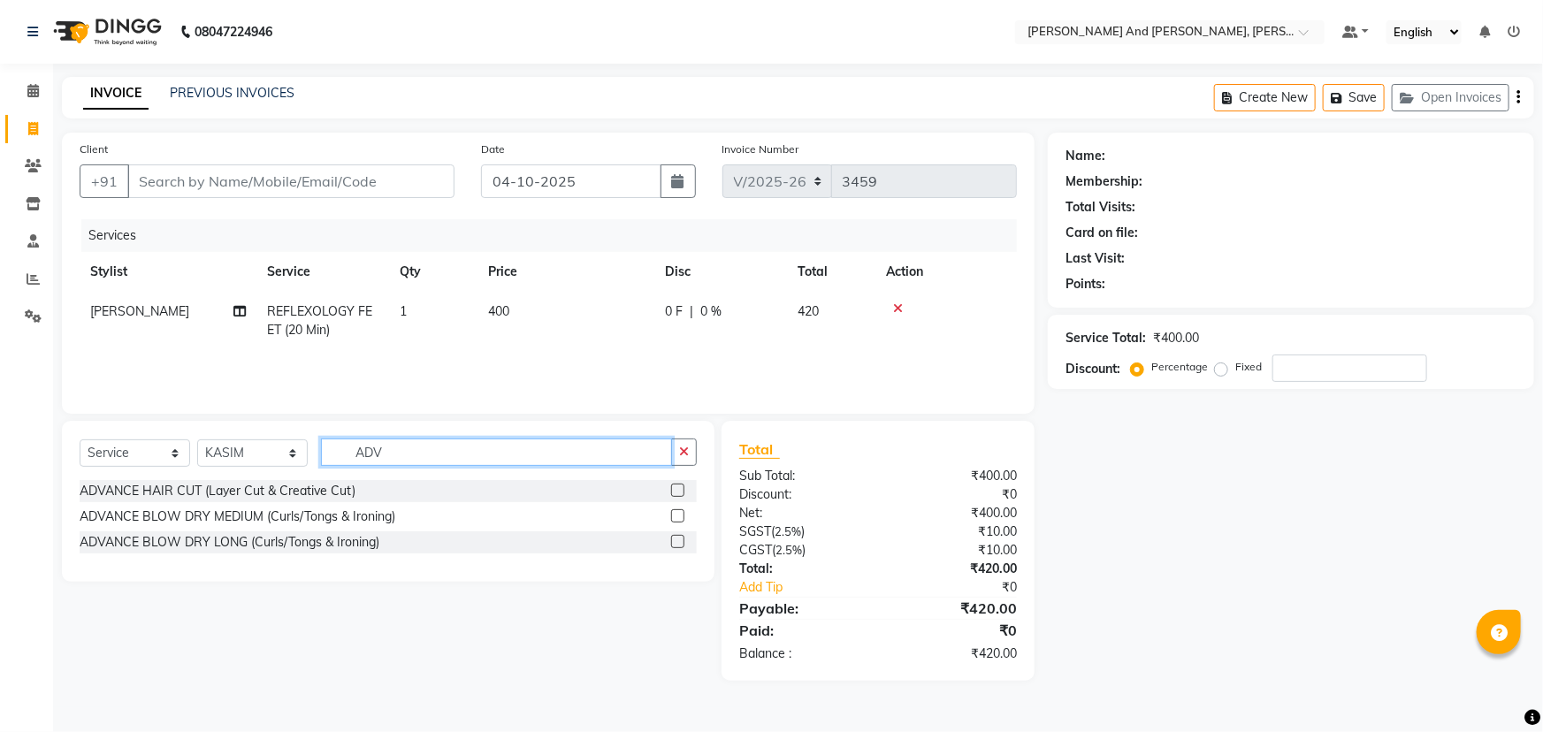
type input "ADV"
click at [674, 492] on label at bounding box center [677, 490] width 13 height 13
click at [674, 492] on input "checkbox" at bounding box center [676, 490] width 11 height 11
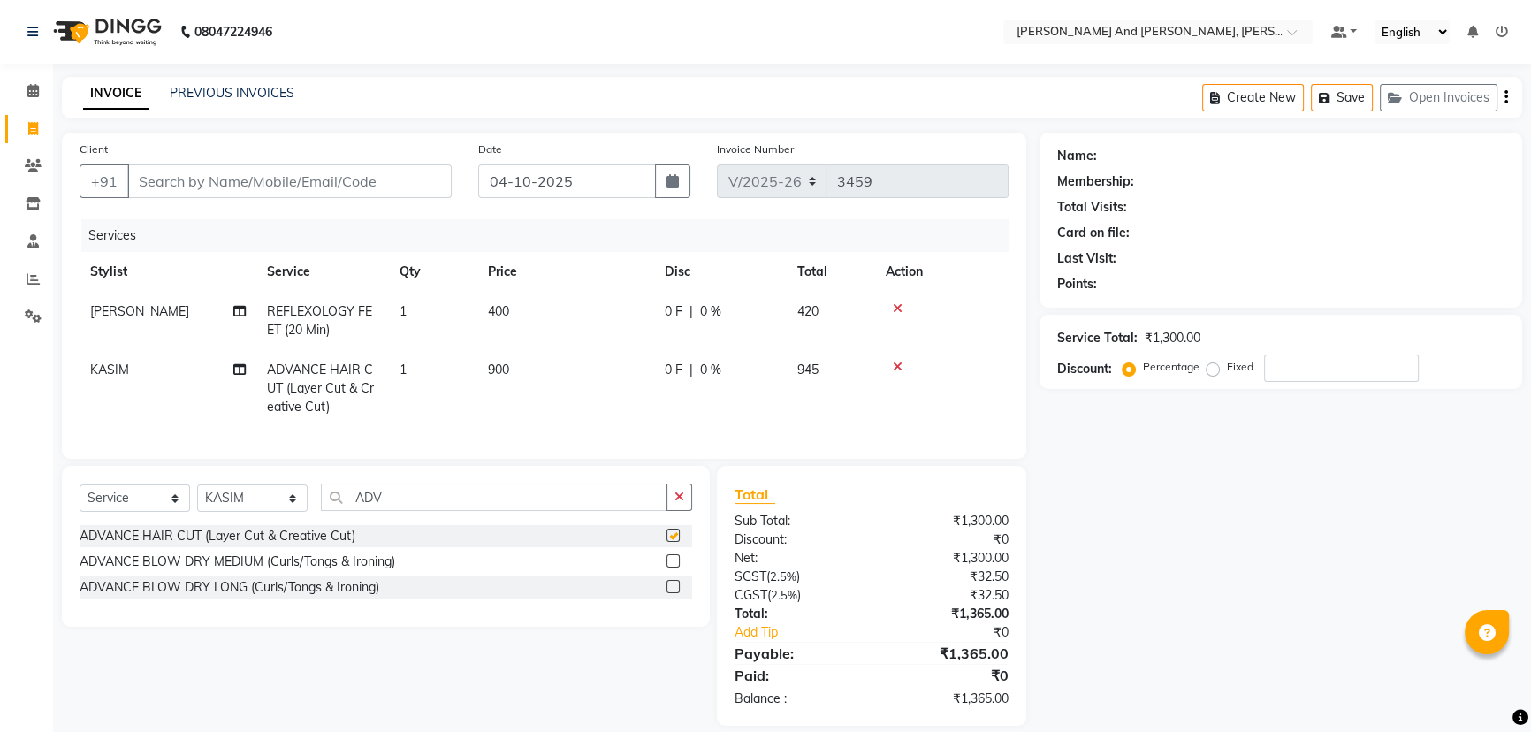
checkbox input "false"
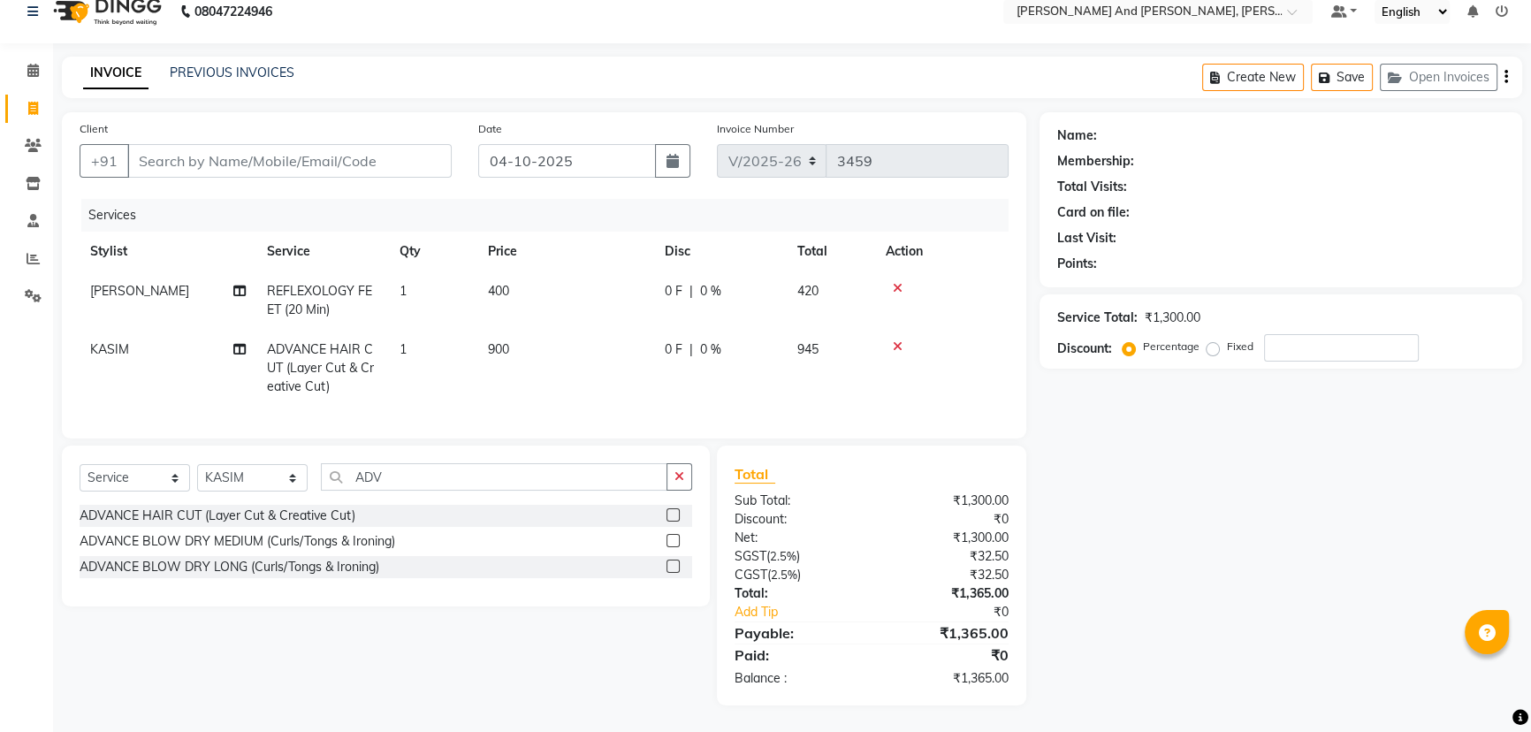
scroll to position [33, 0]
click at [317, 146] on input "Client" at bounding box center [289, 161] width 324 height 34
type input "N"
type input "0"
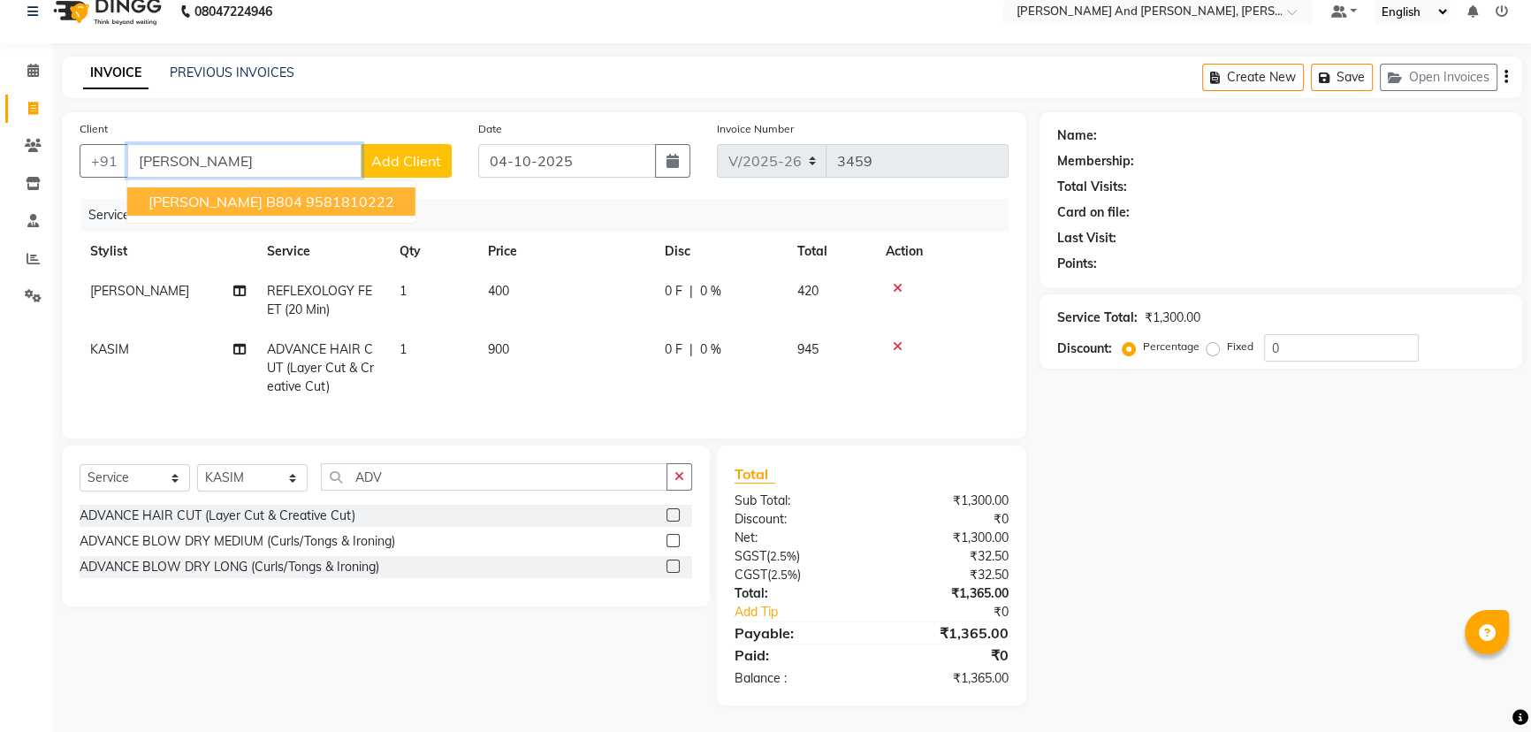
click at [306, 193] on ngb-highlight "9581810222" at bounding box center [350, 202] width 88 height 18
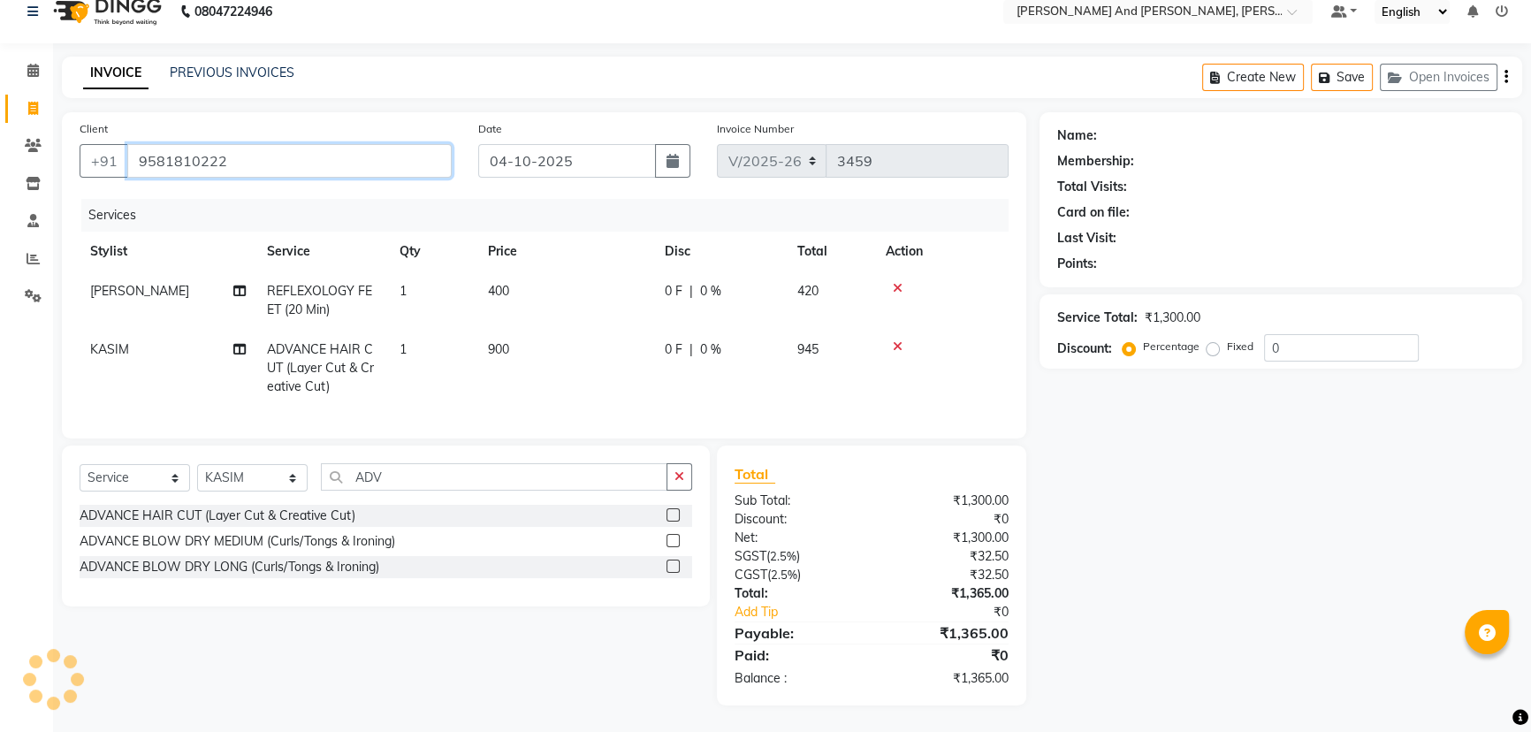
type input "9581810222"
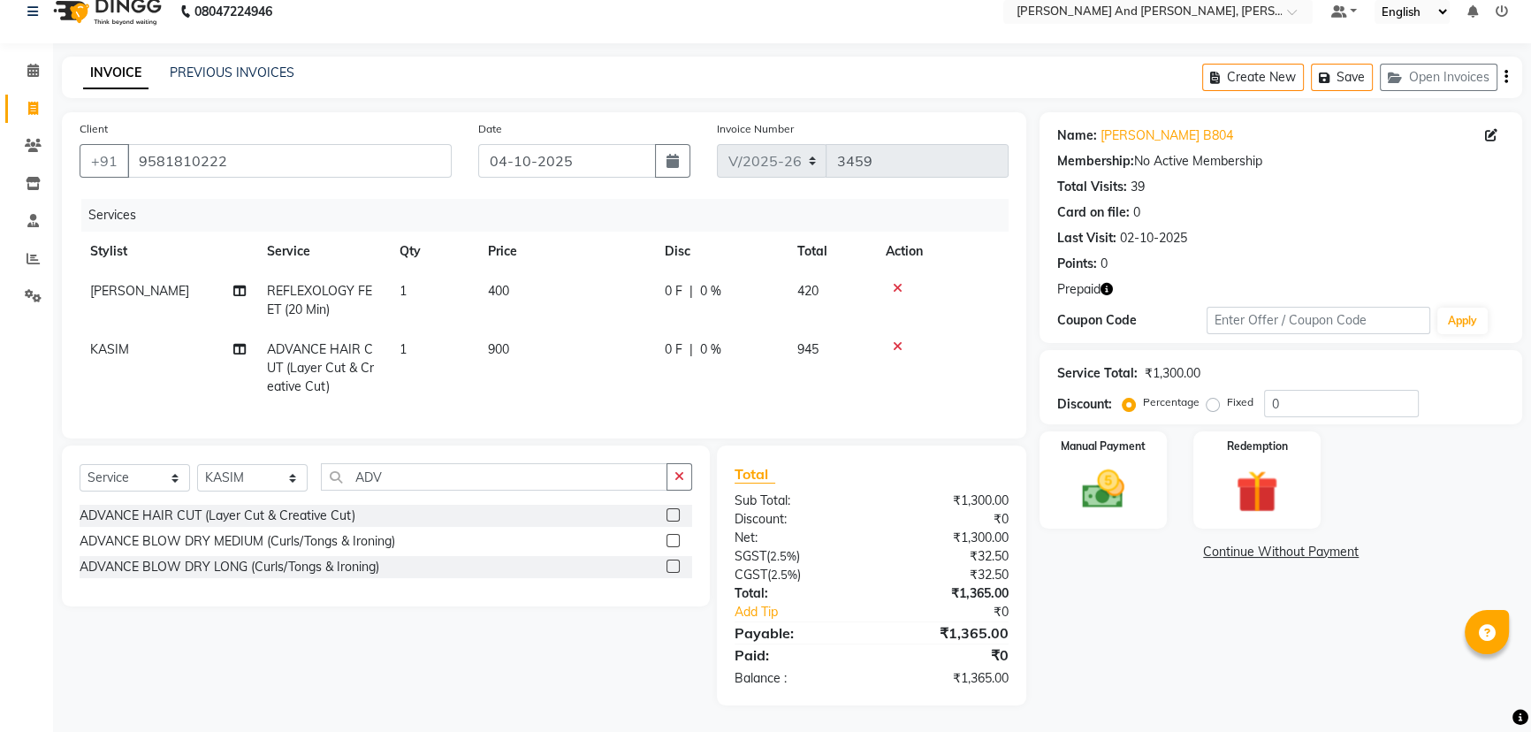
click at [1110, 601] on div "Name: Neelu B804 Membership: No Active Membership Total Visits: 39 Card on file…" at bounding box center [1288, 408] width 496 height 593
click at [1245, 449] on div "Redemption" at bounding box center [1257, 480] width 133 height 101
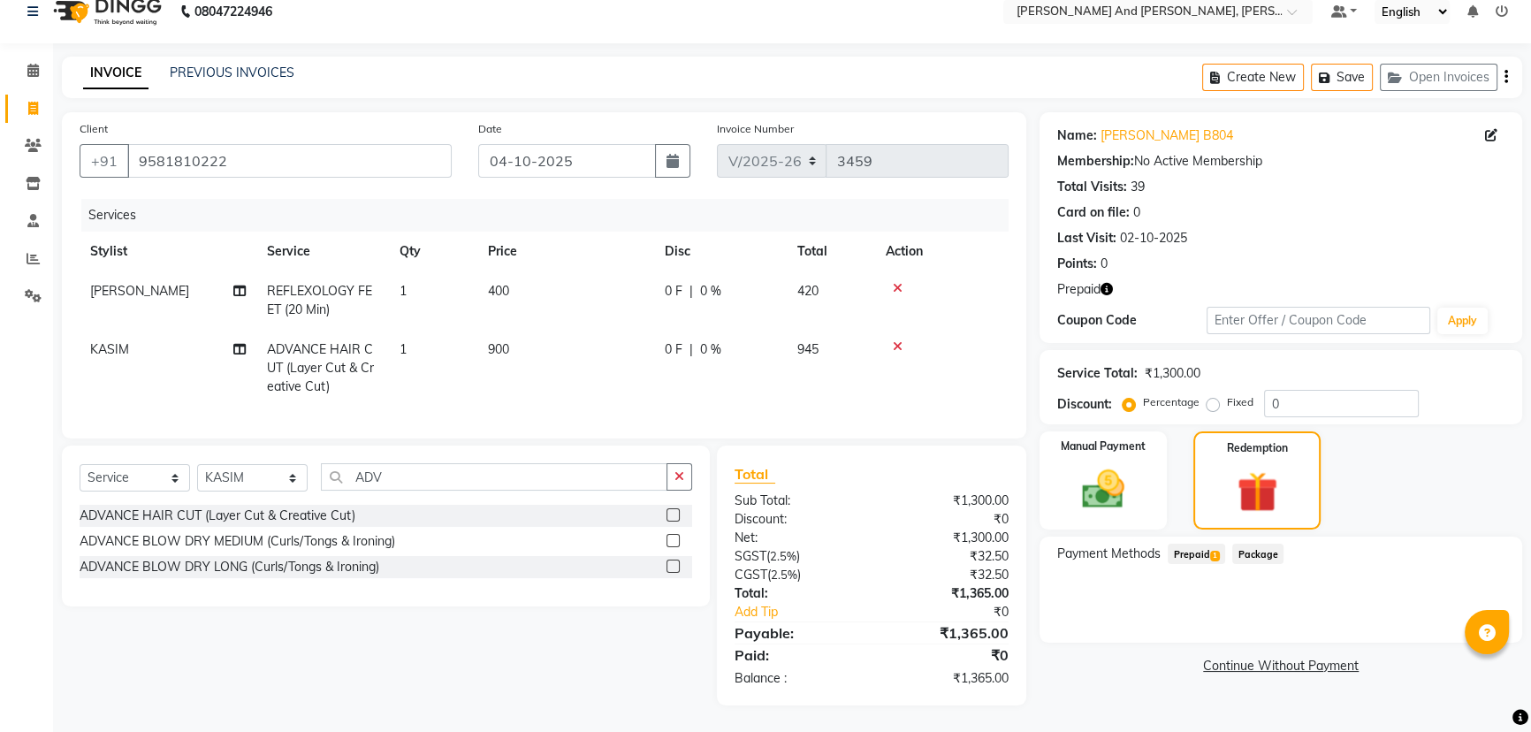
click at [1189, 544] on span "Prepaid 1" at bounding box center [1196, 554] width 57 height 20
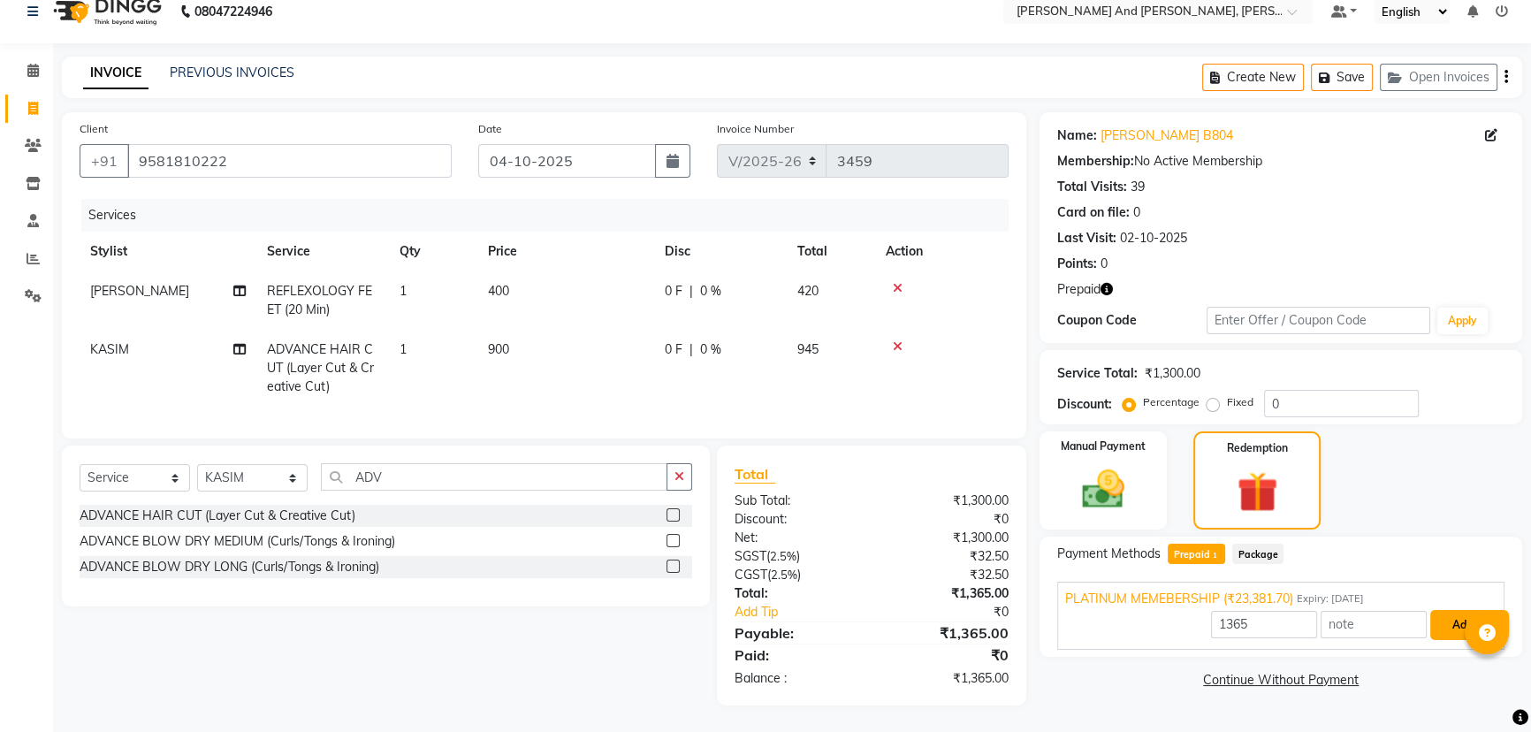
click at [1442, 615] on button "Add" at bounding box center [1462, 625] width 65 height 30
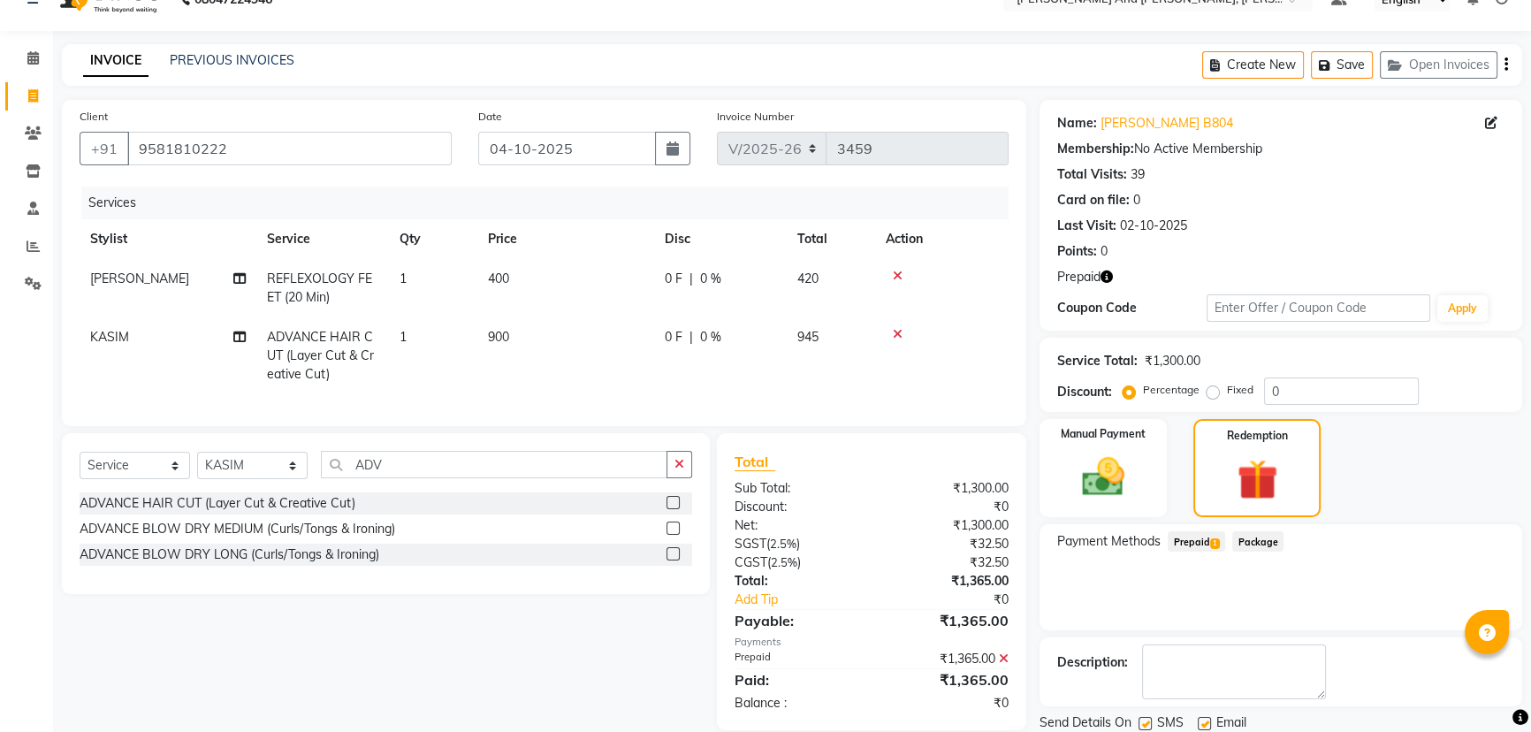
scroll to position [93, 0]
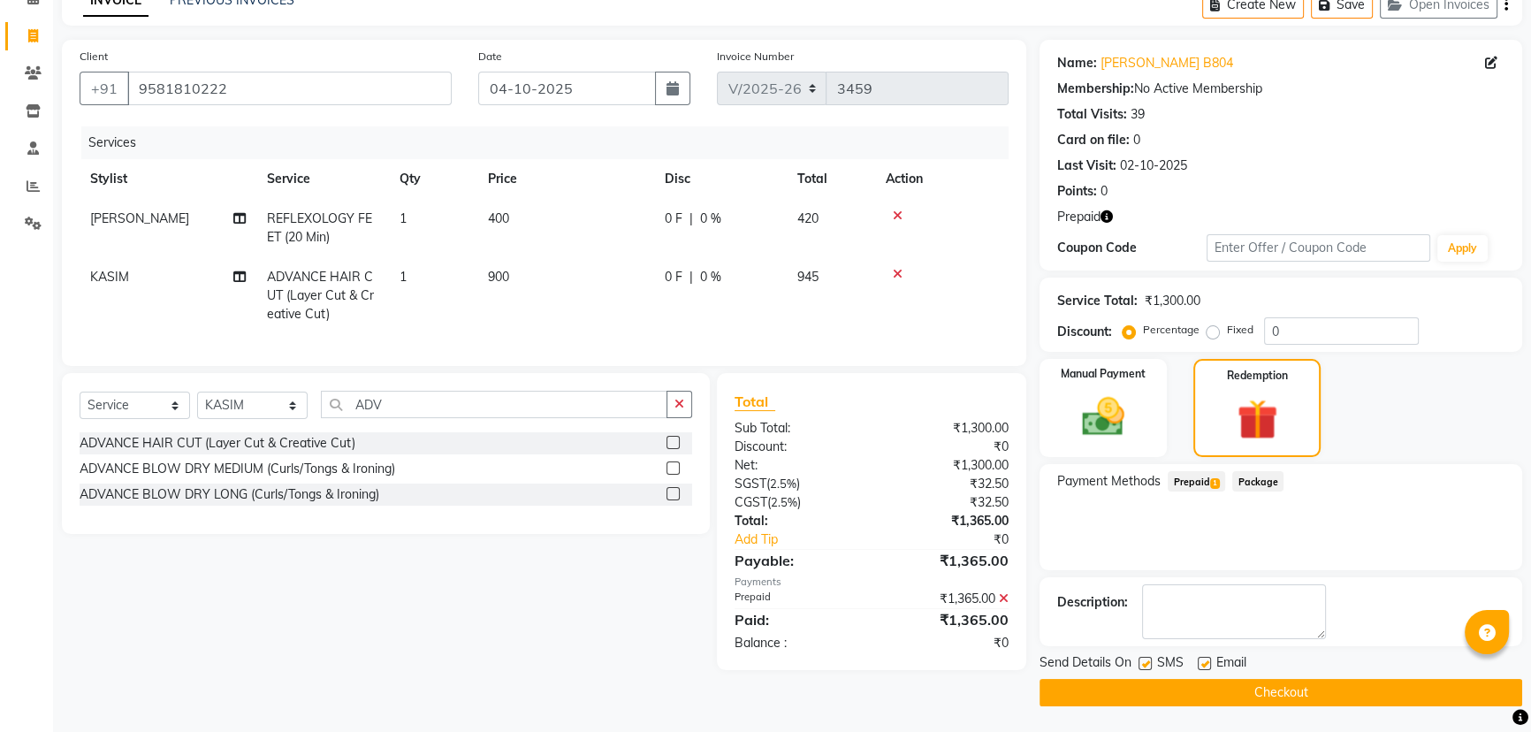
click at [1227, 687] on button "Checkout" at bounding box center [1281, 692] width 483 height 27
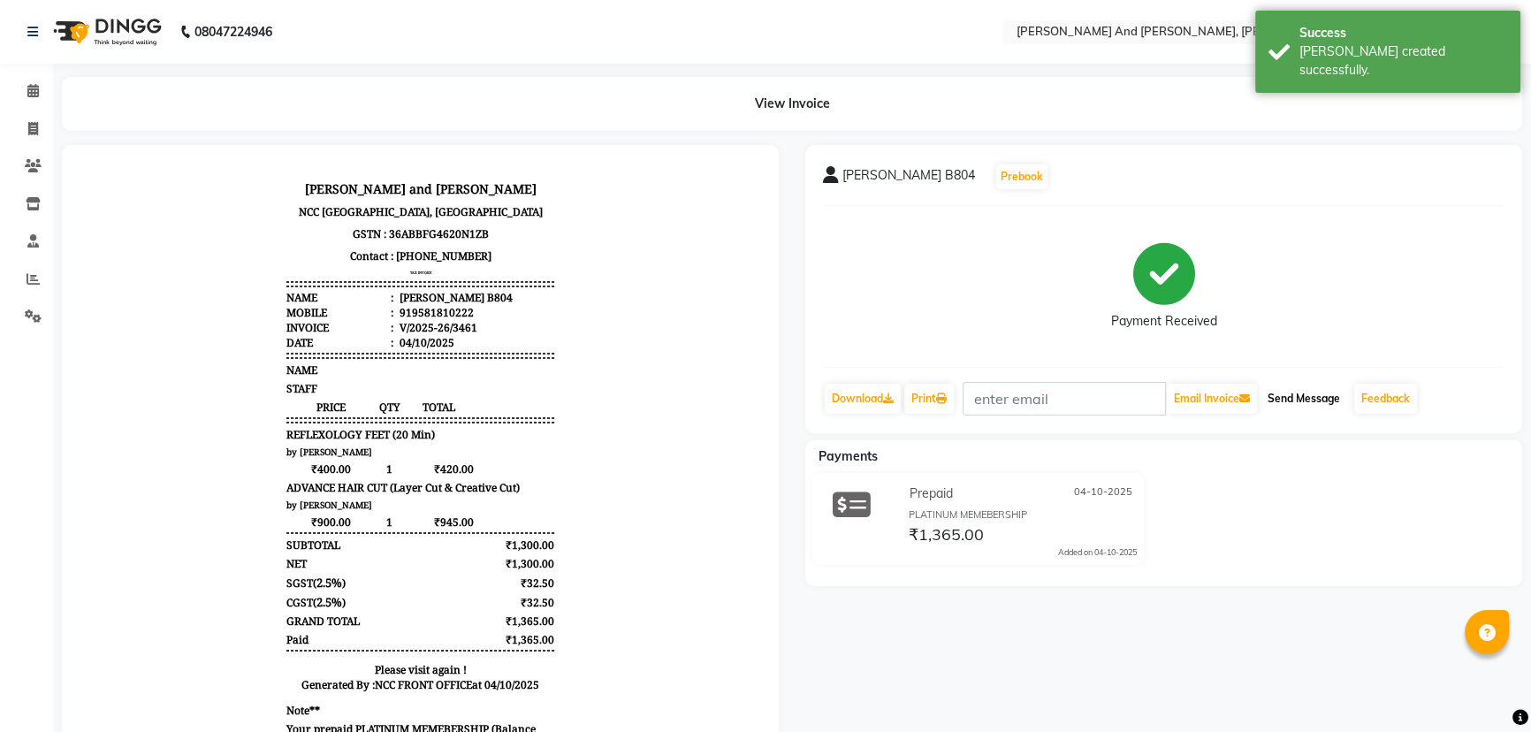
click at [1319, 400] on button "Send Message" at bounding box center [1304, 399] width 87 height 30
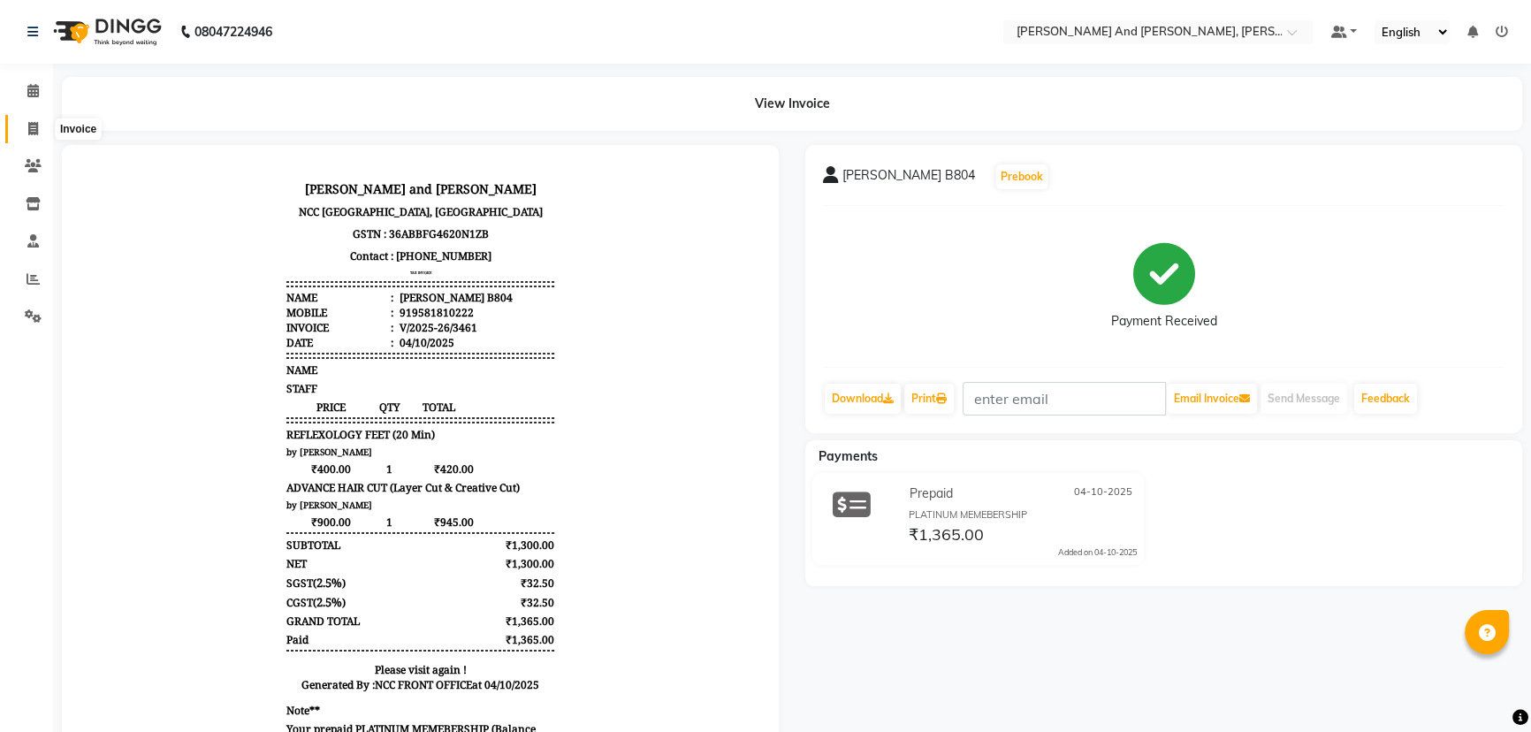
click at [24, 122] on span at bounding box center [33, 129] width 31 height 20
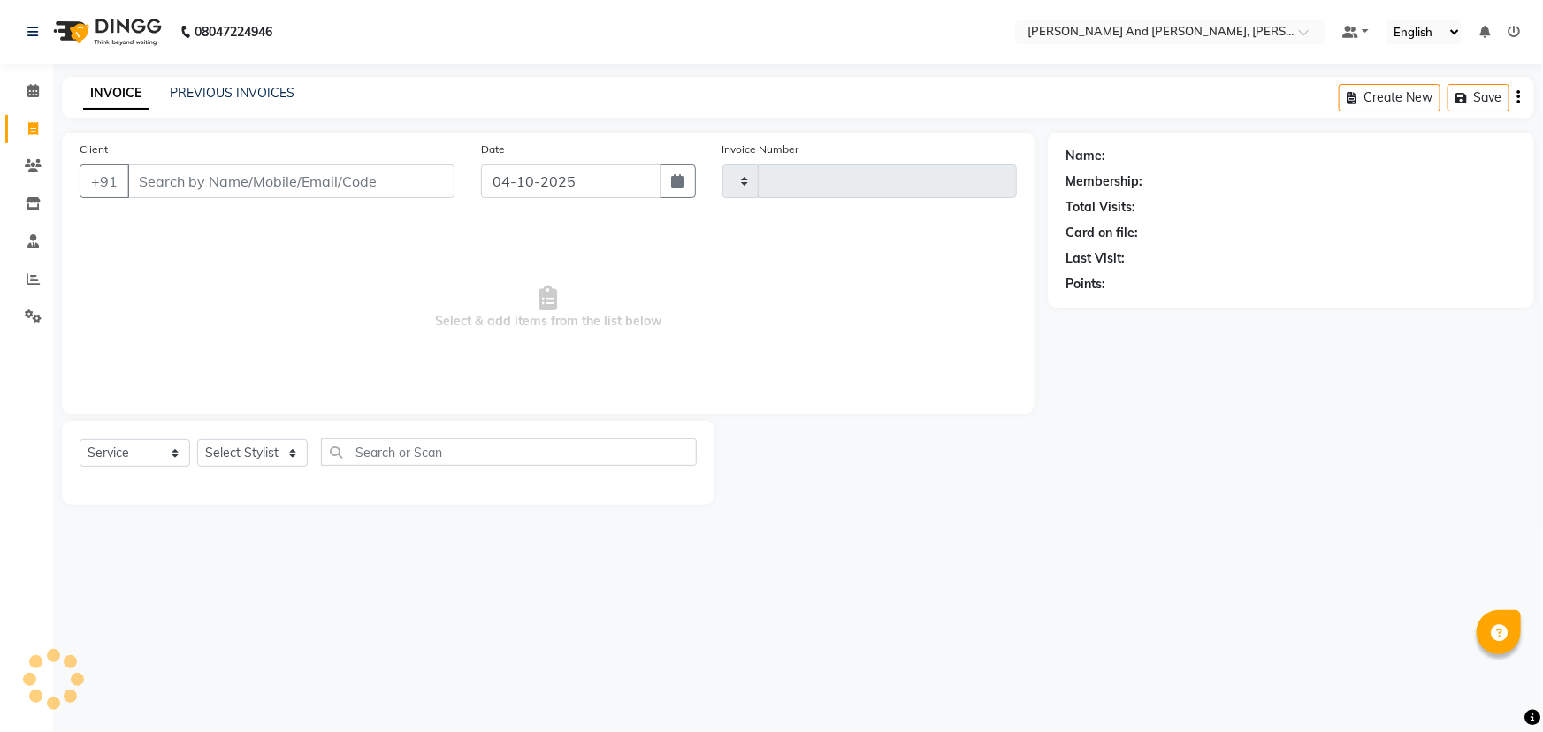
click at [24, 122] on span at bounding box center [33, 129] width 31 height 20
select select "service"
type input "3462"
select select "6766"
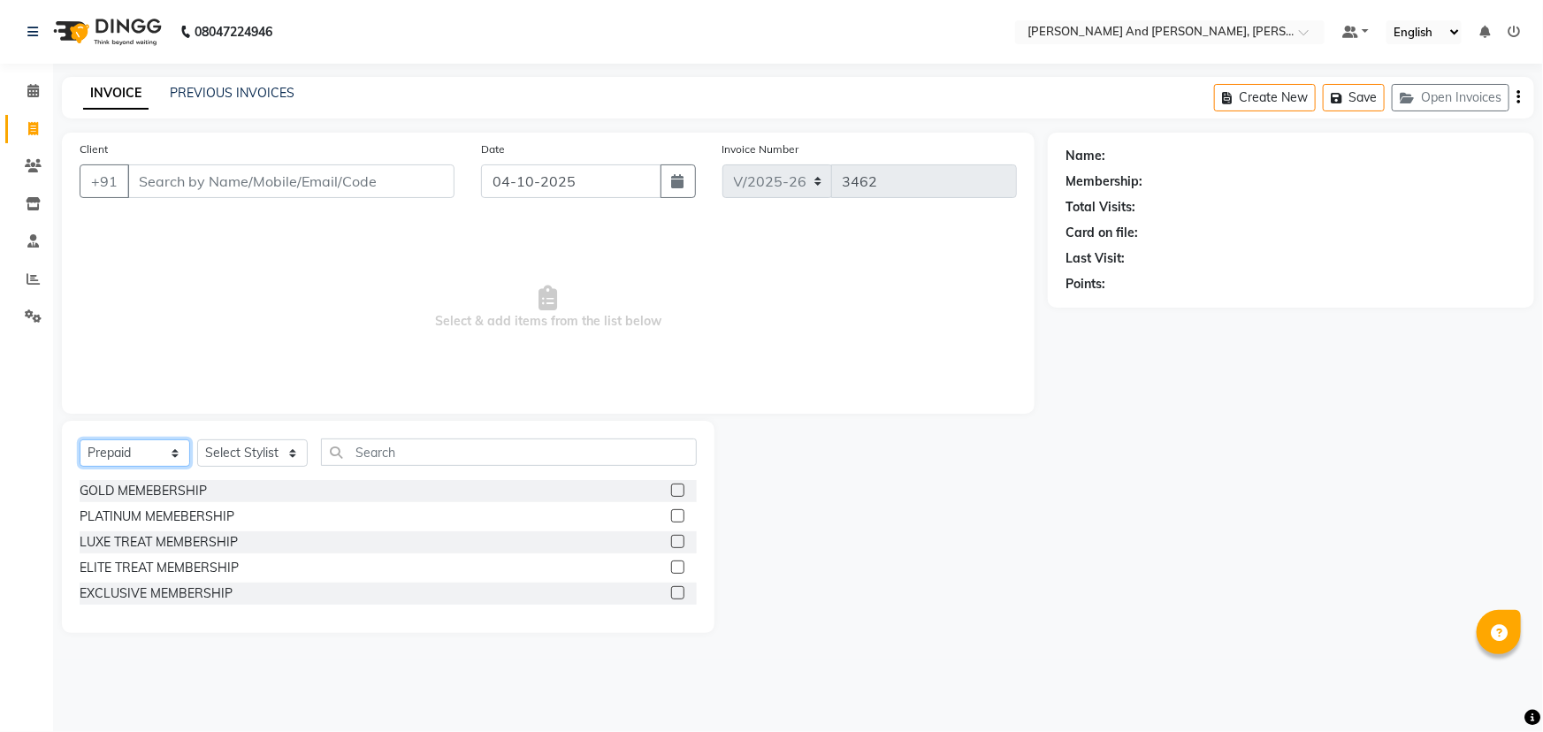
click at [143, 457] on select "Select Service Product Membership Package Voucher Prepaid Gift Card" at bounding box center [135, 452] width 111 height 27
select select "service"
click at [80, 439] on select "Select Service Product Membership Package Voucher Prepaid Gift Card" at bounding box center [135, 452] width 111 height 27
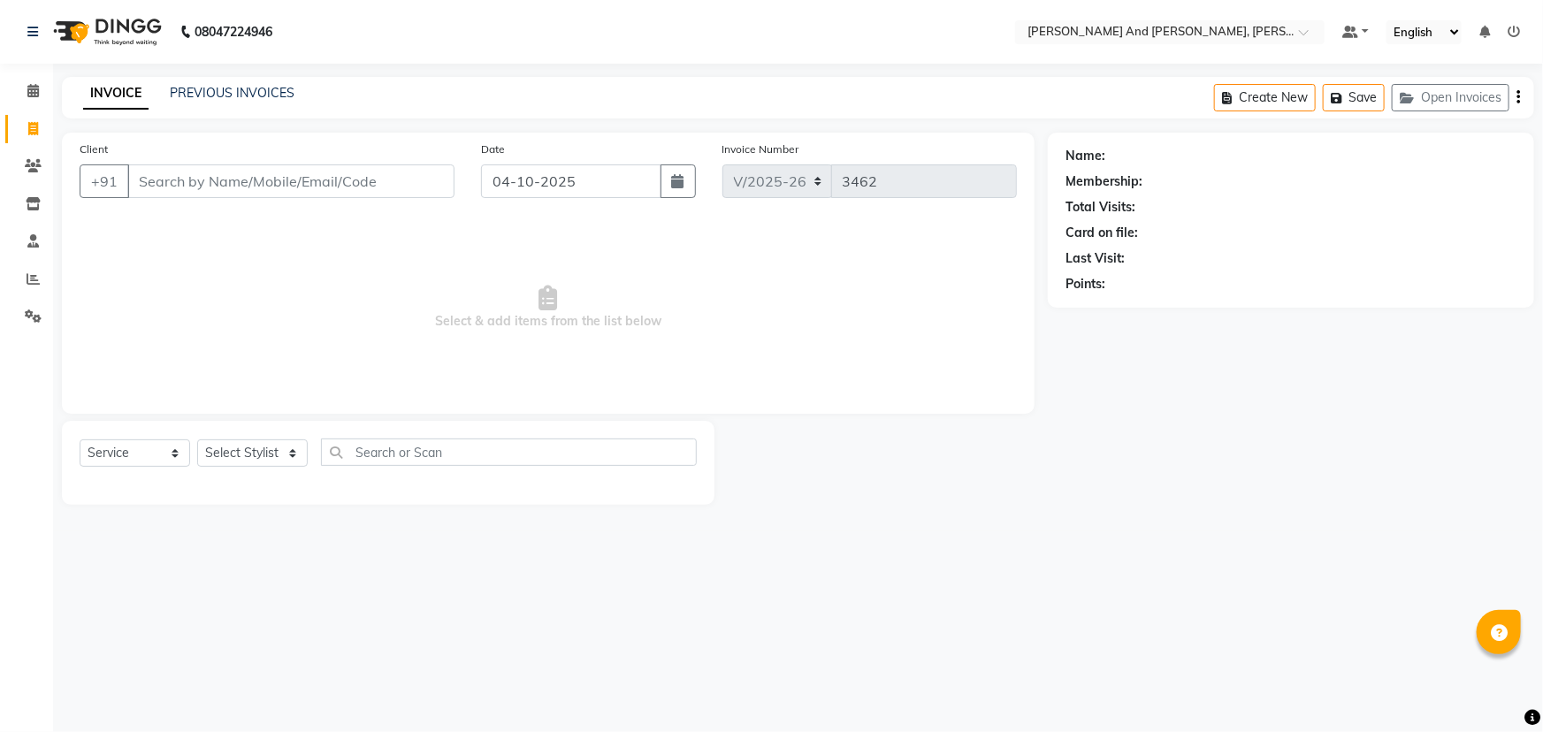
click at [256, 430] on div "Select Service Product Membership Package Voucher Prepaid Gift Card Select Styl…" at bounding box center [388, 463] width 652 height 84
click at [246, 451] on select "Select Stylist ADITI AFREEN 2 [PERSON_NAME] ALKAF [PERSON_NAME] [PERSON_NAME] […" at bounding box center [252, 452] width 111 height 27
select select "93389"
click at [197, 439] on select "Select Stylist ADITI AFREEN 2 [PERSON_NAME] ALKAF [PERSON_NAME] [PERSON_NAME] […" at bounding box center [252, 452] width 111 height 27
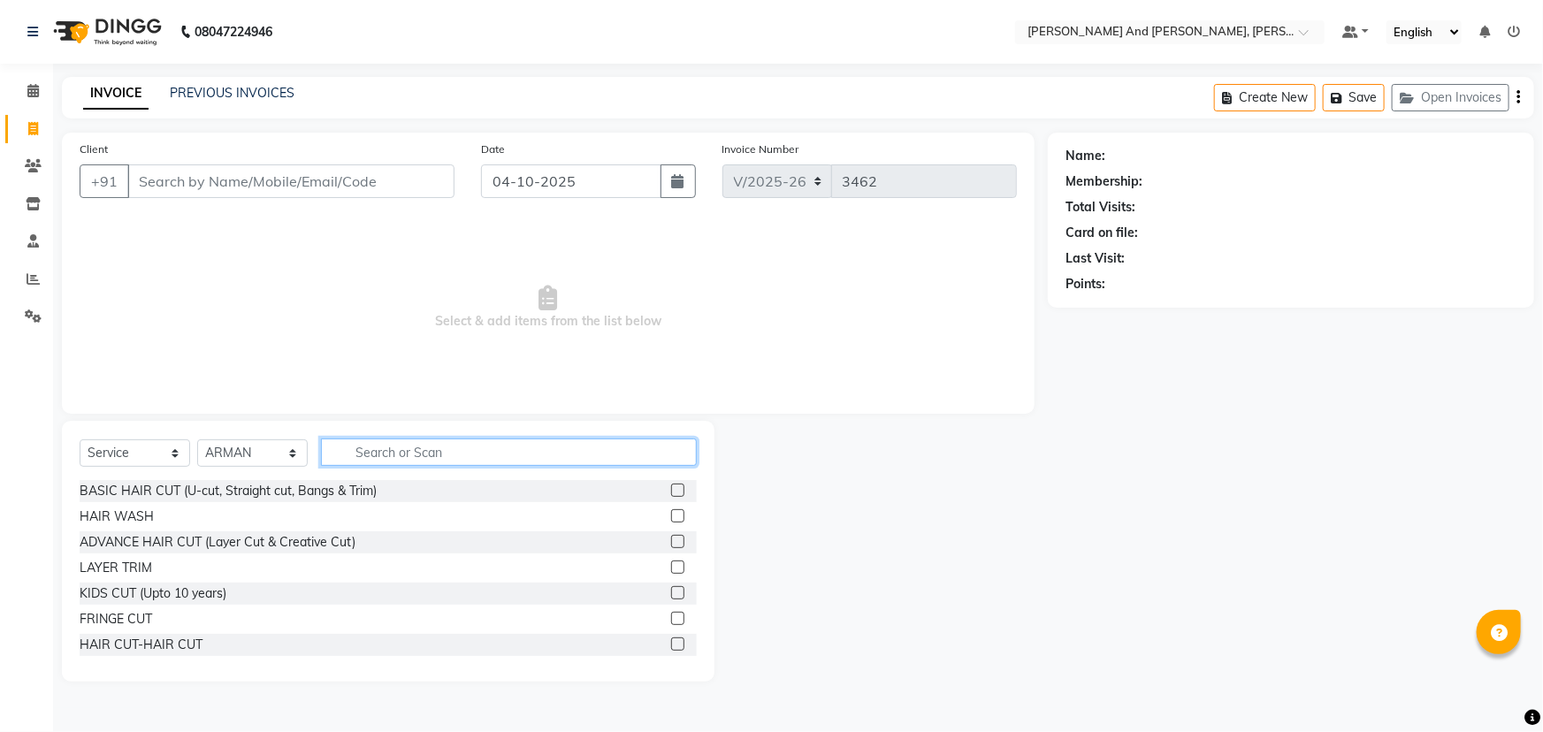
click at [470, 454] on input "text" at bounding box center [509, 452] width 376 height 27
type input "HAIR"
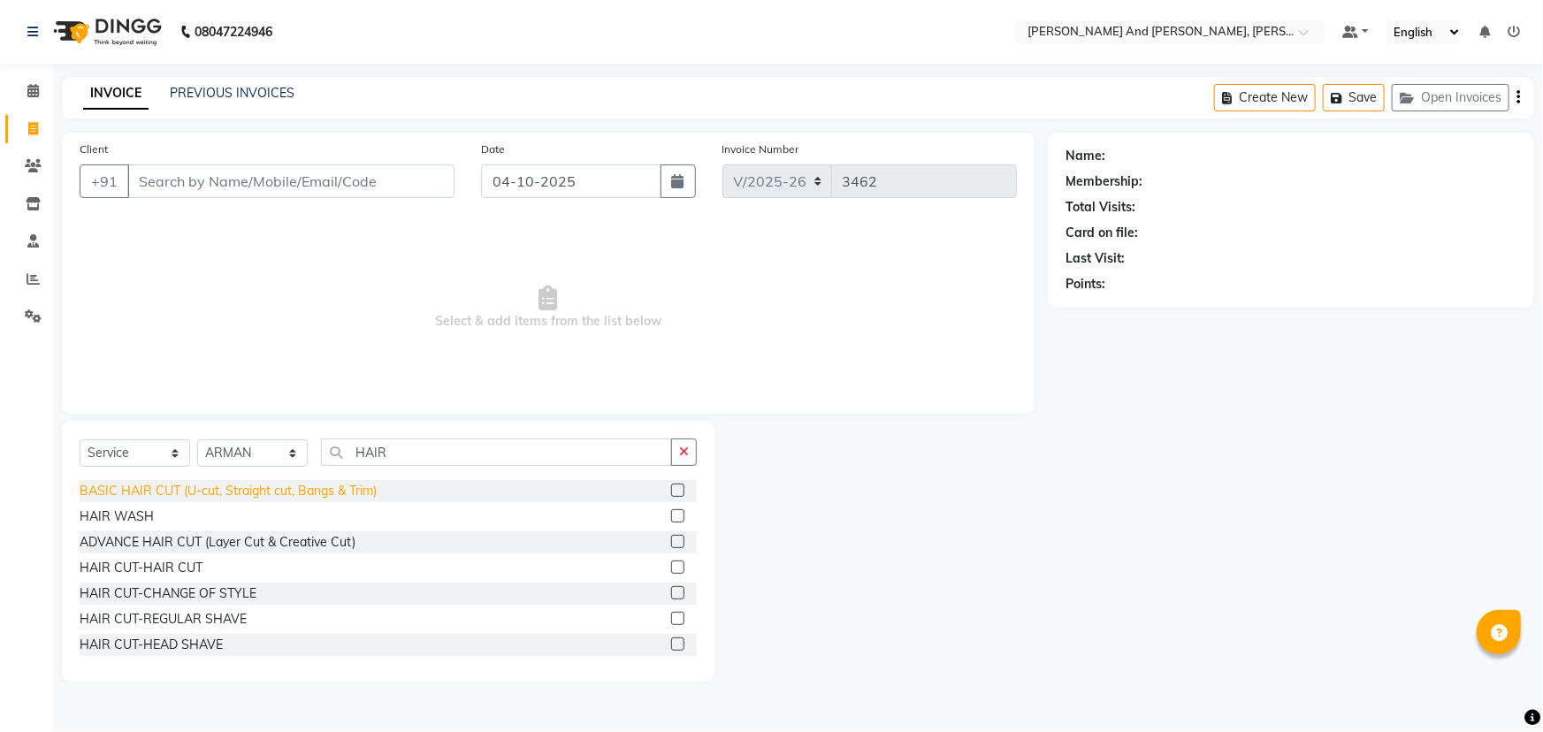
drag, startPoint x: 666, startPoint y: 568, endPoint x: 353, endPoint y: 492, distance: 322.3
click at [656, 568] on div "HAIR CUT-HAIR CUT" at bounding box center [388, 568] width 617 height 22
click at [671, 562] on label at bounding box center [677, 567] width 13 height 13
click at [671, 562] on input "checkbox" at bounding box center [676, 567] width 11 height 11
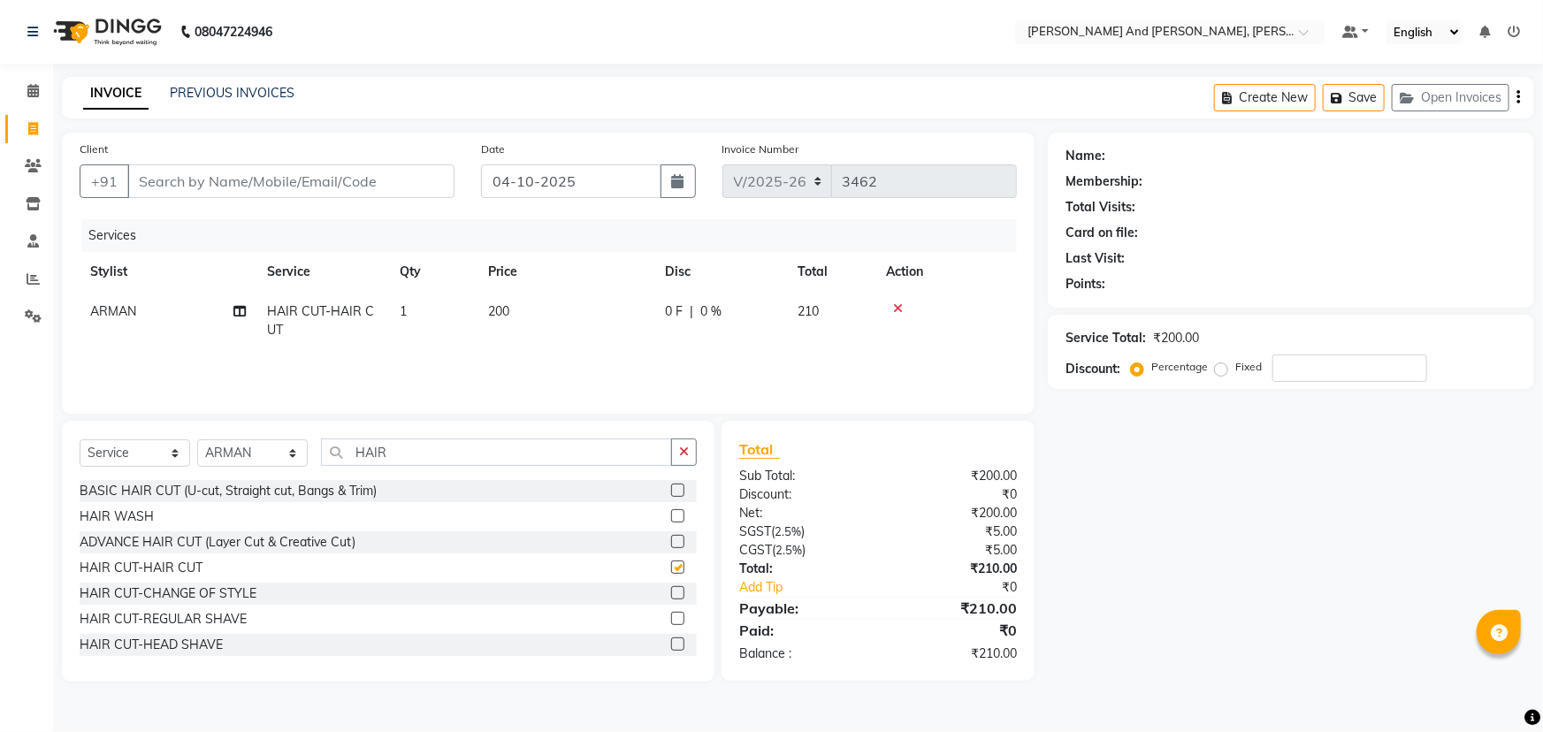
checkbox input "false"
drag, startPoint x: 415, startPoint y: 457, endPoint x: 236, endPoint y: 461, distance: 178.6
click at [236, 461] on div "Select Service Product Membership Package Voucher Prepaid Gift Card Select Styl…" at bounding box center [388, 460] width 617 height 42
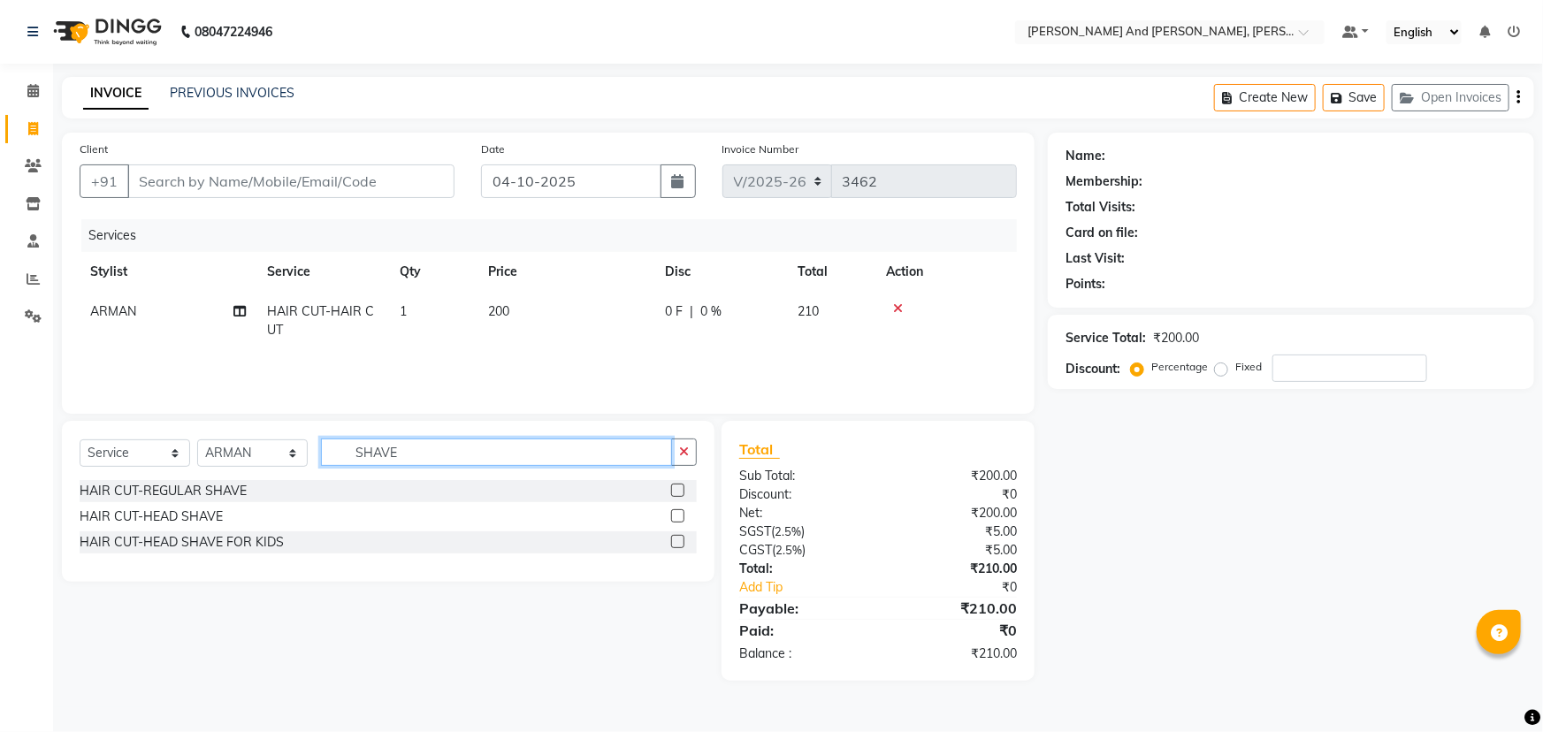
type input "SHAVE"
click at [675, 488] on label at bounding box center [677, 490] width 13 height 13
click at [675, 488] on input "checkbox" at bounding box center [676, 490] width 11 height 11
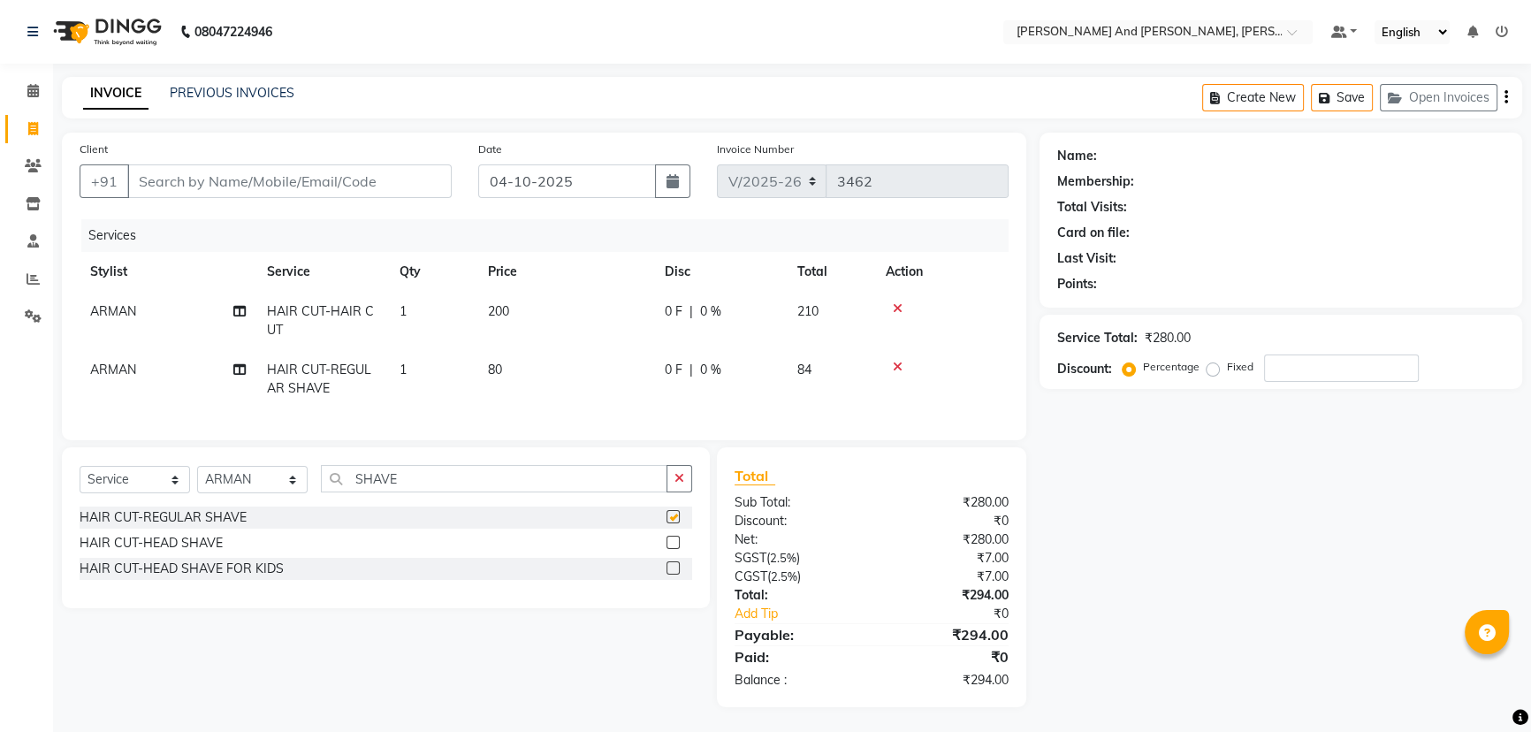
checkbox input "false"
drag, startPoint x: 423, startPoint y: 487, endPoint x: 225, endPoint y: 526, distance: 202.7
click at [225, 526] on div "Select Service Product Membership Package Voucher Prepaid Gift Card Select Styl…" at bounding box center [386, 527] width 648 height 161
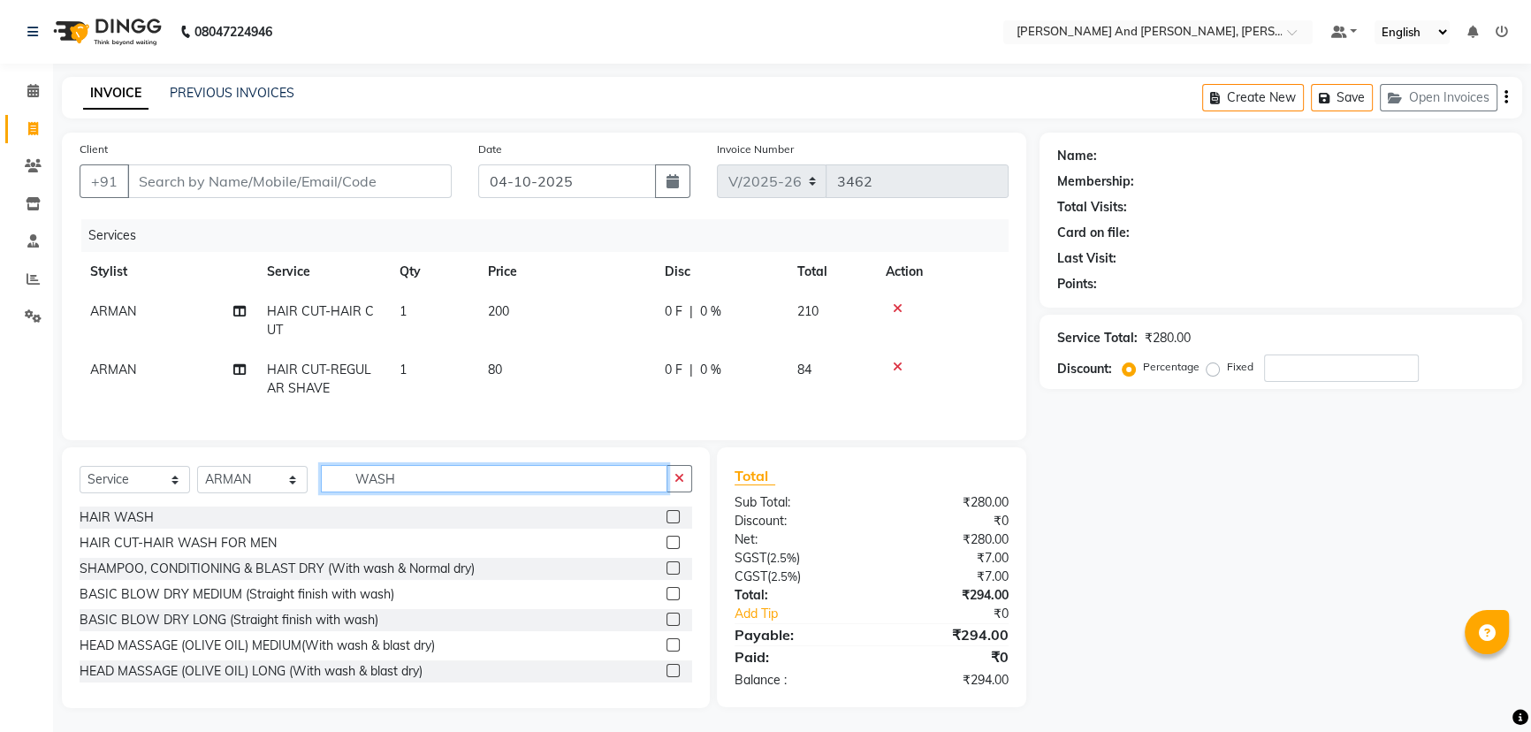
type input "WASH"
click at [667, 523] on label at bounding box center [673, 516] width 13 height 13
click at [667, 523] on input "checkbox" at bounding box center [672, 517] width 11 height 11
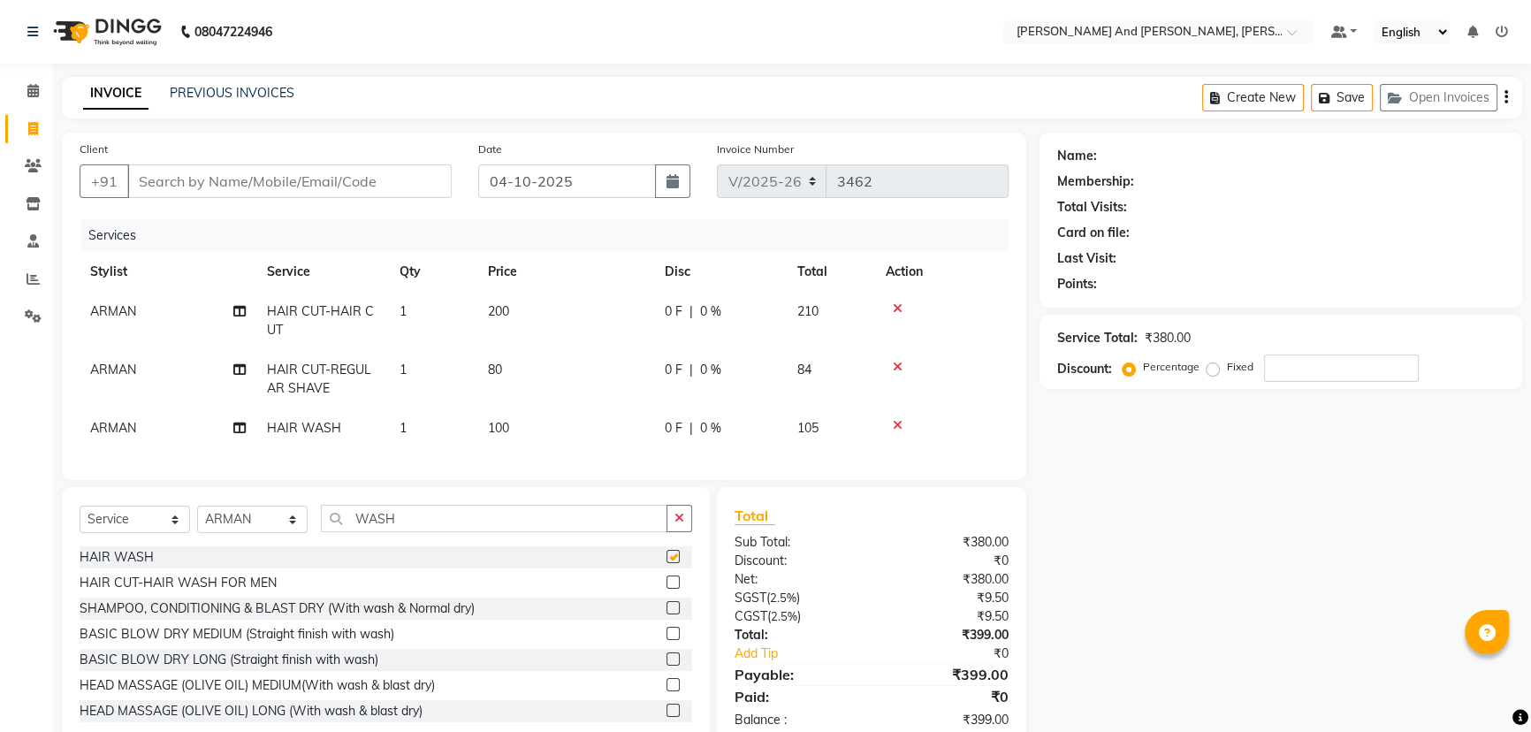
checkbox input "false"
click at [359, 186] on input "Client" at bounding box center [289, 181] width 324 height 34
type input "9"
type input "0"
type input "99163509888"
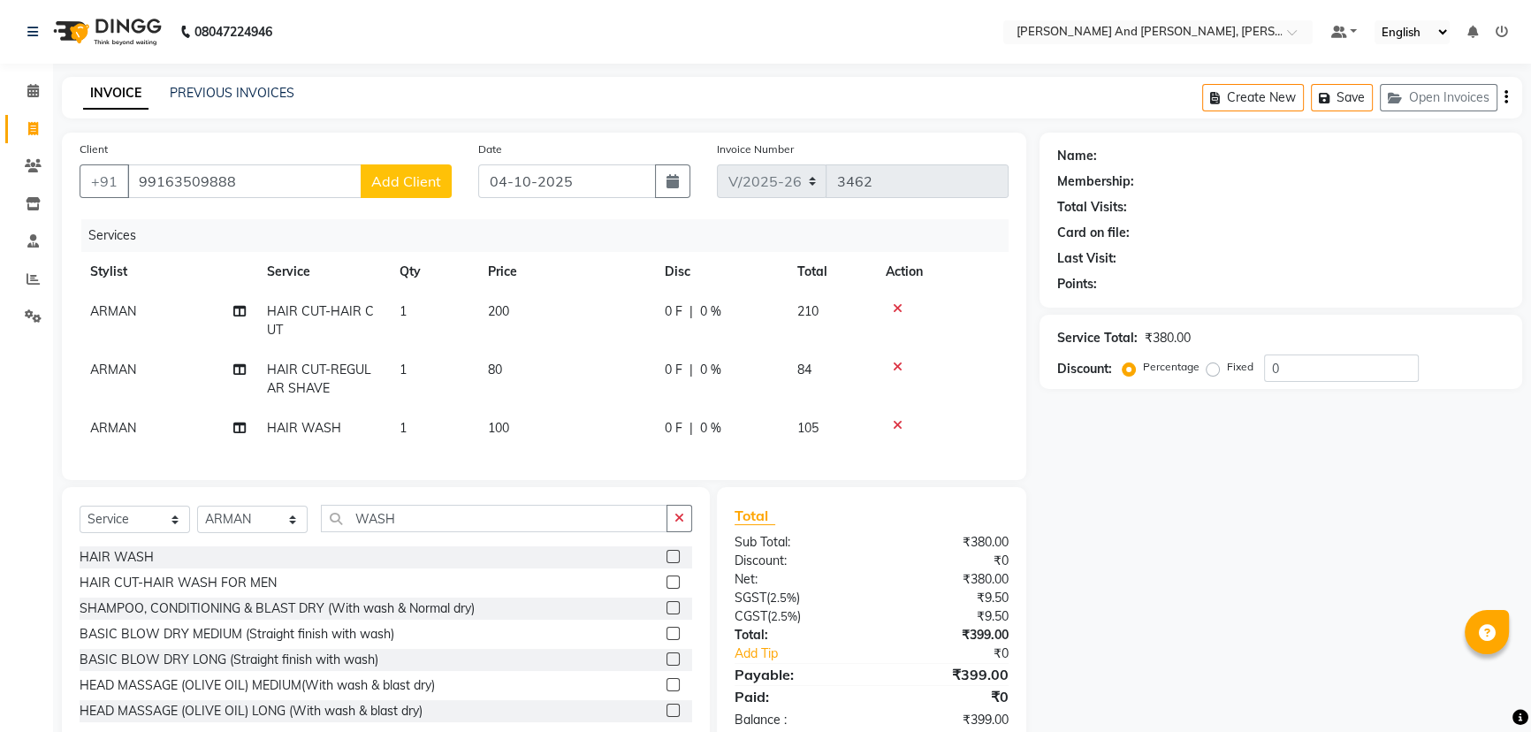
click at [434, 186] on span "Add Client" at bounding box center [406, 181] width 70 height 18
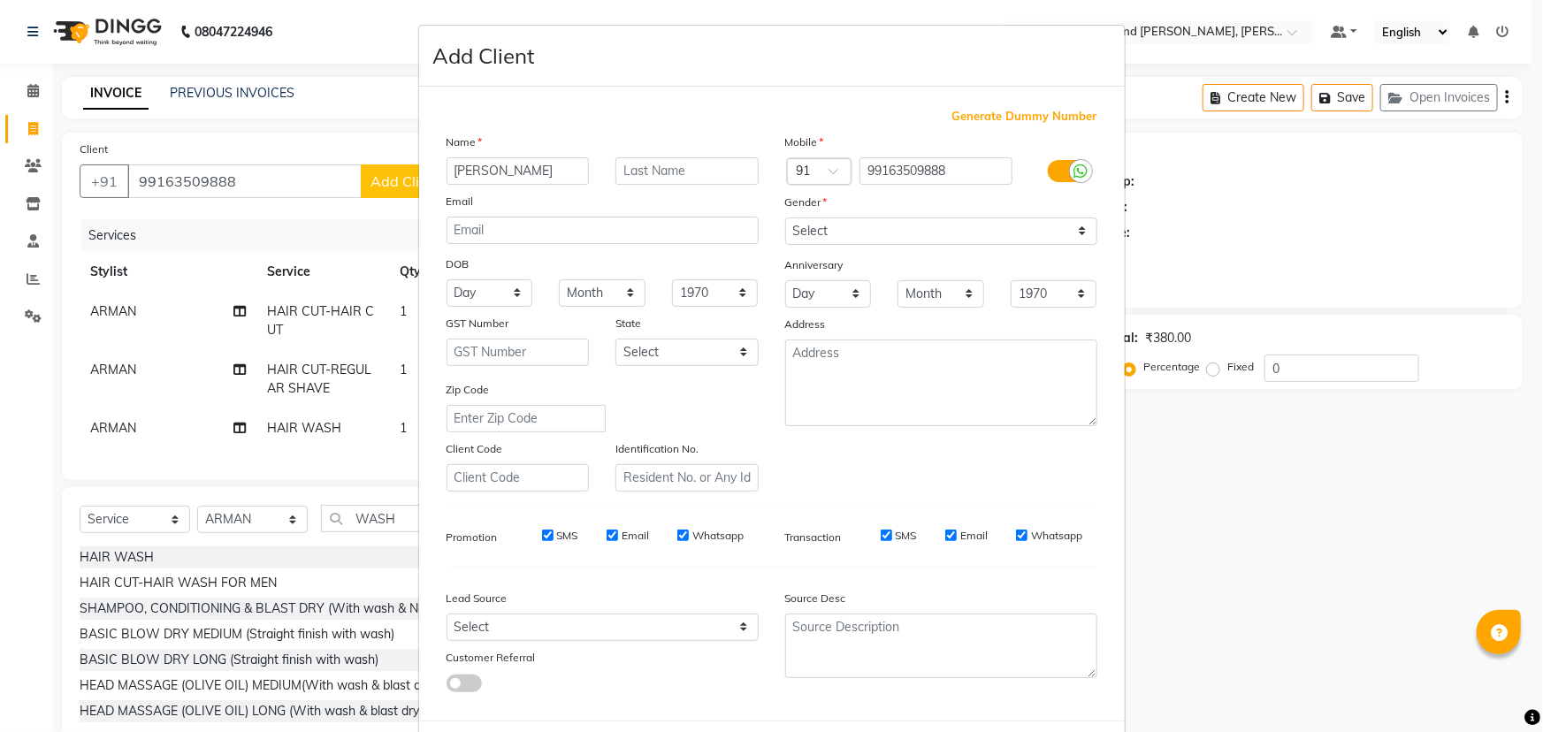
type input "RAHUL KUMAR"
click at [896, 223] on select "Select Male Female Other Prefer Not To Say" at bounding box center [941, 230] width 312 height 27
select select "male"
click at [785, 217] on select "Select Male Female Other Prefer Not To Say" at bounding box center [941, 230] width 312 height 27
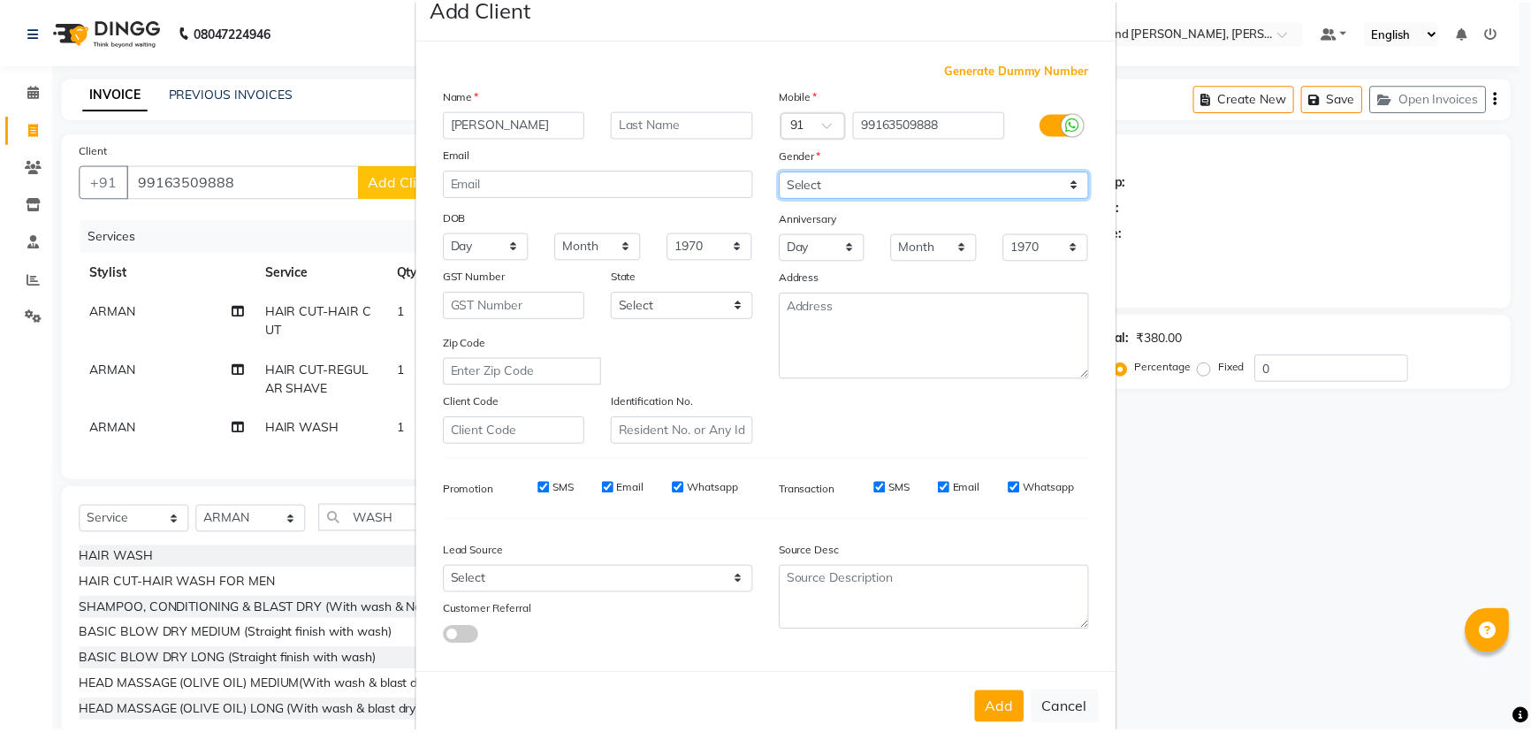
scroll to position [88, 0]
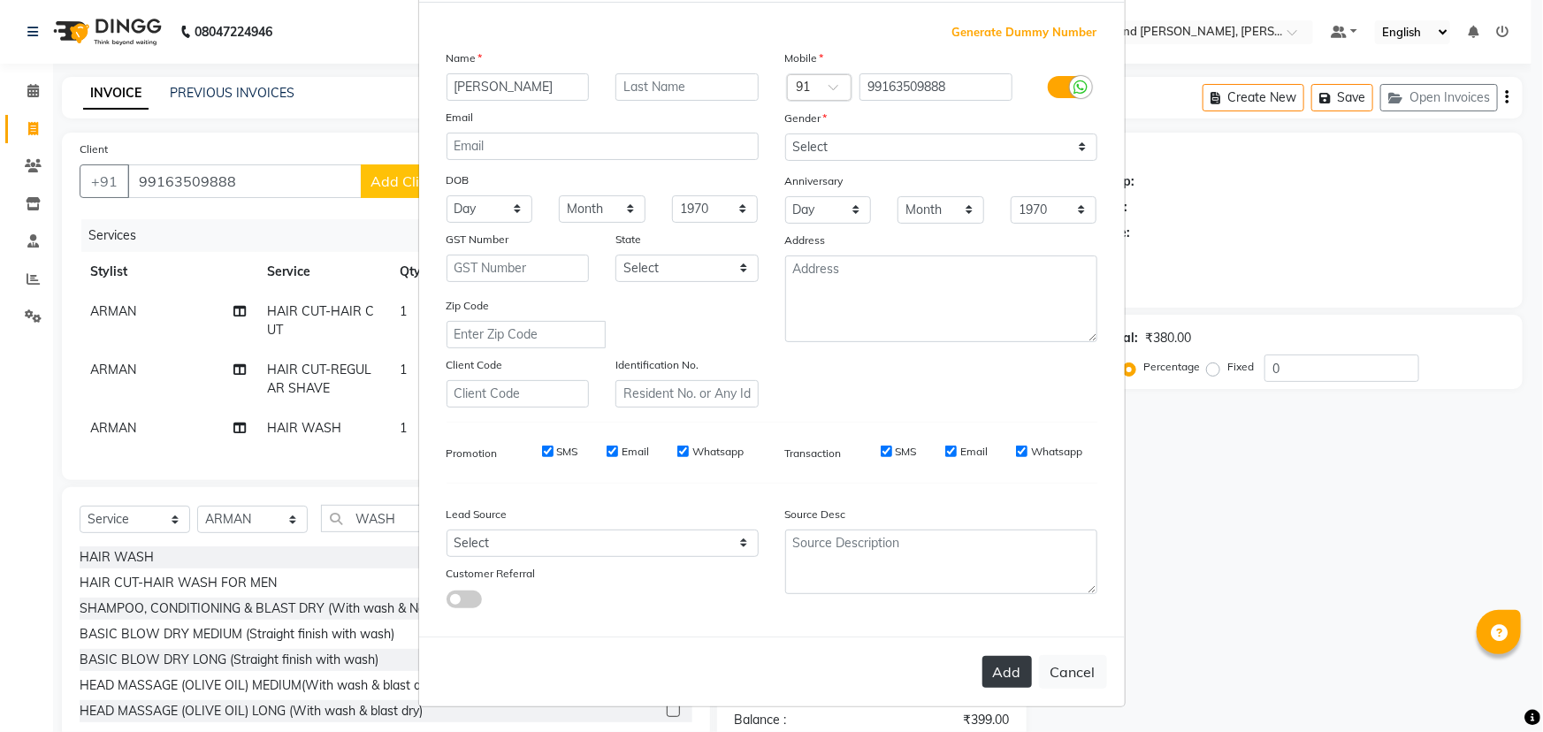
click at [1002, 677] on button "Add" at bounding box center [1007, 672] width 50 height 32
select select
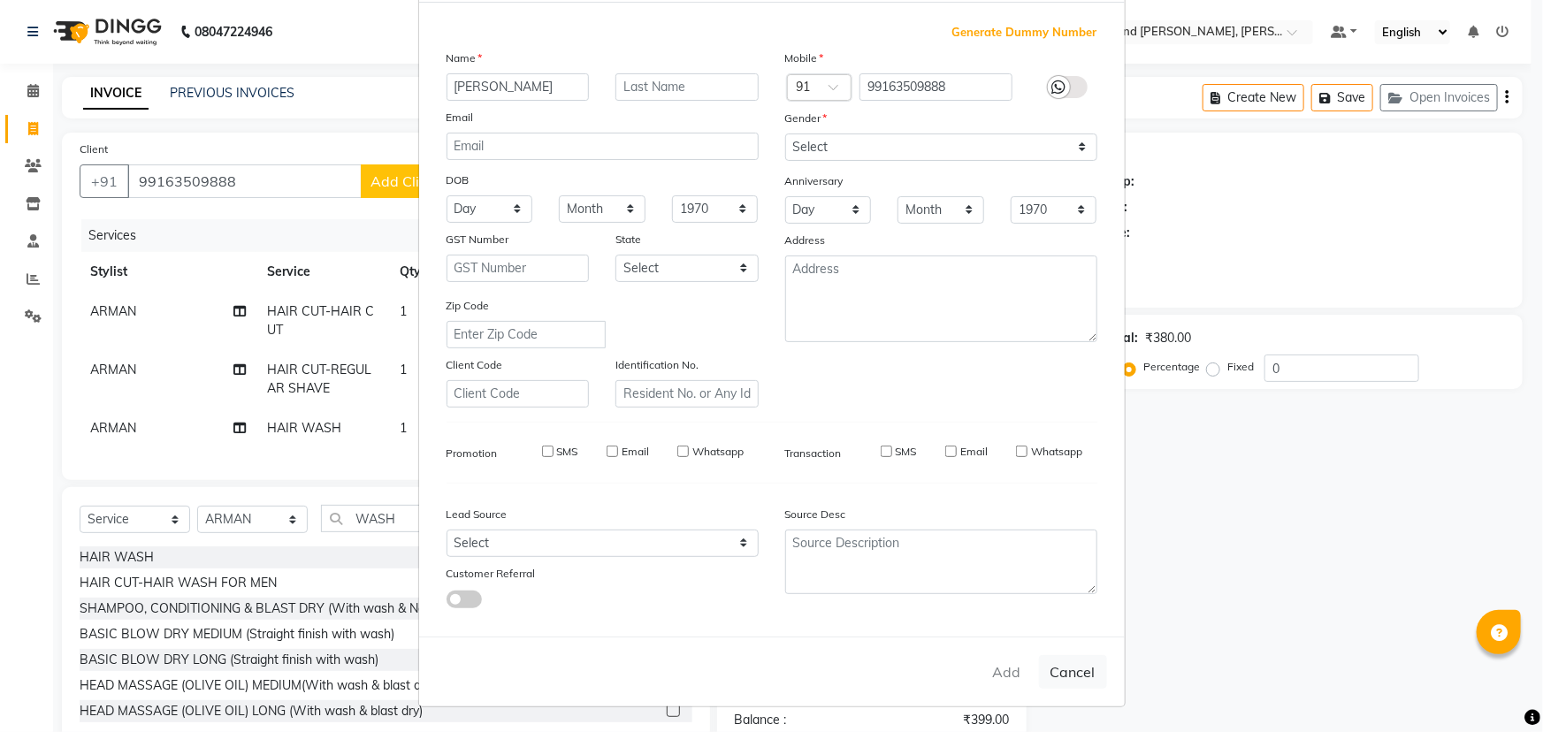
select select
checkbox input "false"
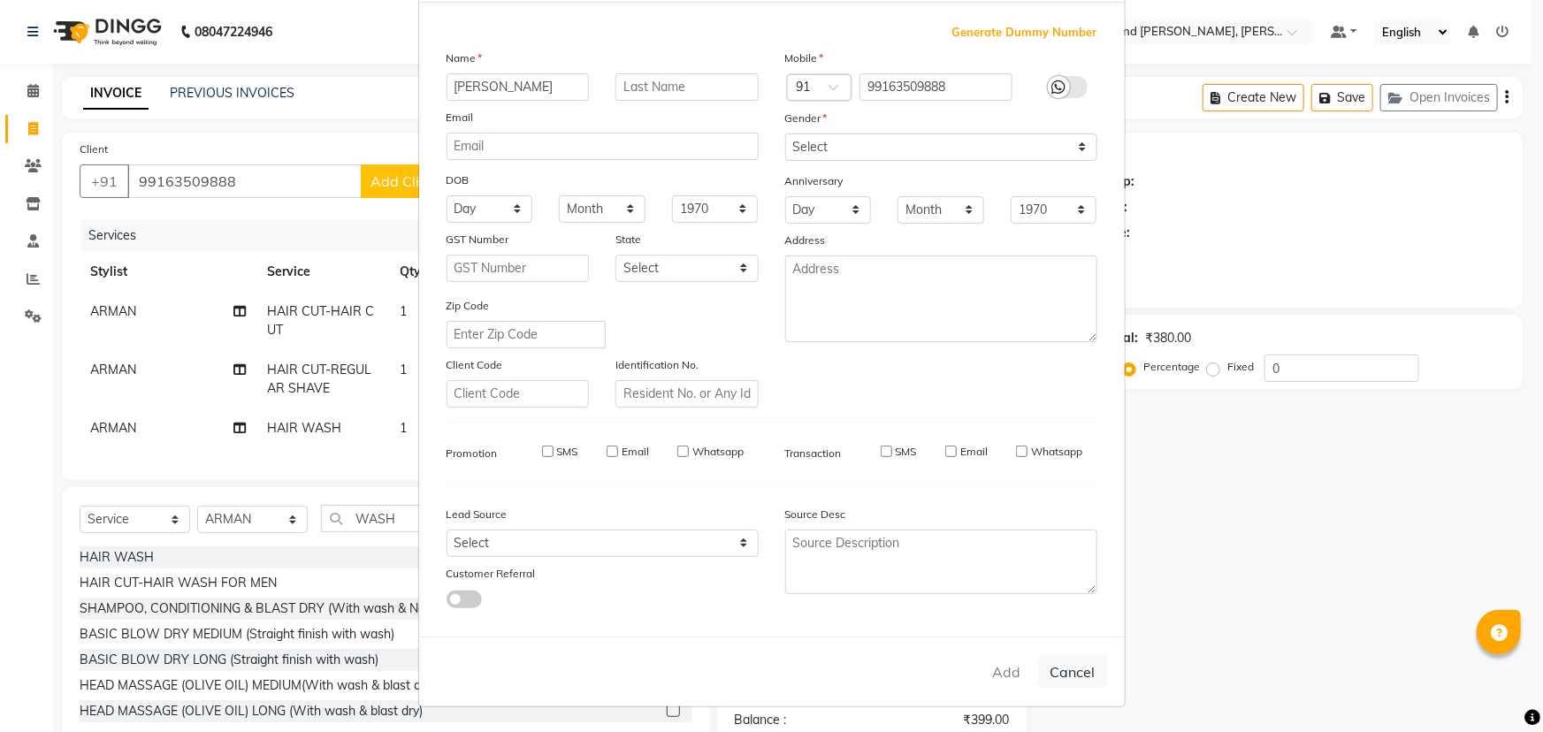
checkbox input "false"
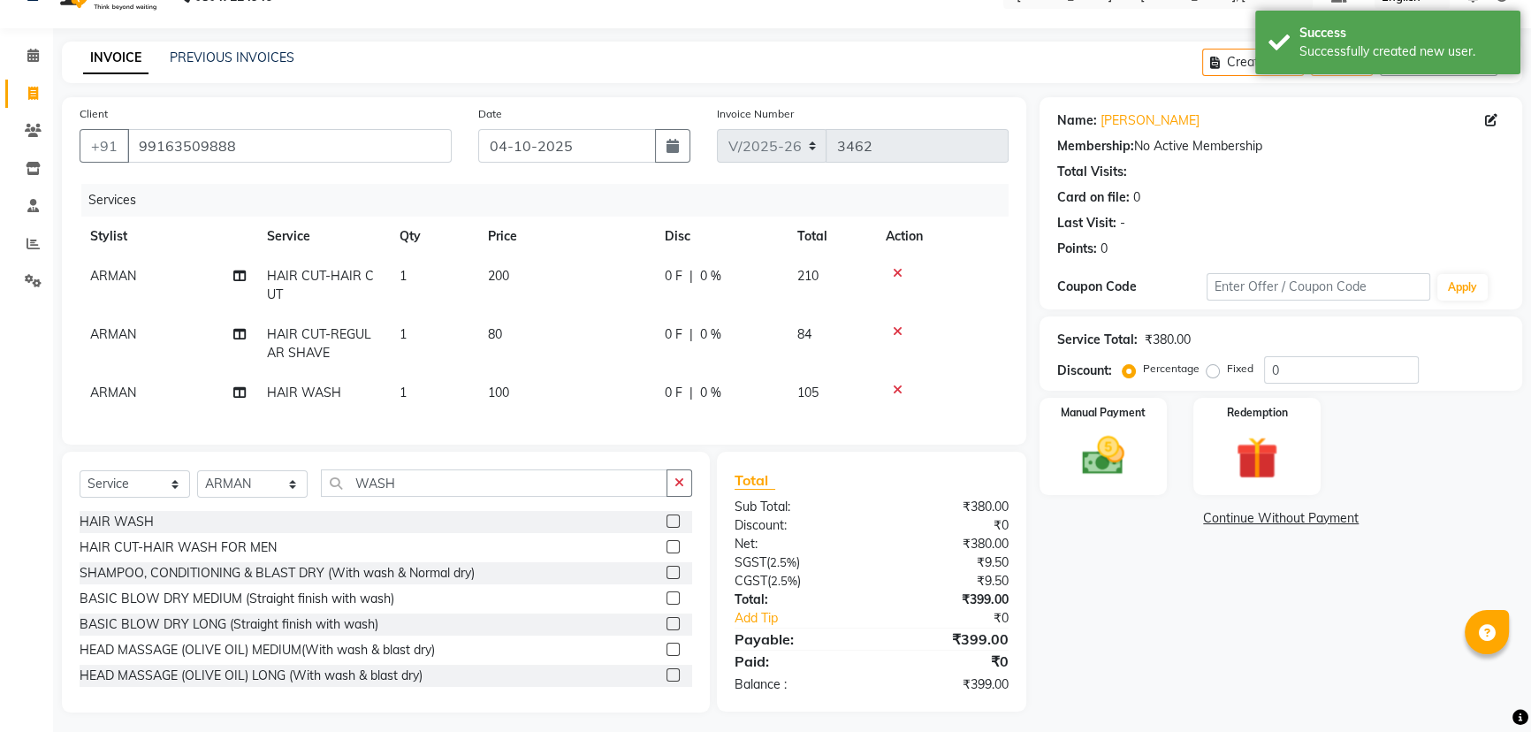
scroll to position [54, 0]
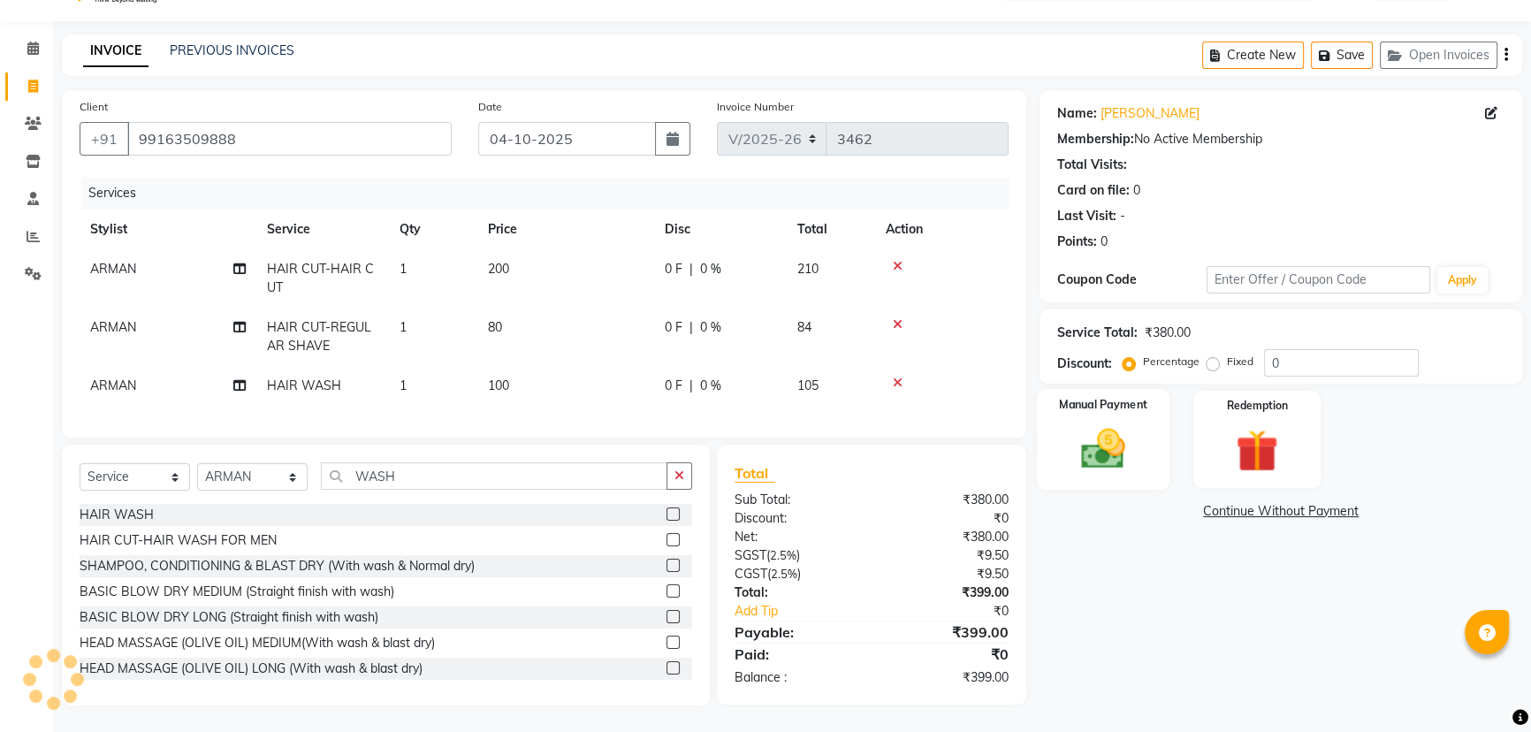
click at [1114, 429] on img at bounding box center [1104, 448] width 72 height 50
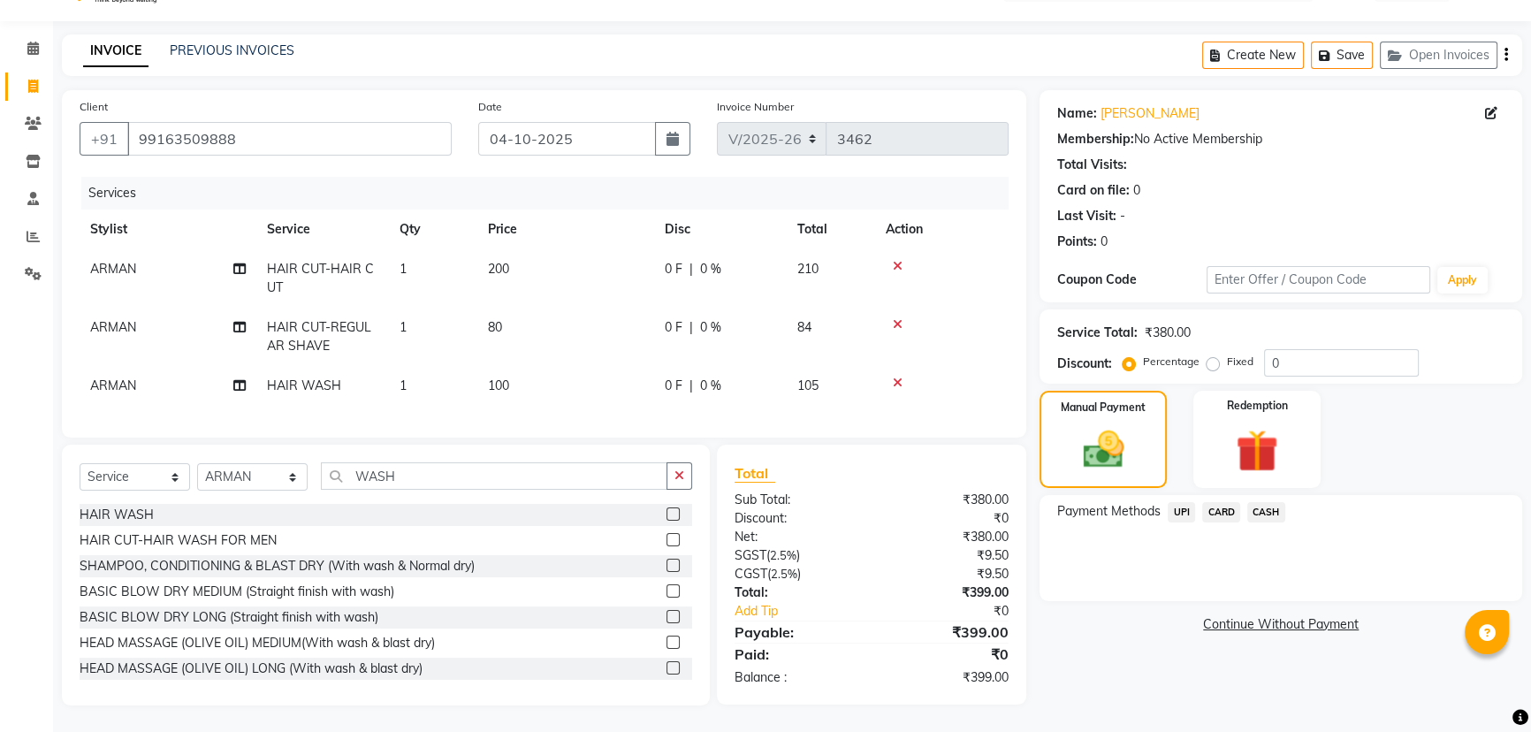
click at [1176, 502] on span "UPI" at bounding box center [1181, 512] width 27 height 20
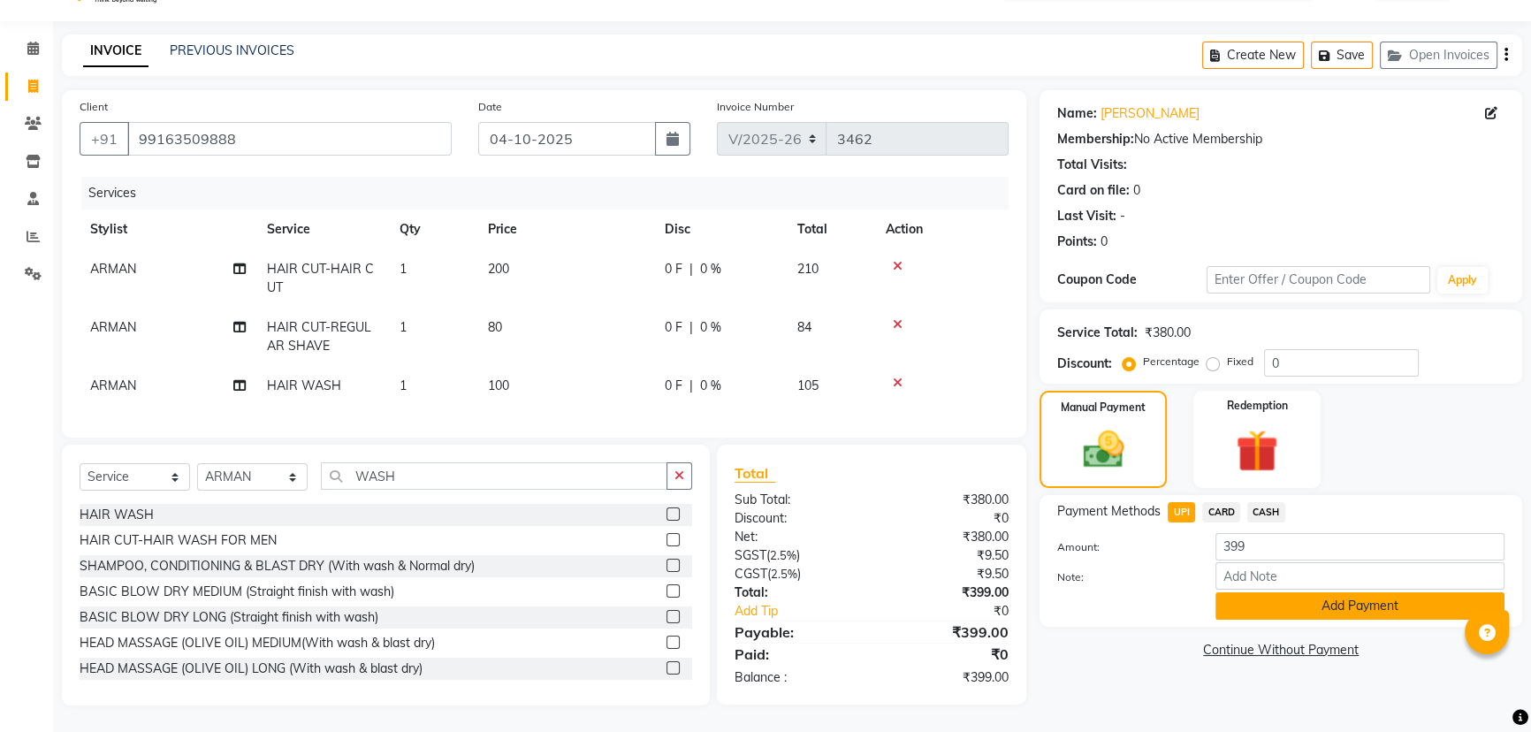
click at [1261, 594] on button "Add Payment" at bounding box center [1360, 605] width 289 height 27
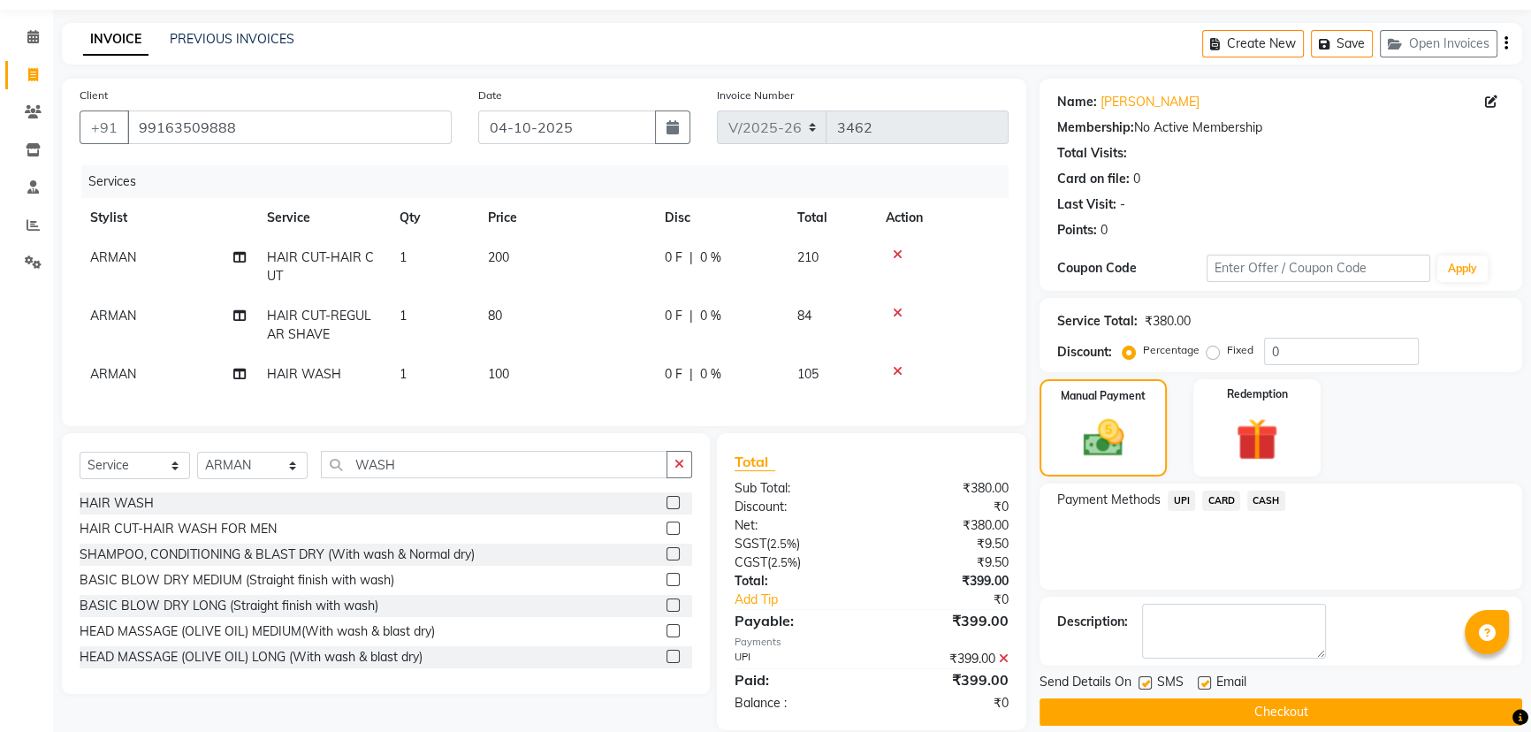
scroll to position [90, 0]
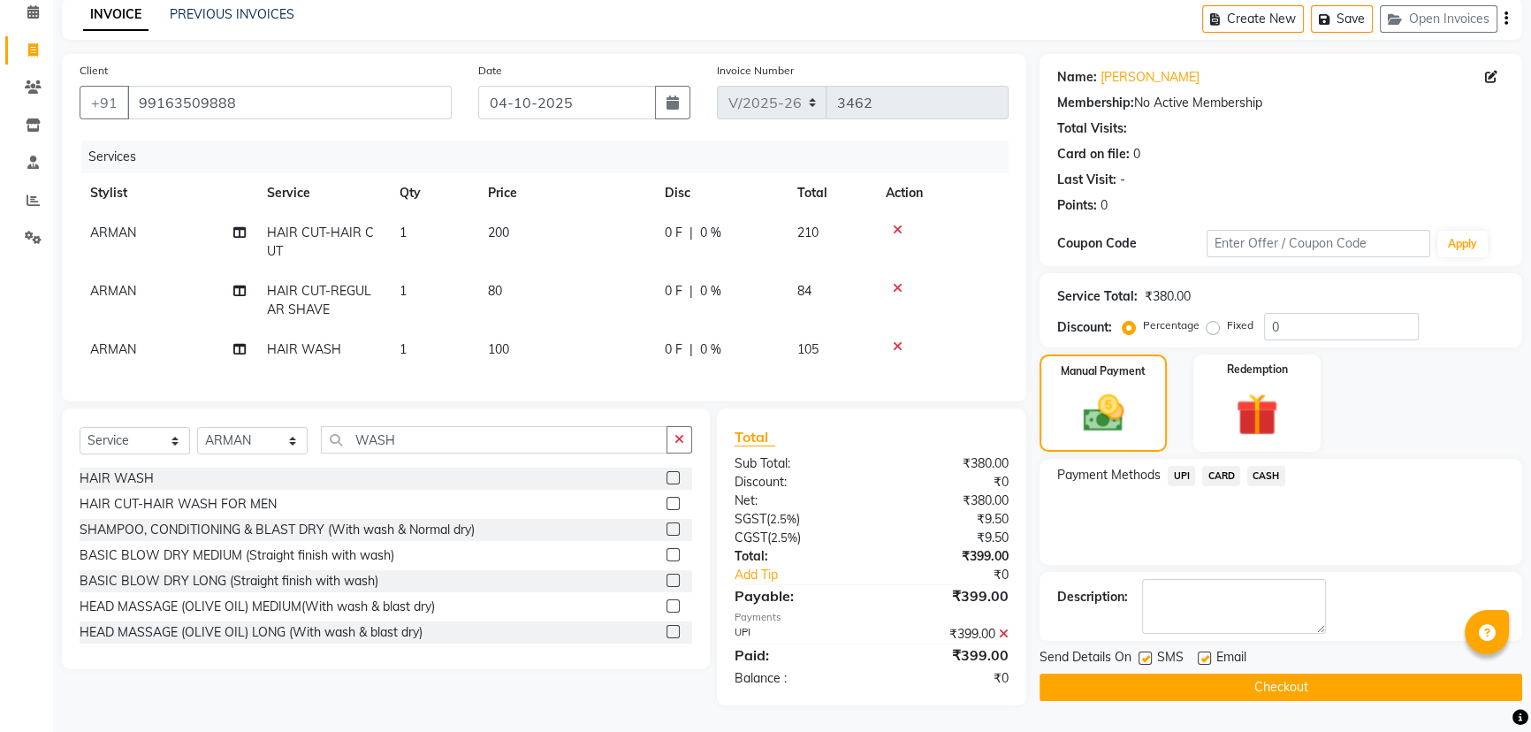
click at [1222, 674] on button "Checkout" at bounding box center [1281, 687] width 483 height 27
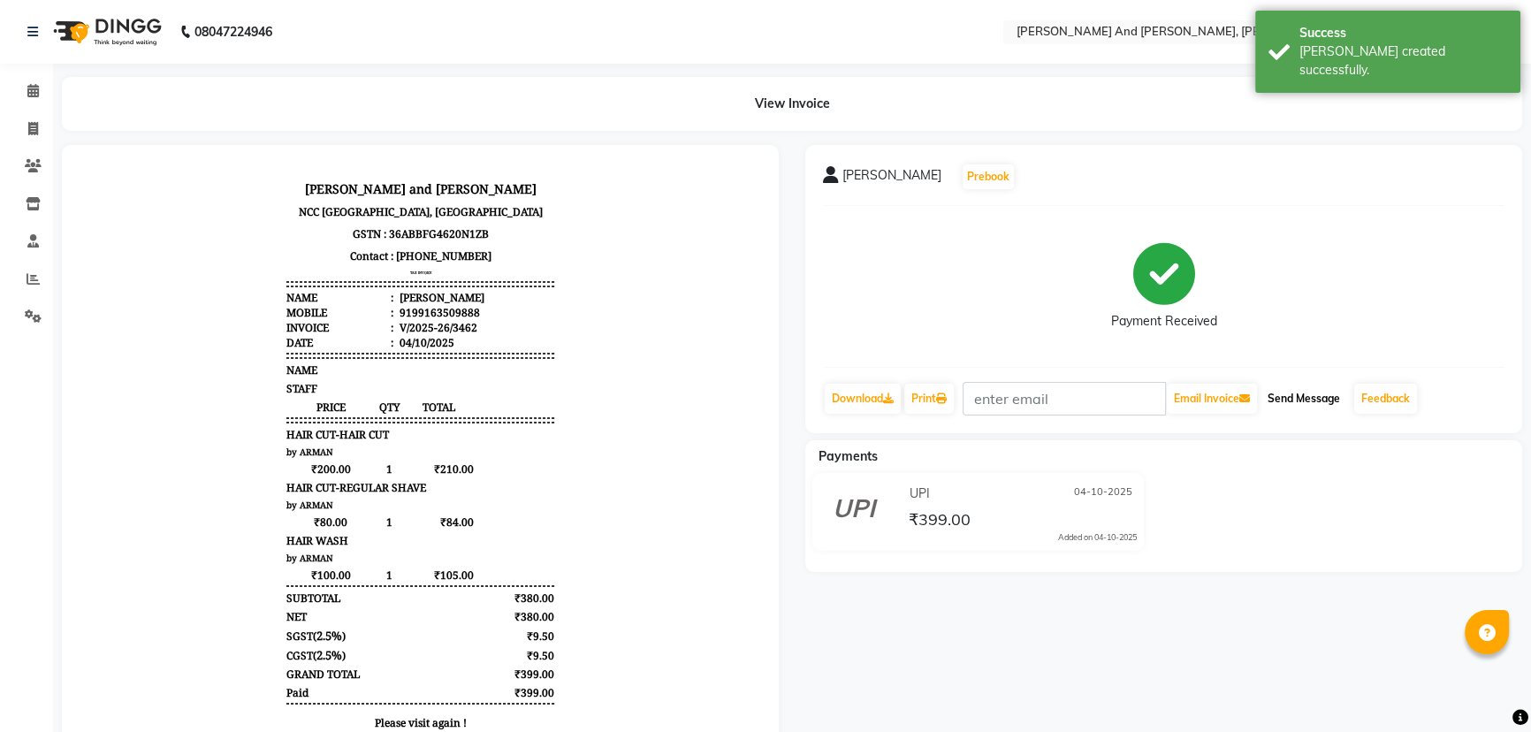
click at [1289, 397] on button "Send Message" at bounding box center [1304, 399] width 87 height 30
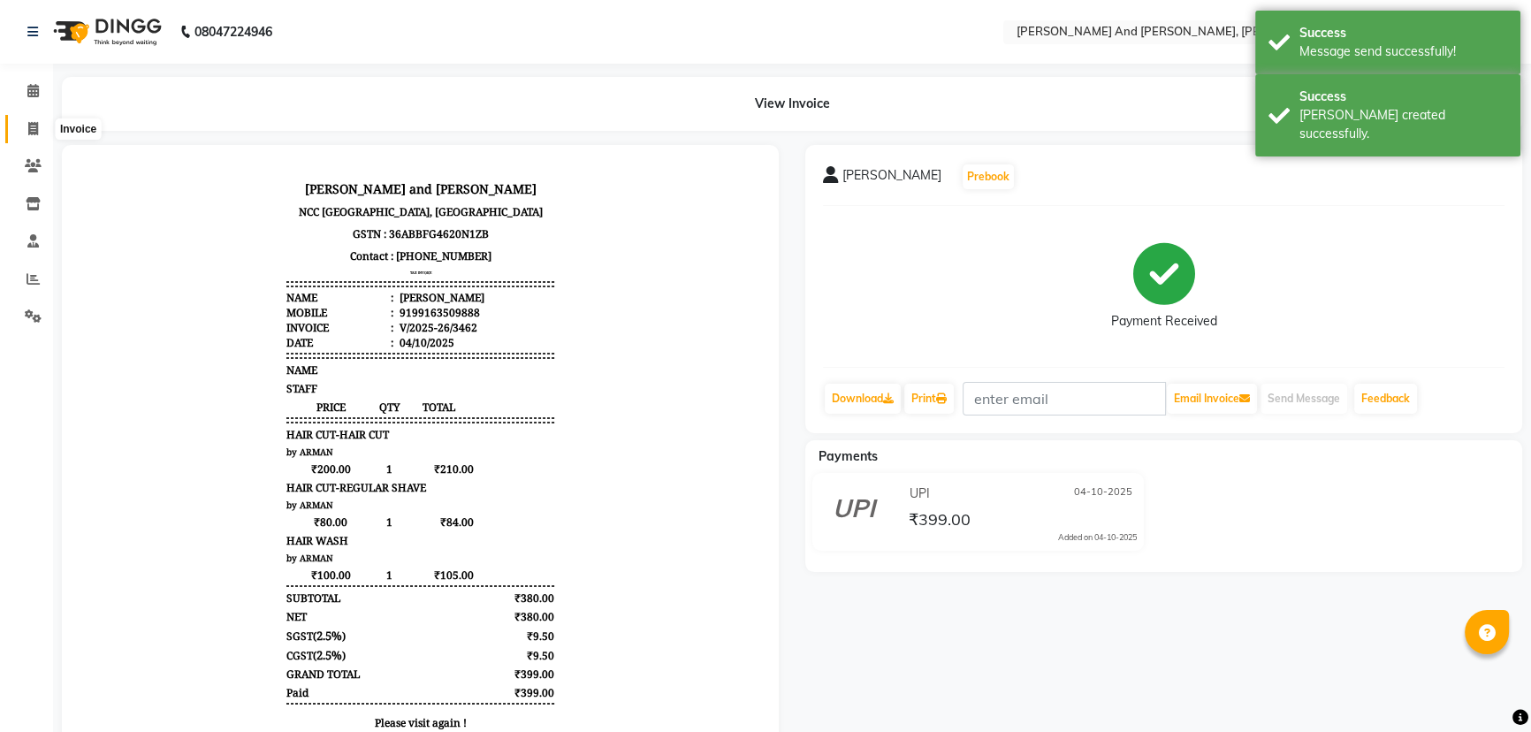
click at [34, 126] on icon at bounding box center [33, 128] width 10 height 13
select select "service"
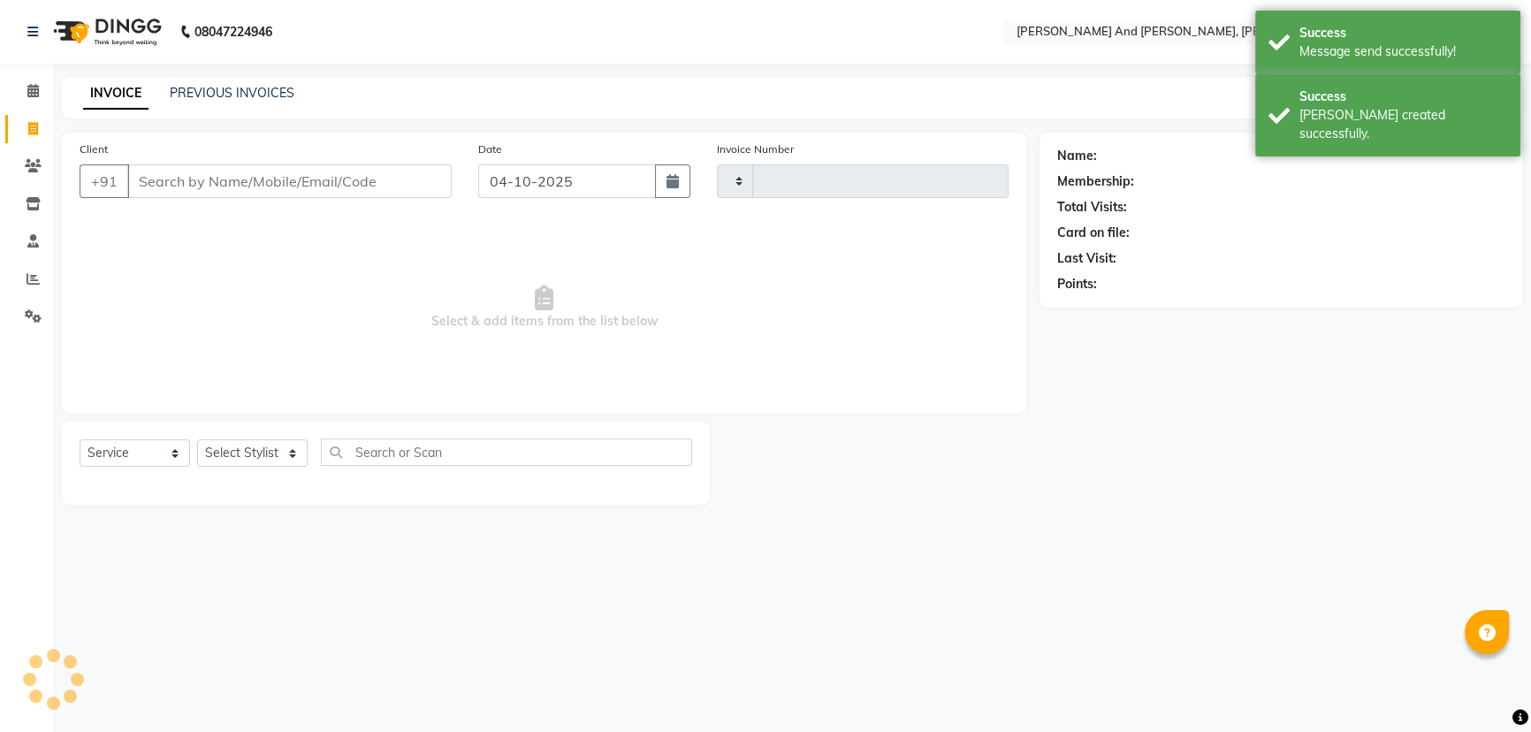
type input "3463"
select select "6766"
drag, startPoint x: 34, startPoint y: 126, endPoint x: 214, endPoint y: 0, distance: 219.5
click at [35, 126] on icon at bounding box center [33, 128] width 10 height 13
select select "6766"
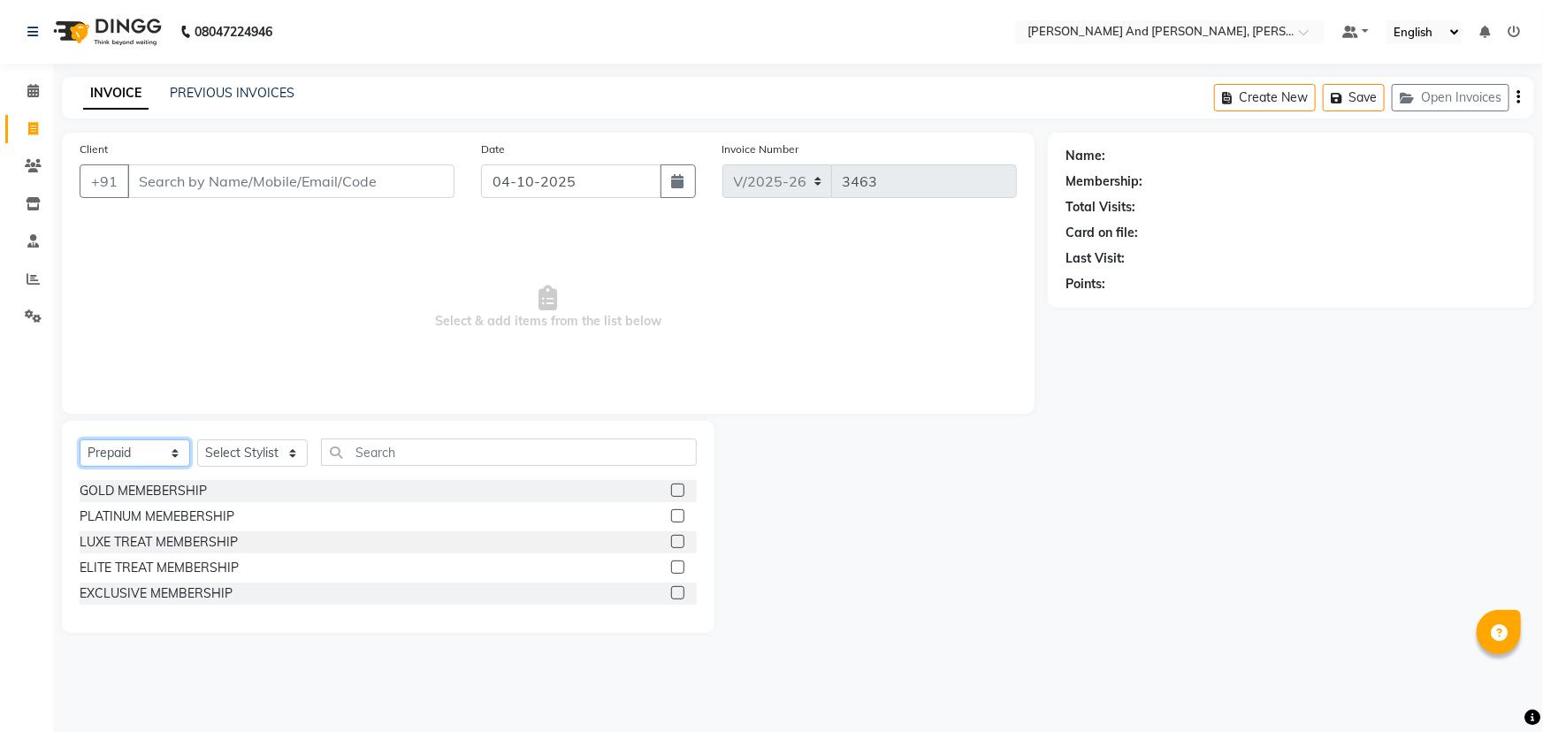
drag, startPoint x: 143, startPoint y: 446, endPoint x: 139, endPoint y: 458, distance: 12.3
click at [143, 446] on select "Select Service Product Membership Package Voucher Prepaid Gift Card" at bounding box center [135, 452] width 111 height 27
select select "service"
click at [80, 439] on select "Select Service Product Membership Package Voucher Prepaid Gift Card" at bounding box center [135, 452] width 111 height 27
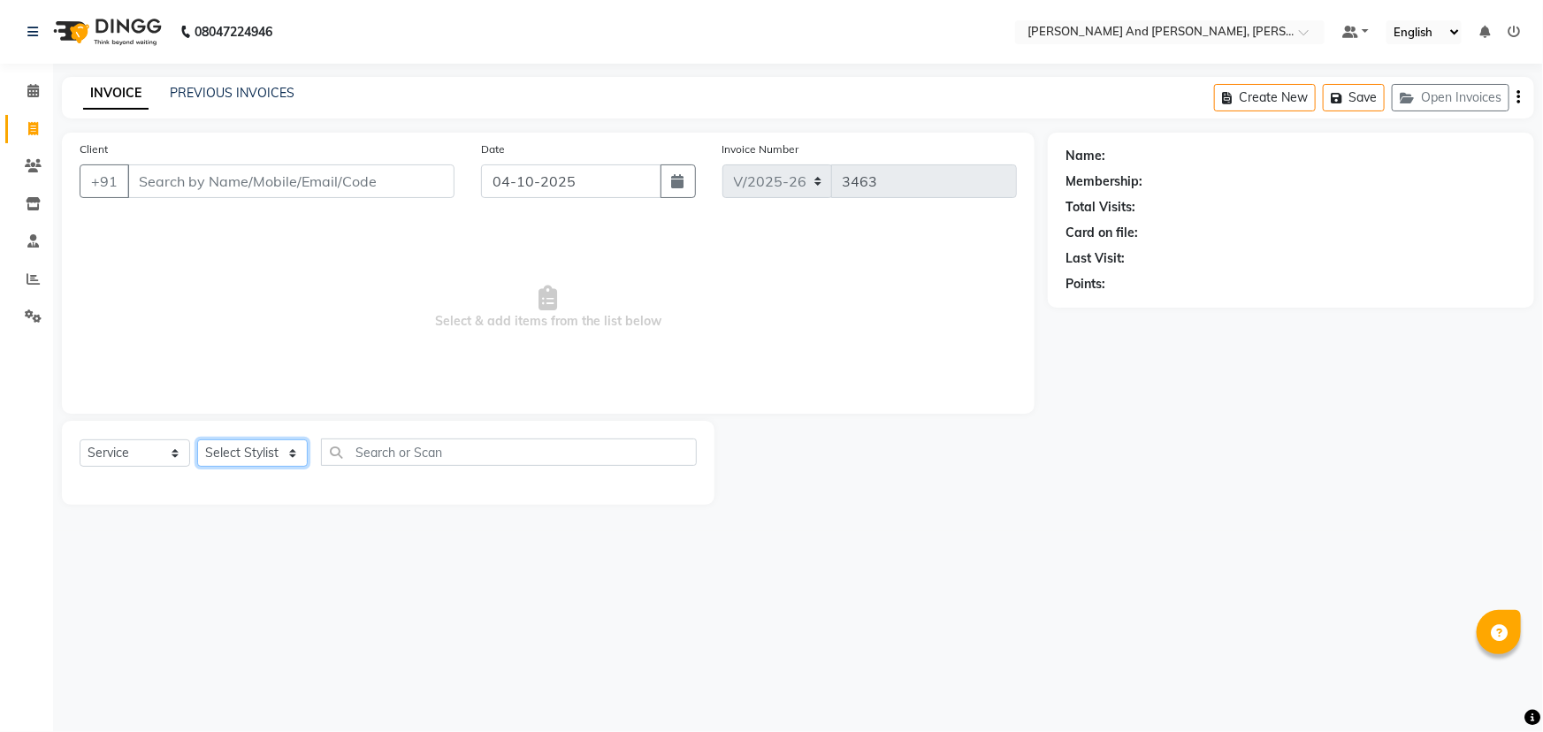
click at [282, 448] on select "Select Stylist ADITI AFREEN 2 [PERSON_NAME] ALKAF [PERSON_NAME] [PERSON_NAME] […" at bounding box center [252, 452] width 111 height 27
select select "90778"
click at [197, 439] on select "Select Stylist ADITI AFREEN 2 [PERSON_NAME] ALKAF [PERSON_NAME] [PERSON_NAME] […" at bounding box center [252, 452] width 111 height 27
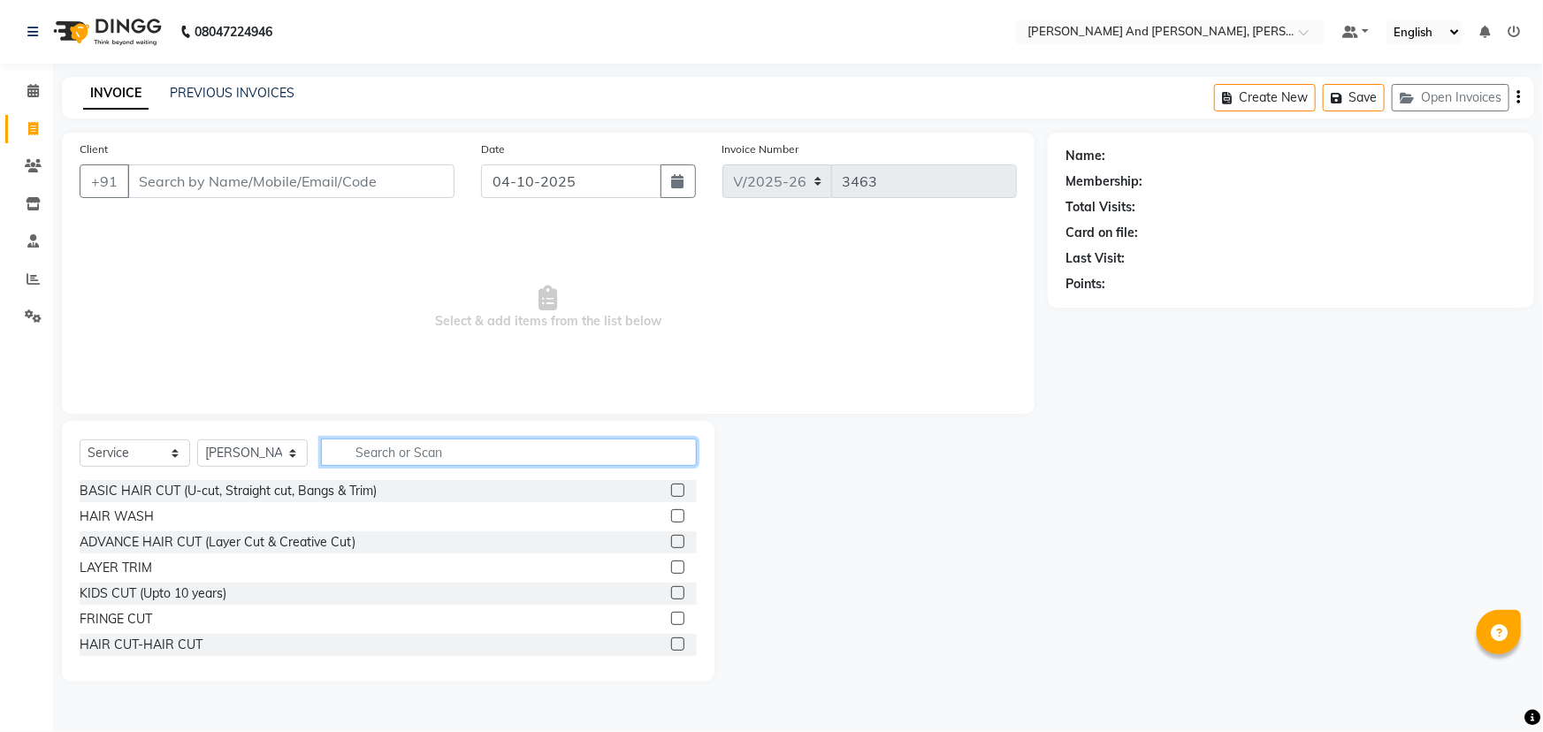
click at [444, 458] on input "text" at bounding box center [509, 452] width 376 height 27
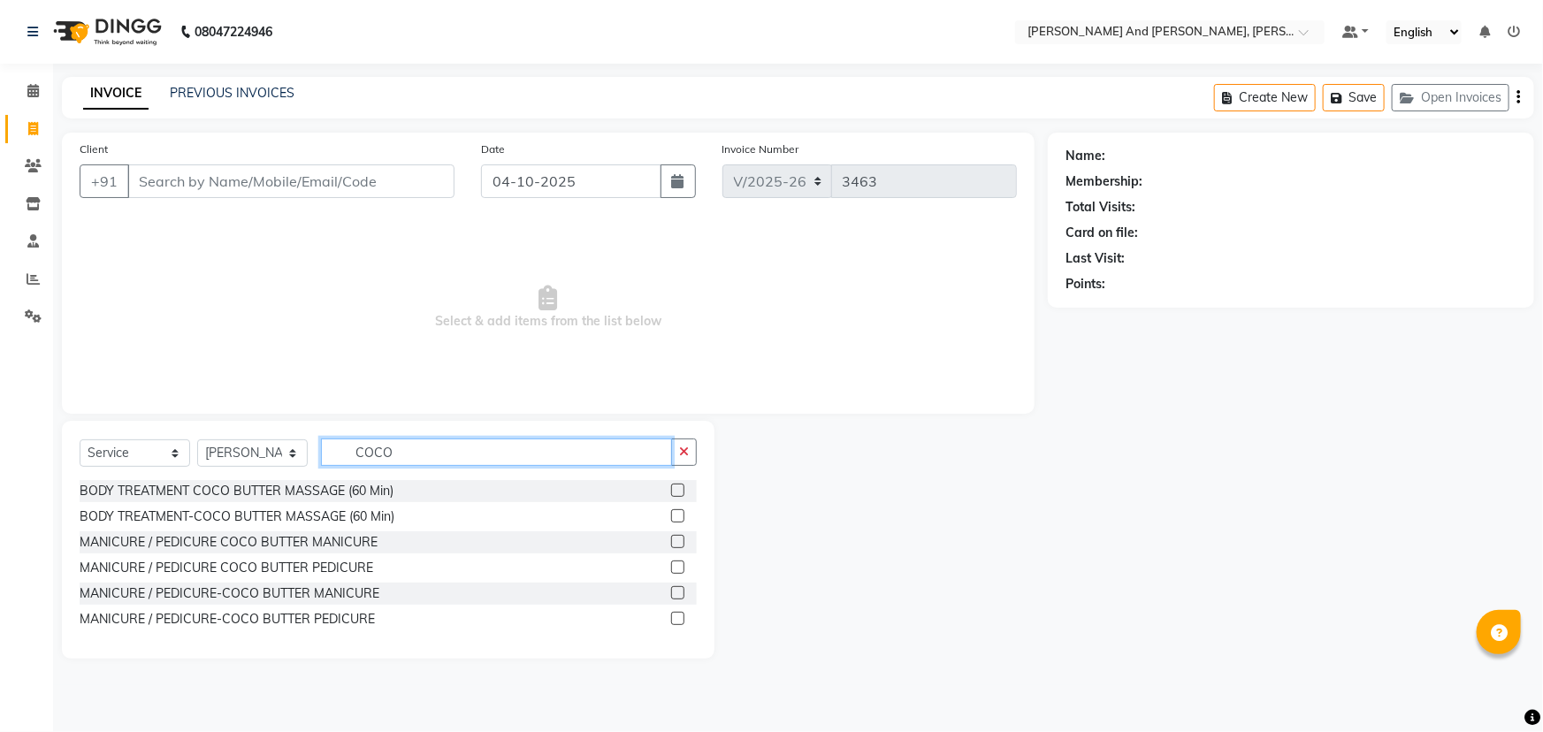
type input "COCO"
click at [681, 623] on label at bounding box center [677, 618] width 13 height 13
click at [681, 623] on input "checkbox" at bounding box center [676, 619] width 11 height 11
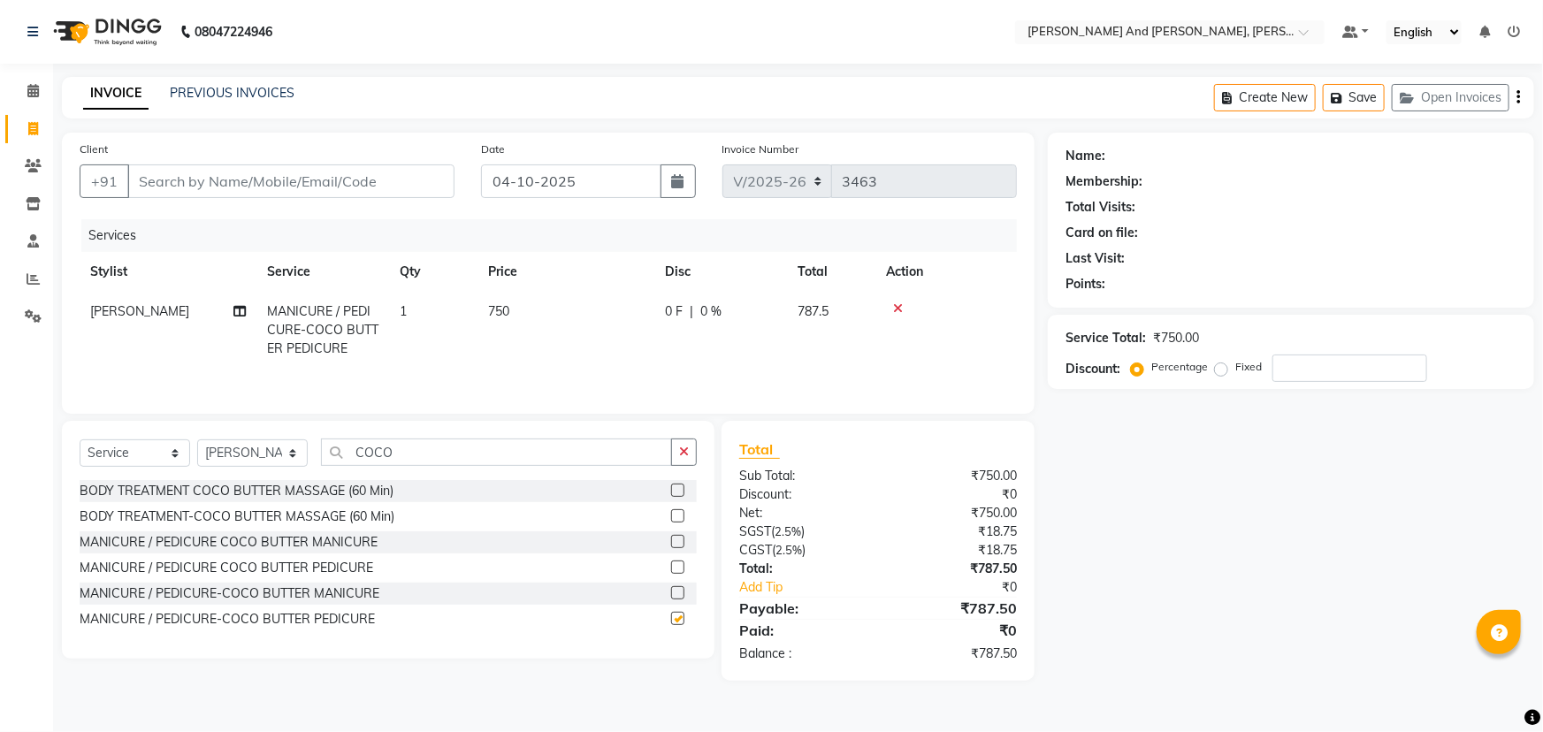
checkbox input "false"
drag, startPoint x: 420, startPoint y: 454, endPoint x: 272, endPoint y: 475, distance: 149.2
click at [309, 474] on div "Select Service Product Membership Package Voucher Prepaid Gift Card Select Styl…" at bounding box center [388, 460] width 617 height 42
